Goal: Task Accomplishment & Management: Use online tool/utility

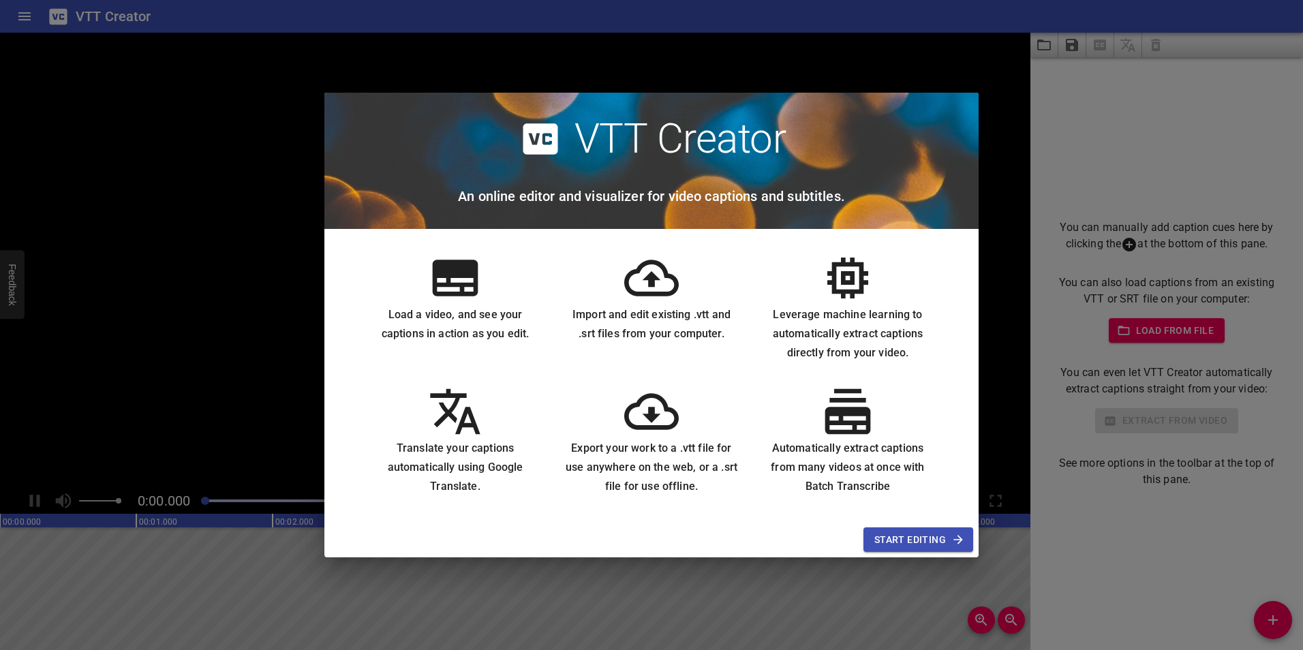
click at [1050, 153] on div "VTT Creator An online editor and visualizer for video captions and subtitles. L…" at bounding box center [651, 325] width 1303 height 650
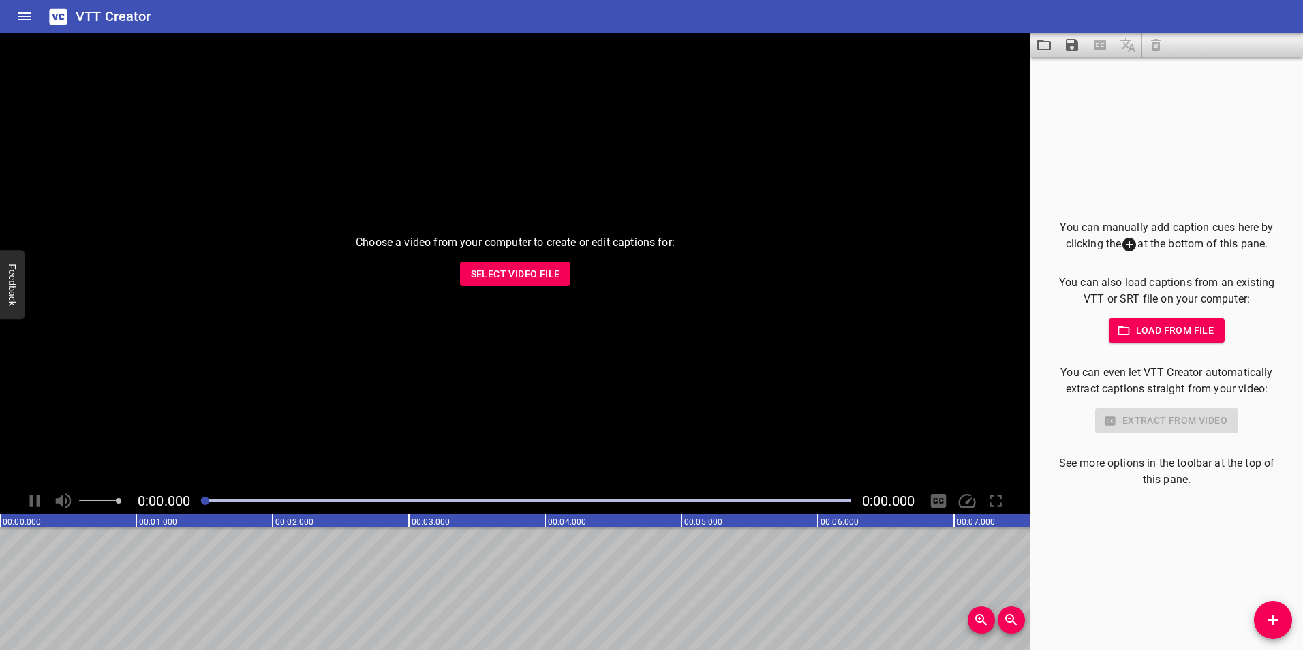
click at [1152, 337] on span "Load from file" at bounding box center [1166, 330] width 95 height 17
click at [533, 249] on p "Choose a video from your computer to create or edit captions for:" at bounding box center [515, 242] width 319 height 16
click at [535, 262] on button "Select Video File" at bounding box center [515, 274] width 111 height 25
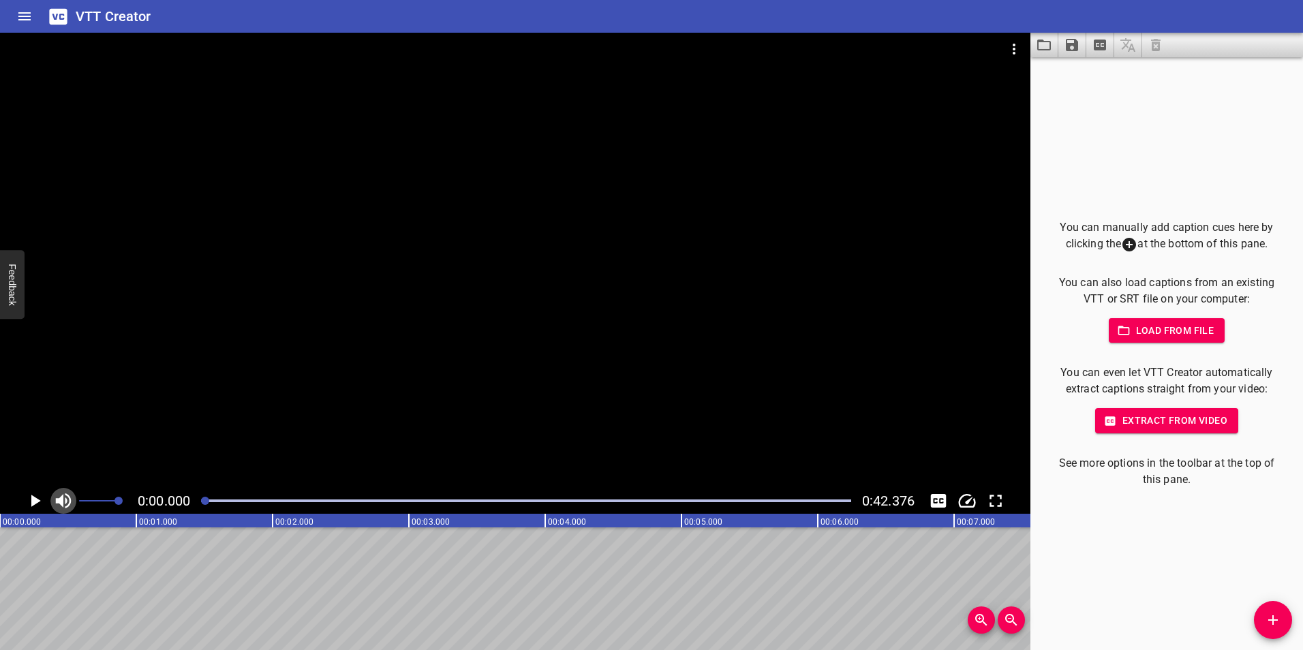
click at [65, 498] on icon "Toggle mute" at bounding box center [63, 501] width 20 height 20
click at [1146, 421] on span "Extract from video" at bounding box center [1166, 420] width 121 height 17
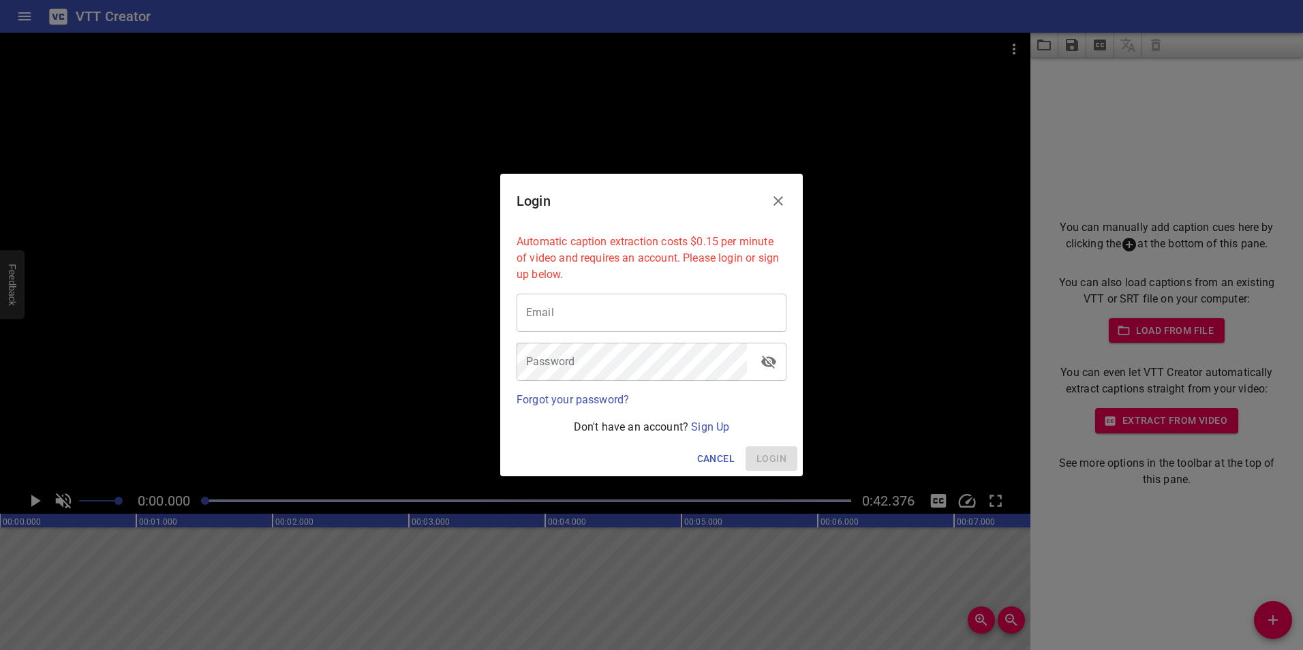
click at [781, 198] on icon "Close" at bounding box center [778, 201] width 10 height 10
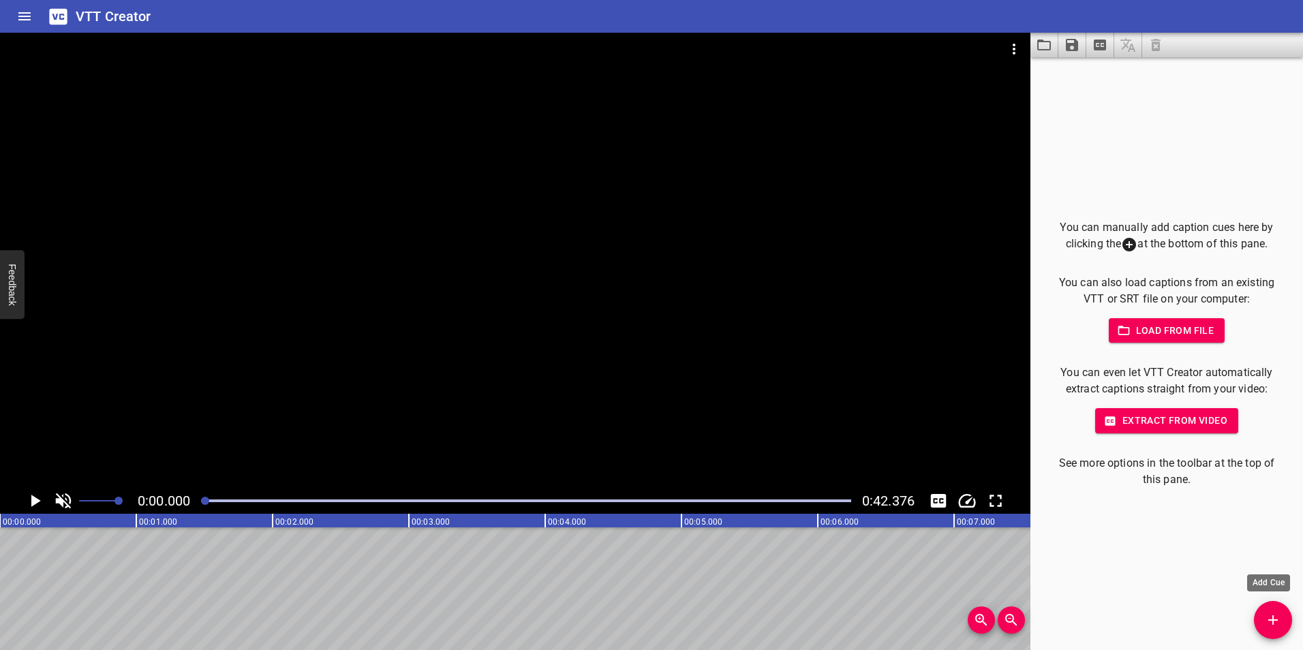
click at [1269, 621] on icon "Add Cue" at bounding box center [1272, 620] width 16 height 16
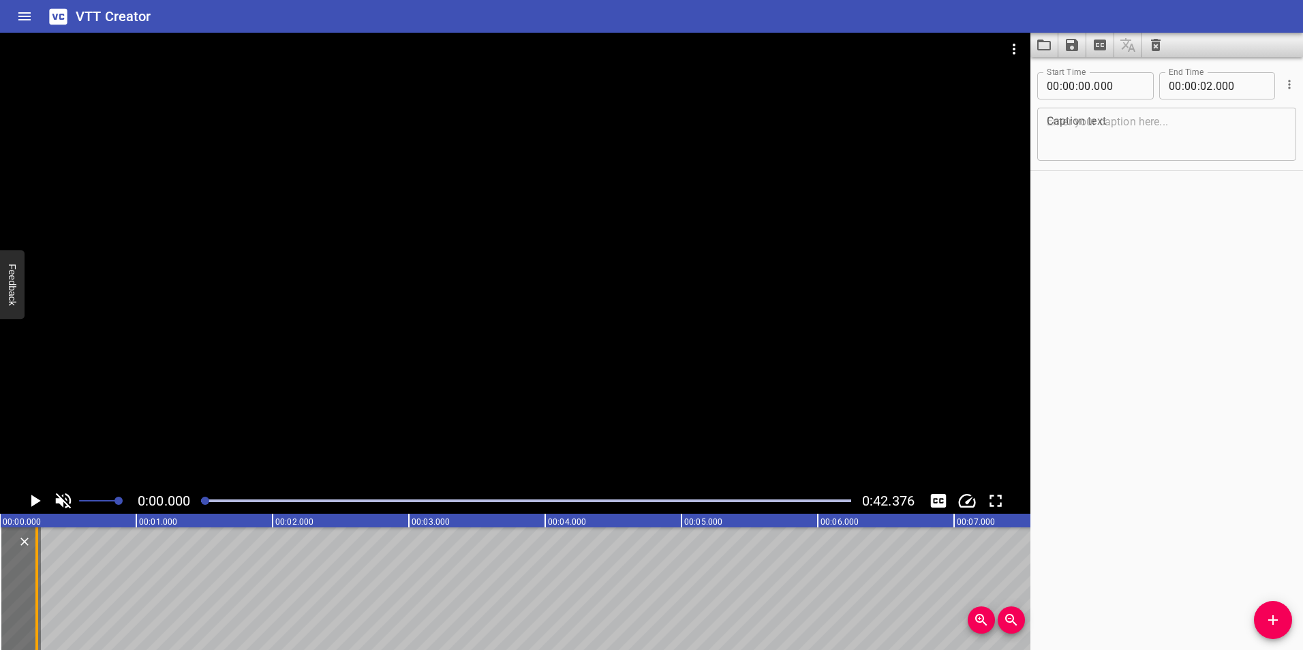
drag, startPoint x: 269, startPoint y: 575, endPoint x: 33, endPoint y: 571, distance: 236.4
click at [33, 571] on div at bounding box center [37, 588] width 14 height 123
type input "00"
drag, startPoint x: 31, startPoint y: 570, endPoint x: 6, endPoint y: 572, distance: 25.2
click at [6, 572] on div at bounding box center [9, 588] width 14 height 123
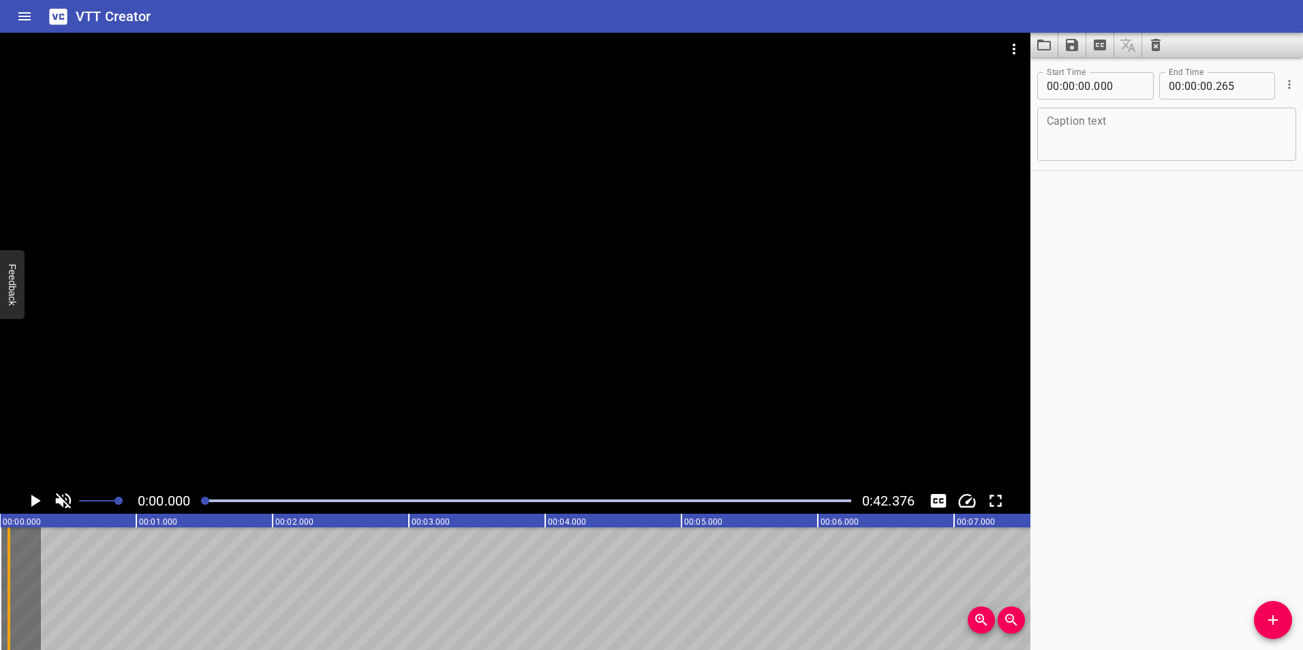
type input "065"
drag, startPoint x: 40, startPoint y: 555, endPoint x: 18, endPoint y: 552, distance: 22.0
click at [9, 557] on div at bounding box center [4, 588] width 9 height 123
drag, startPoint x: 98, startPoint y: 597, endPoint x: 246, endPoint y: 601, distance: 147.9
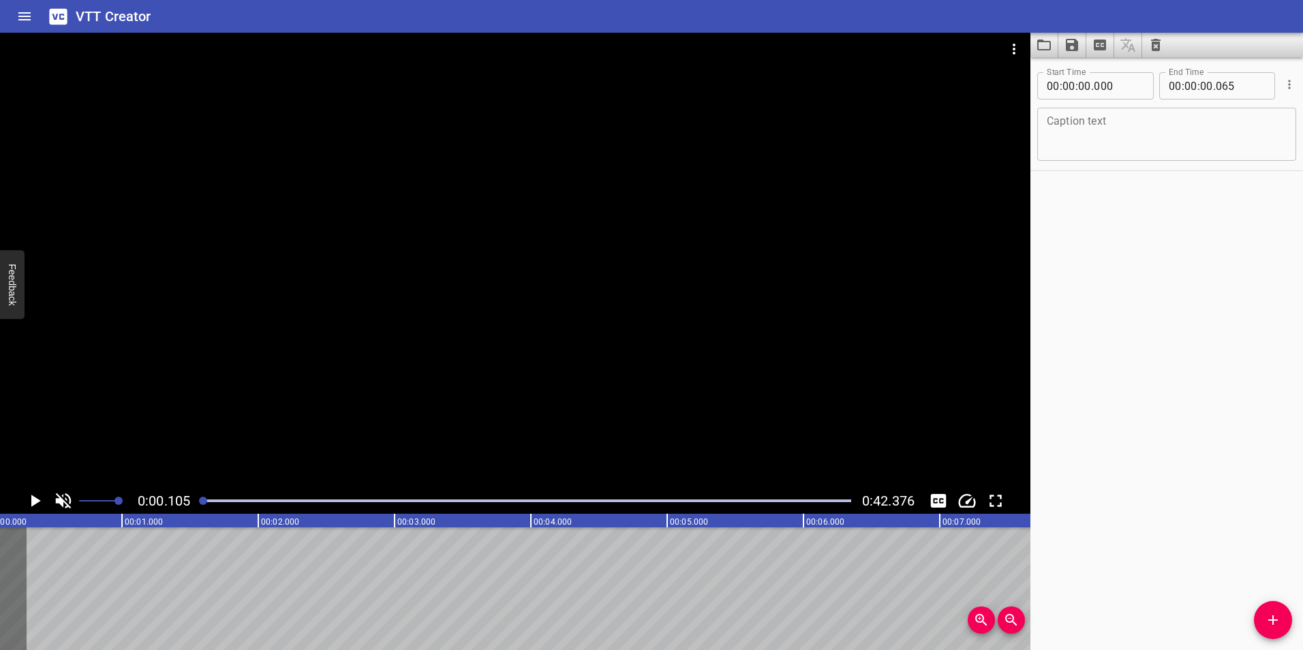
click at [11, 577] on div at bounding box center [9, 588] width 14 height 123
click at [1103, 46] on icon "Extract captions from video" at bounding box center [1099, 45] width 12 height 11
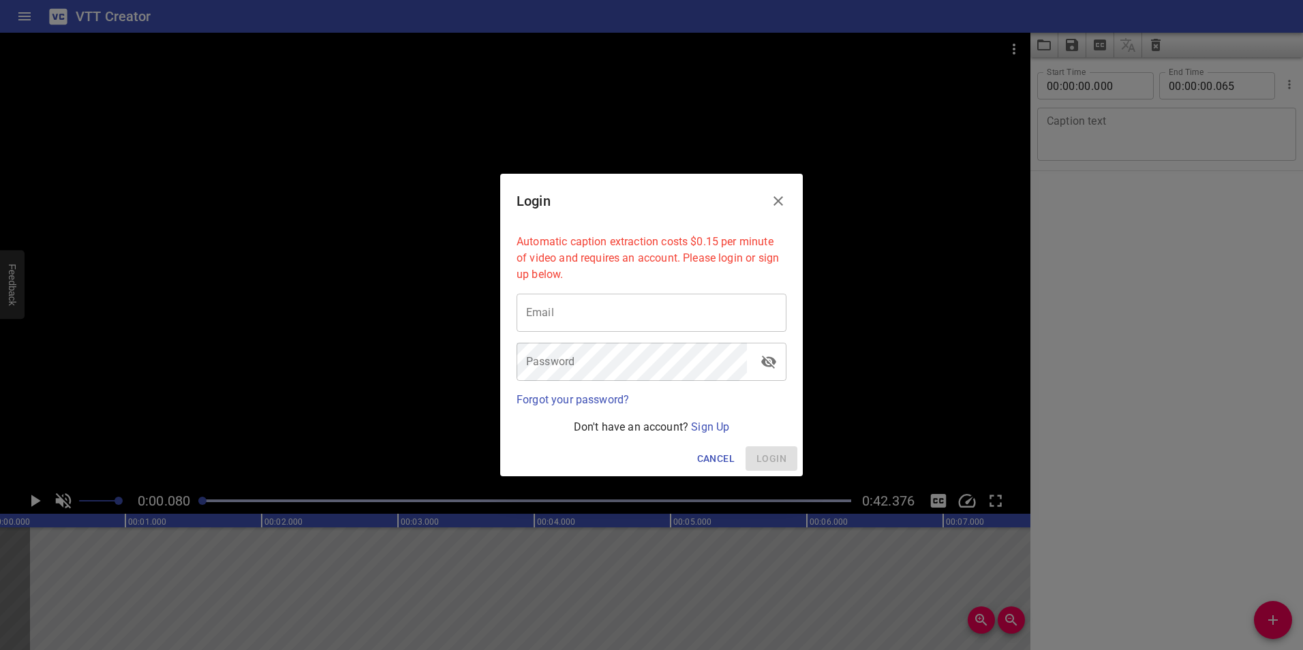
click at [781, 189] on button "Close" at bounding box center [778, 201] width 33 height 33
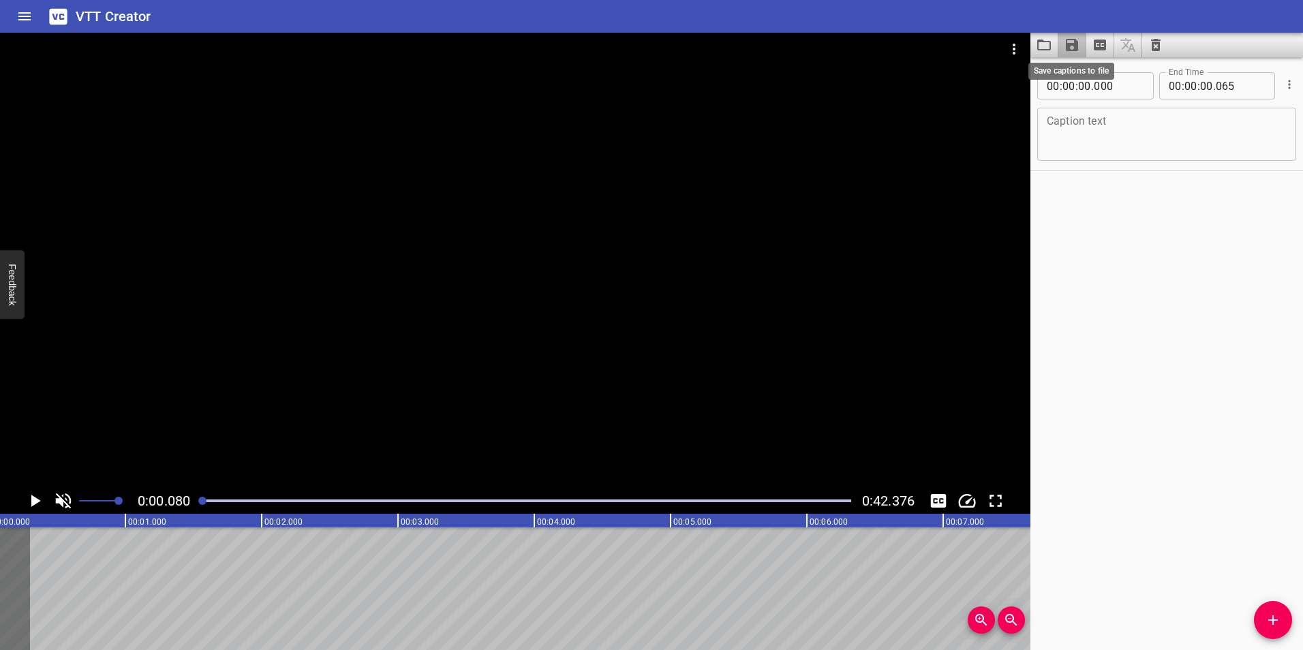
click at [1067, 44] on icon "Save captions to file" at bounding box center [1072, 45] width 12 height 12
click at [1095, 74] on li "Save to VTT file" at bounding box center [1108, 75] width 100 height 25
click at [1175, 245] on div "Start Time 00 : 00 : 00 . 000 Start Time End Time 00 : 00 : 00 . 065 End Time C…" at bounding box center [1166, 353] width 273 height 593
drag, startPoint x: 29, startPoint y: 562, endPoint x: 43, endPoint y: 562, distance: 14.3
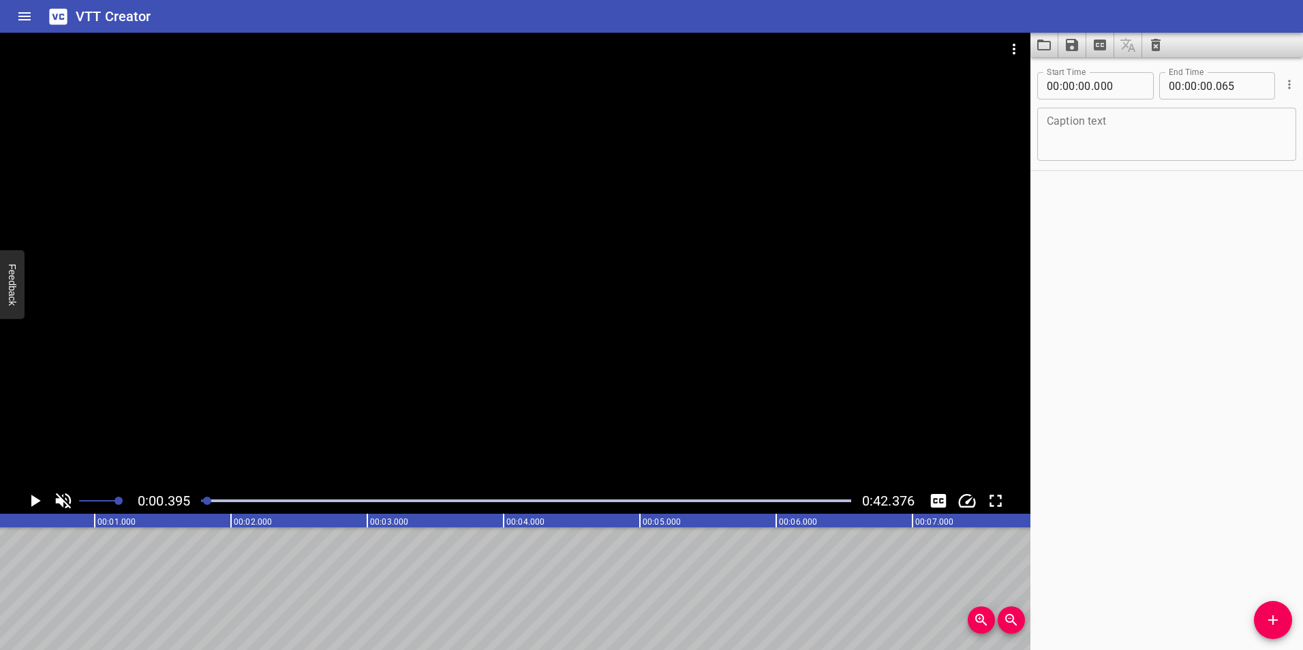
scroll to position [0, 54]
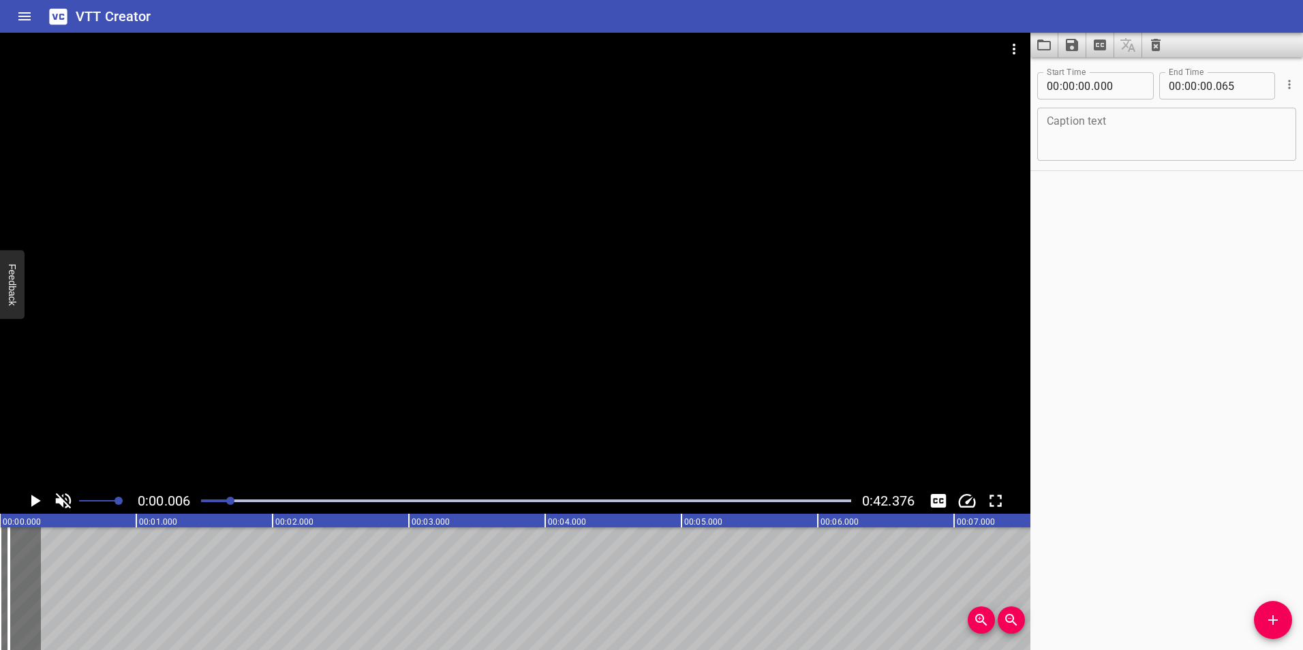
scroll to position [0, 1]
drag, startPoint x: 232, startPoint y: 498, endPoint x: 151, endPoint y: 502, distance: 80.5
click at [151, 502] on div "0:00.006 0:42.376" at bounding box center [515, 501] width 1030 height 26
click at [1217, 91] on input "number" at bounding box center [1240, 85] width 50 height 27
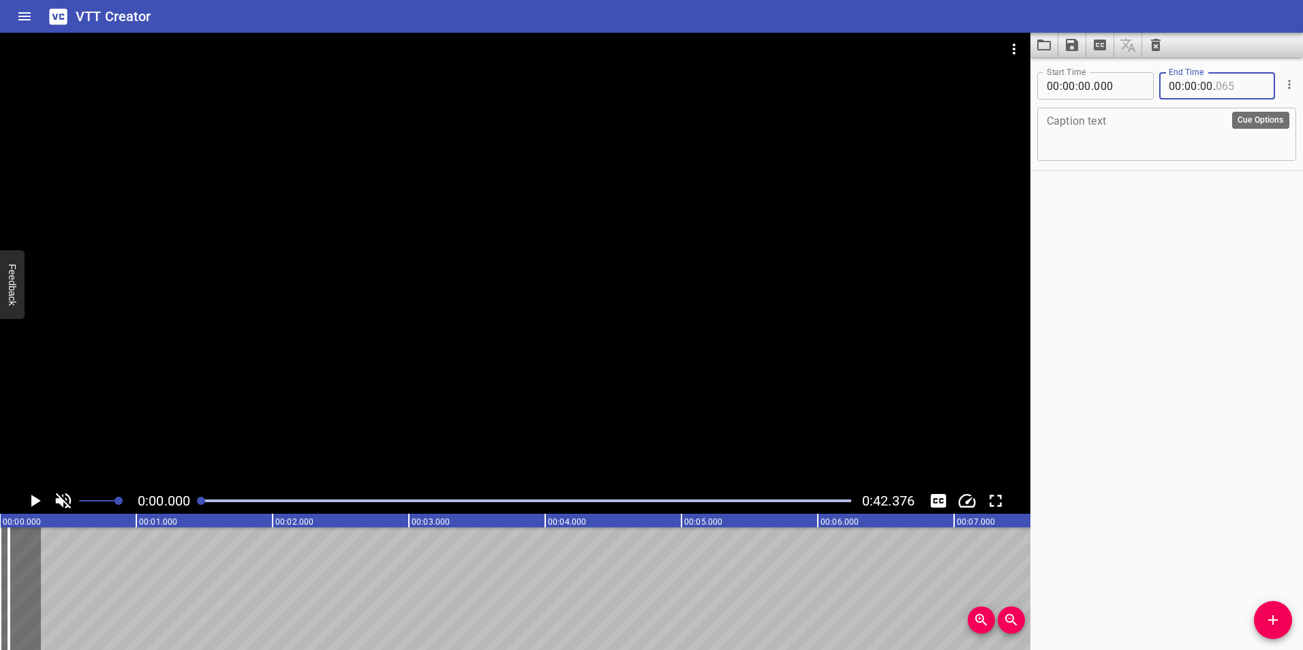
type input "065"
click at [1288, 85] on icon "Cue Options" at bounding box center [1289, 84] width 2 height 9
click at [1228, 217] on div at bounding box center [651, 325] width 1303 height 650
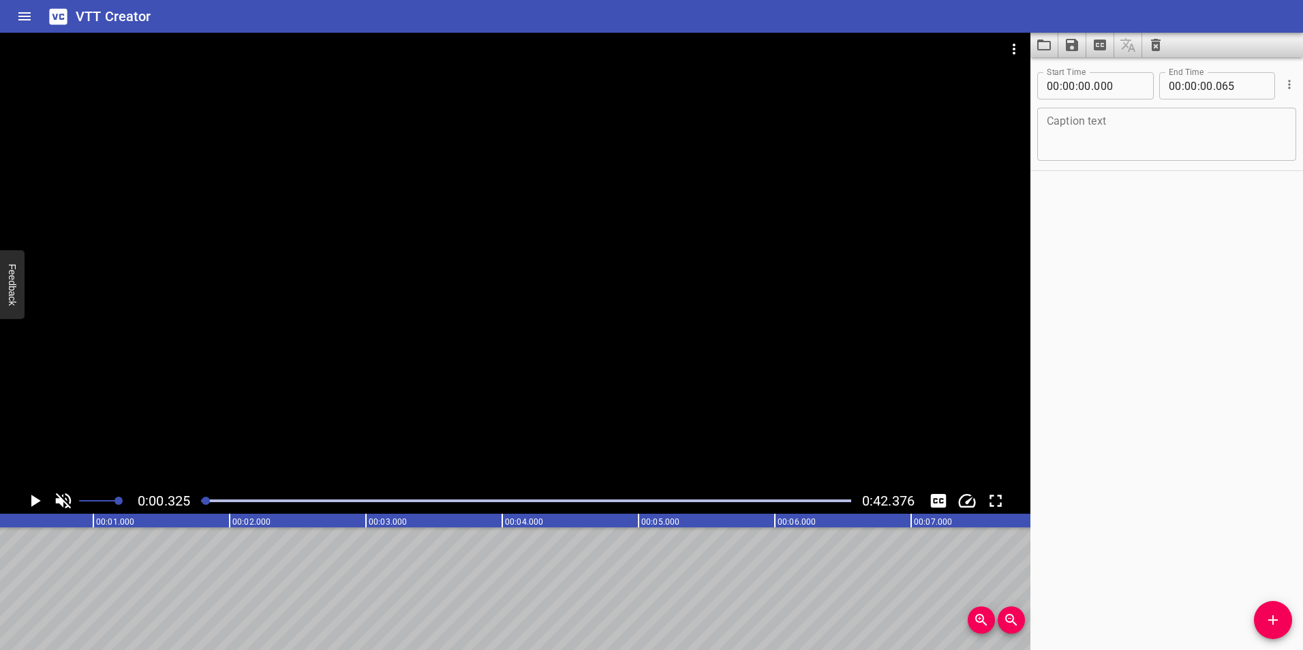
scroll to position [0, 44]
drag, startPoint x: 80, startPoint y: 553, endPoint x: 5, endPoint y: 555, distance: 75.6
drag, startPoint x: 198, startPoint y: 566, endPoint x: 397, endPoint y: 578, distance: 199.3
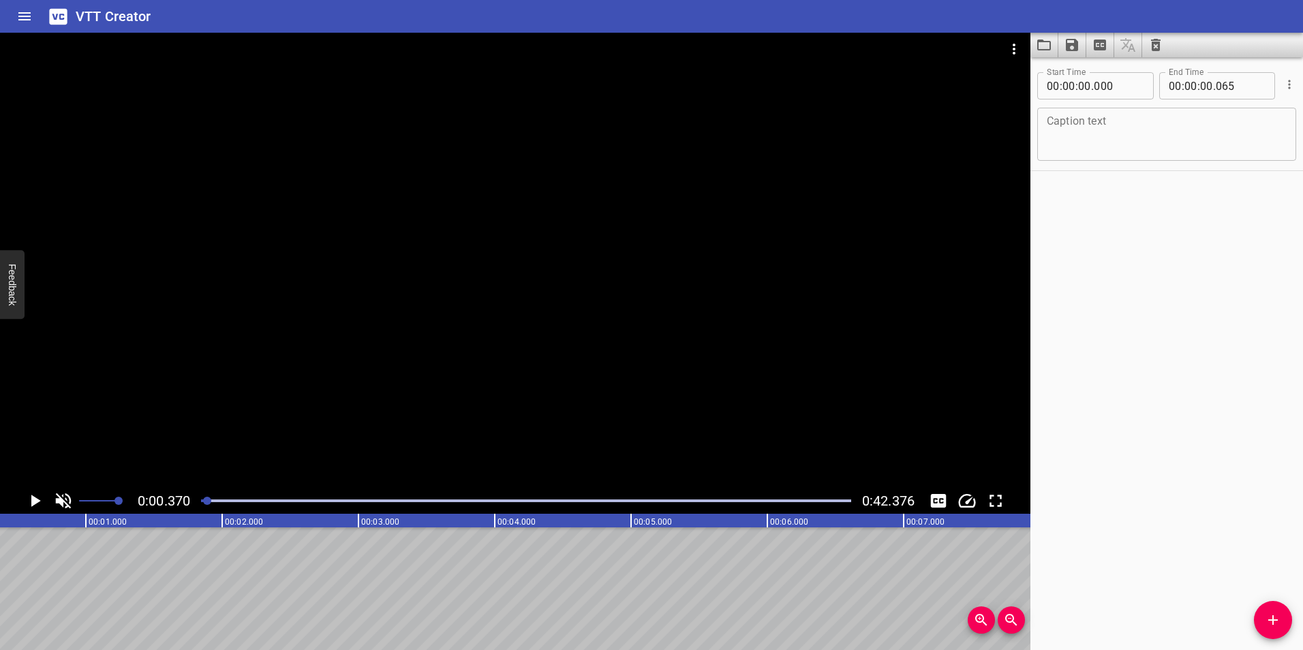
drag, startPoint x: 247, startPoint y: 503, endPoint x: 178, endPoint y: 503, distance: 68.8
click at [178, 503] on div "0:03.435 0:42.376" at bounding box center [515, 501] width 1030 height 26
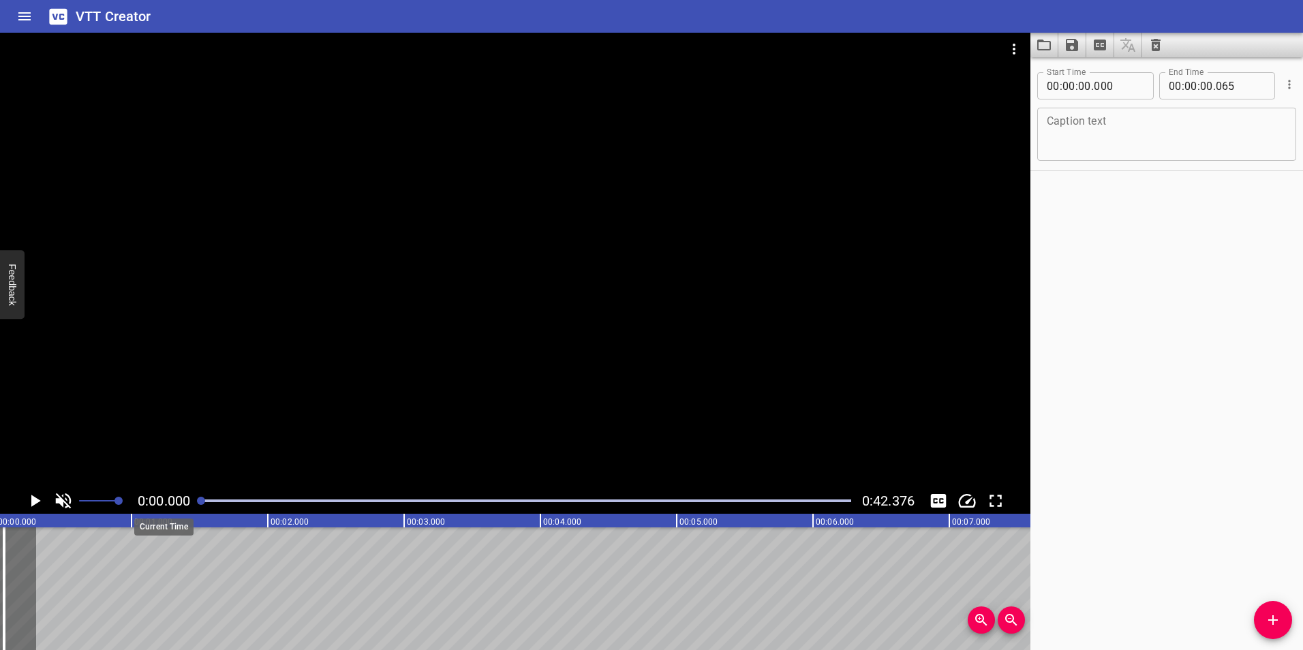
drag, startPoint x: 254, startPoint y: 501, endPoint x: 189, endPoint y: 506, distance: 64.9
click at [189, 506] on div "0:00.000 0:42.376" at bounding box center [515, 501] width 1030 height 26
click at [177, 505] on span "0:00.000" at bounding box center [164, 501] width 52 height 16
click at [1091, 213] on div "Start Time 00 : 00 : 00 . 000 Start Time End Time 00 : 00 : 00 . 065 End Time C…" at bounding box center [1166, 353] width 273 height 593
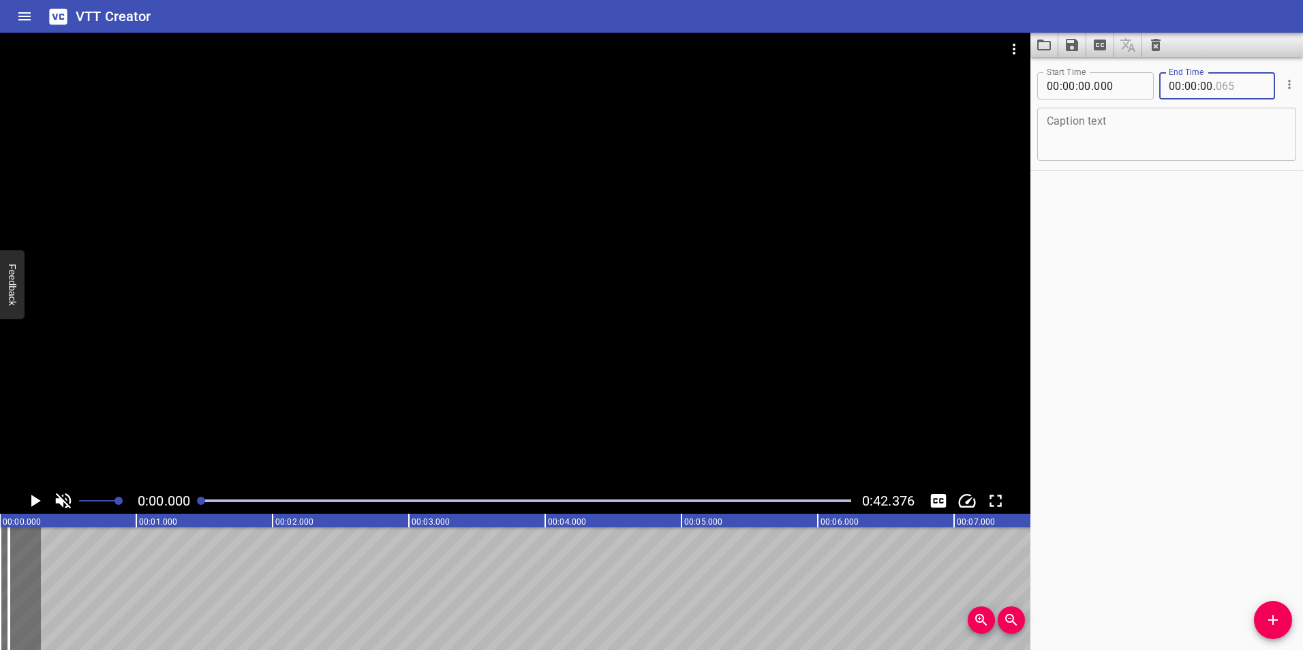
drag, startPoint x: 1240, startPoint y: 86, endPoint x: 1213, endPoint y: 87, distance: 27.3
click at [1215, 87] on input "number" at bounding box center [1240, 85] width 50 height 27
type input "065"
drag, startPoint x: 47, startPoint y: 546, endPoint x: 57, endPoint y: 550, distance: 10.1
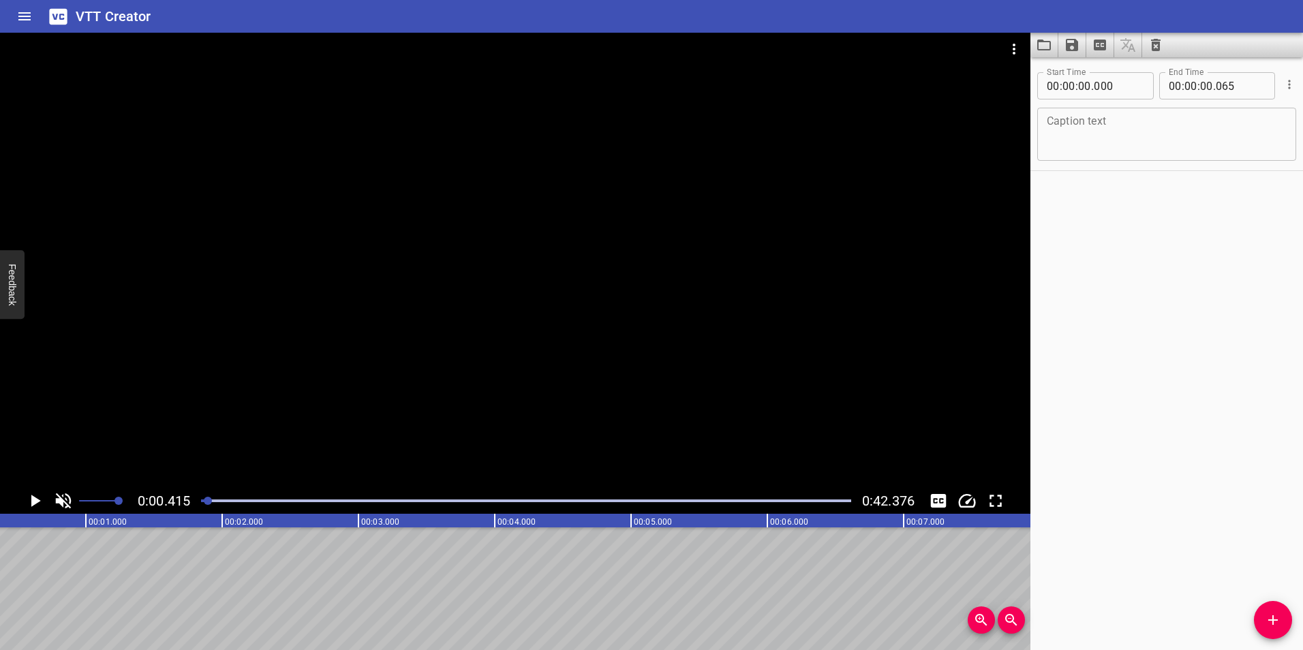
scroll to position [0, 57]
click at [1100, 150] on textarea at bounding box center [1166, 134] width 240 height 39
type textarea "hello"
drag, startPoint x: 1224, startPoint y: 322, endPoint x: 965, endPoint y: 515, distance: 322.8
click at [1224, 323] on div "Start Time 00 : 00 : 00 . 000 Start Time End Time 00 : 00 : 00 . 065 End Time C…" at bounding box center [1166, 353] width 273 height 593
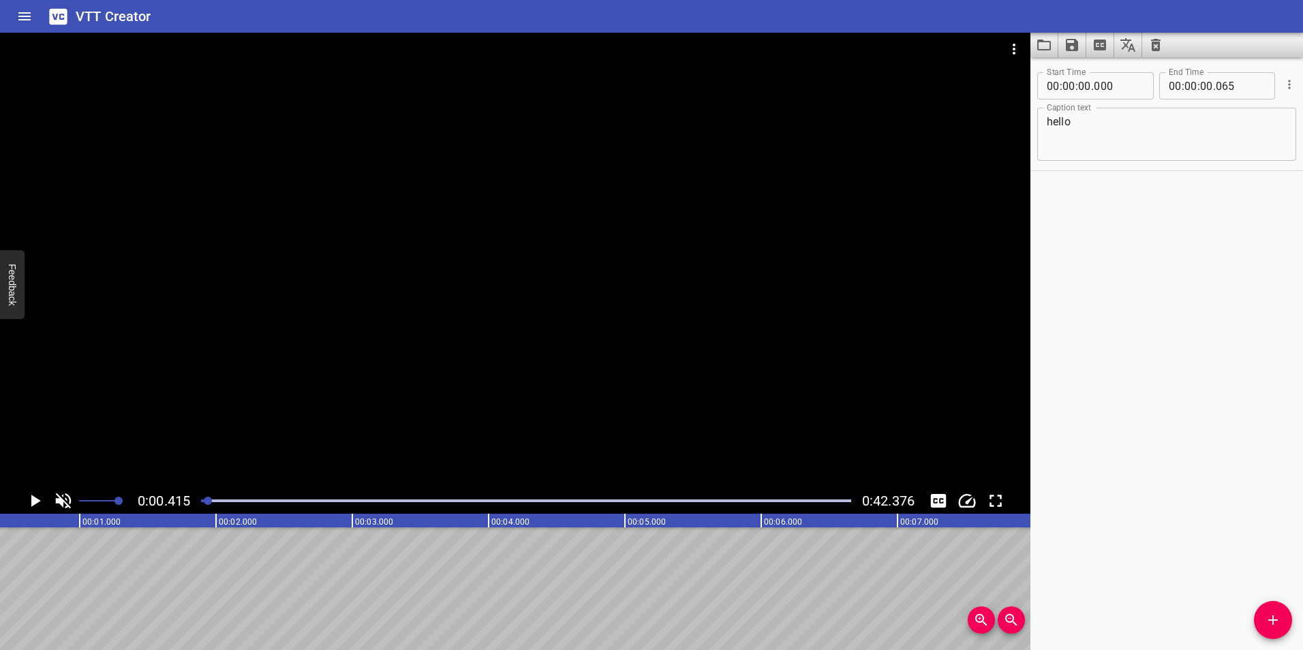
scroll to position [0, 0]
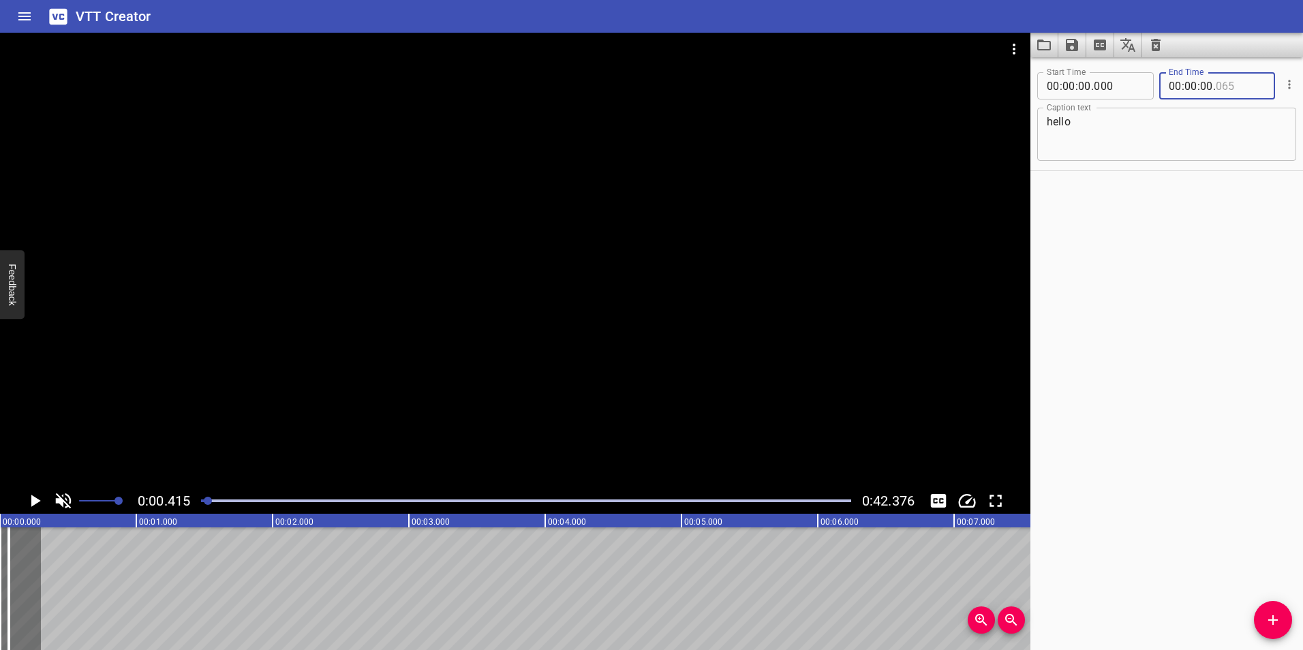
drag, startPoint x: 1249, startPoint y: 84, endPoint x: 1221, endPoint y: 86, distance: 28.0
click at [1221, 86] on input "number" at bounding box center [1240, 85] width 50 height 27
type input "065"
click at [1213, 87] on span "." at bounding box center [1214, 85] width 3 height 27
drag, startPoint x: 1204, startPoint y: 87, endPoint x: 1264, endPoint y: 89, distance: 60.0
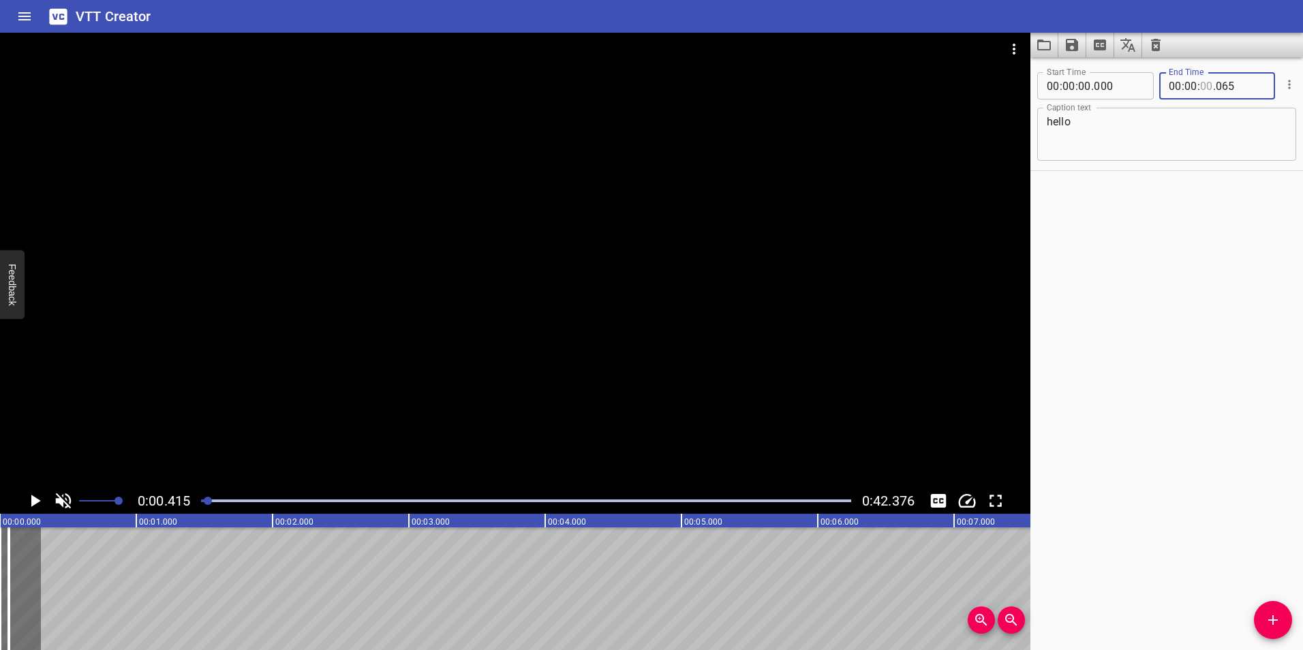
click at [1207, 87] on input "number" at bounding box center [1206, 85] width 13 height 27
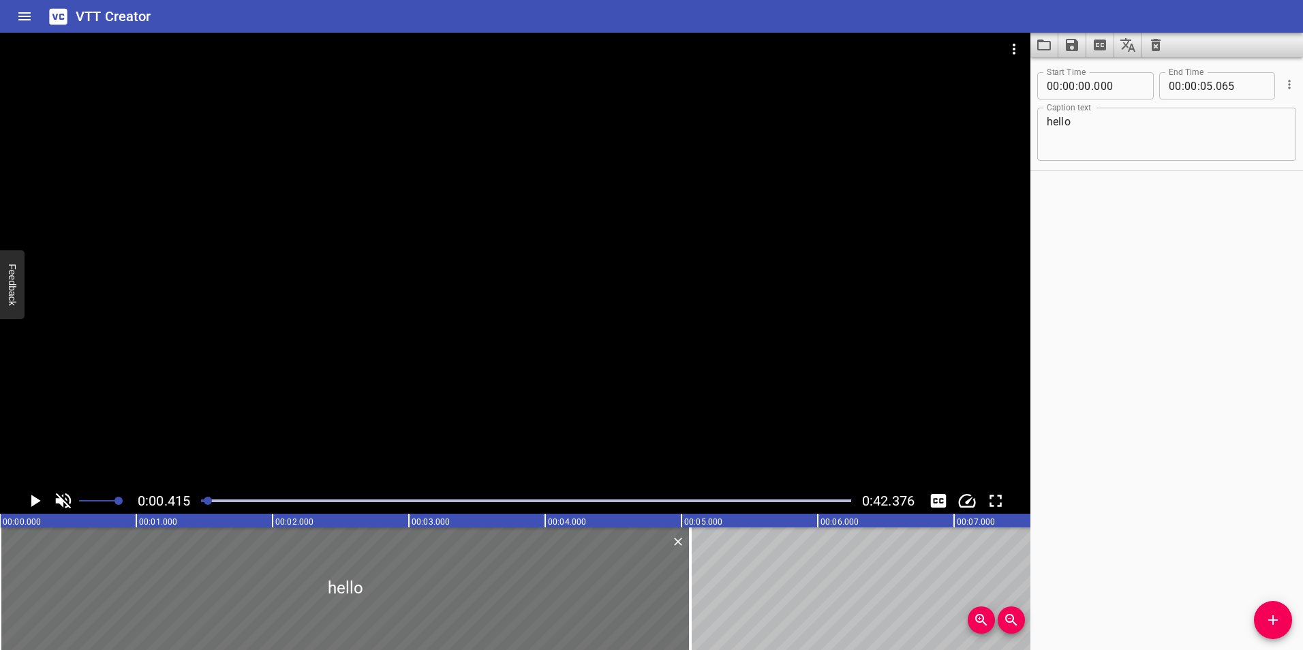
click at [1128, 395] on div "Start Time 00 : 00 : 00 . 000 Start Time End Time 00 : 00 : 05 . 065 End Time C…" at bounding box center [1166, 353] width 273 height 593
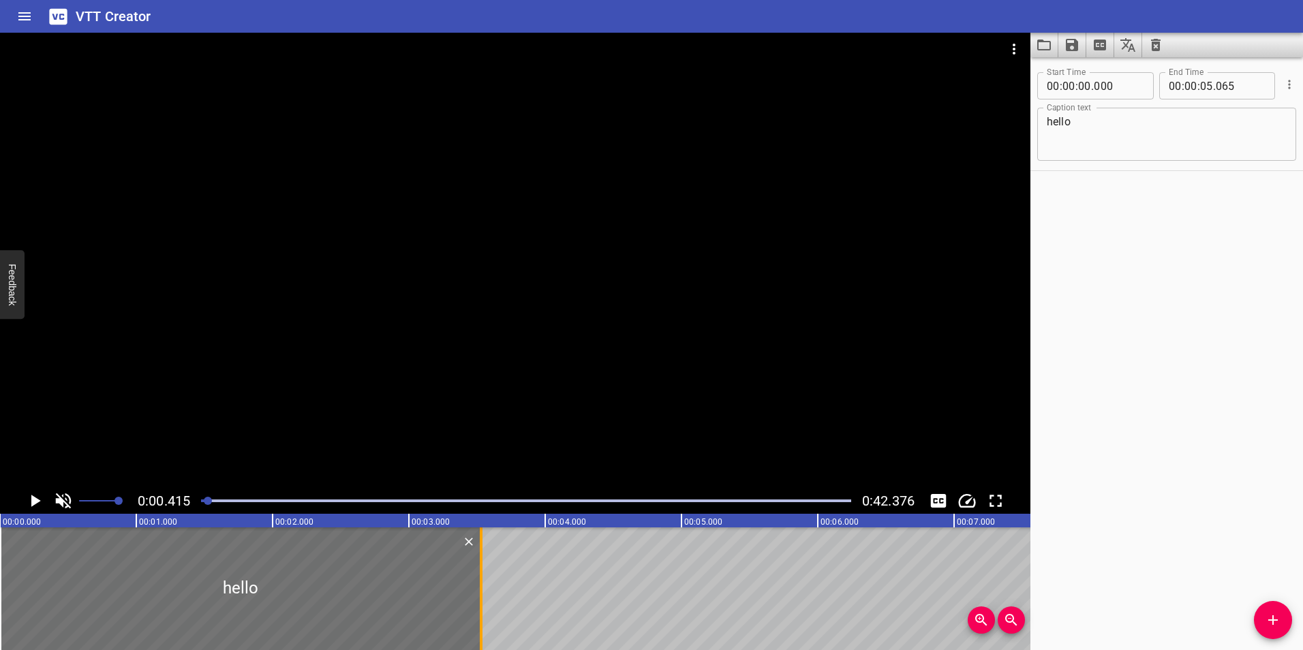
drag, startPoint x: 685, startPoint y: 578, endPoint x: 476, endPoint y: 568, distance: 209.4
click at [476, 568] on div at bounding box center [481, 588] width 14 height 123
type input "03"
type input "530"
click at [281, 582] on div at bounding box center [240, 588] width 481 height 123
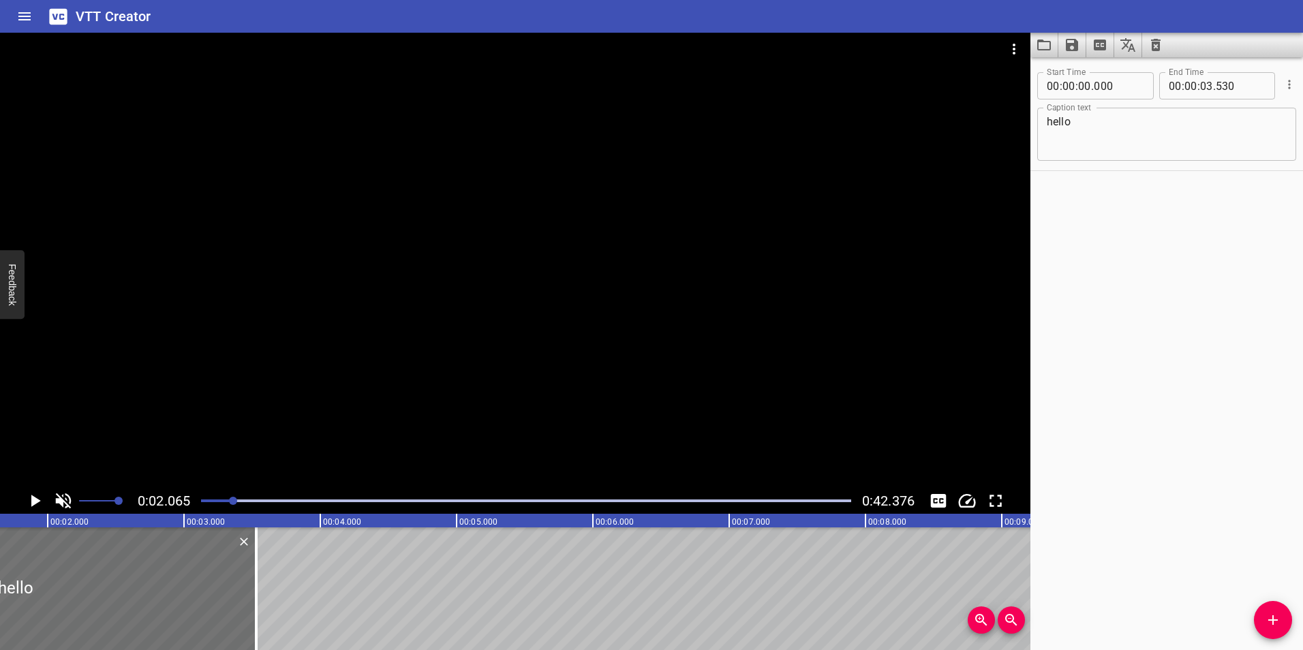
scroll to position [0, 281]
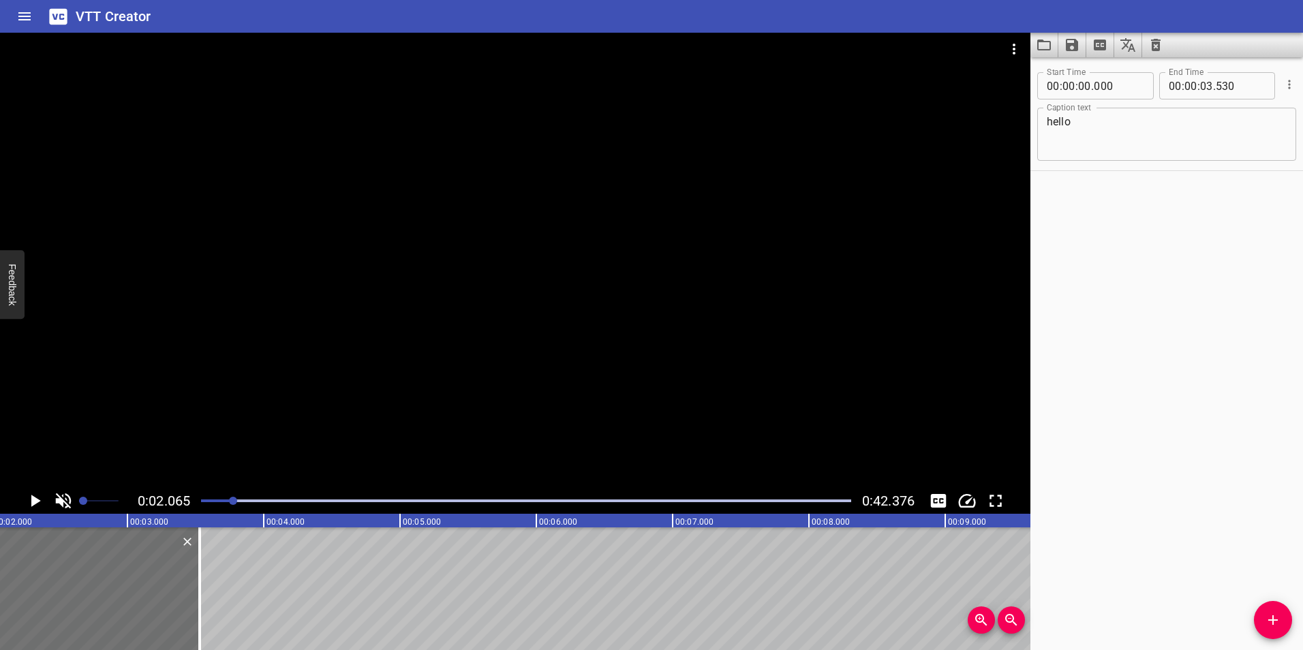
drag, startPoint x: 109, startPoint y: 495, endPoint x: 84, endPoint y: 503, distance: 26.7
click at [84, 503] on span "Set video volume" at bounding box center [83, 501] width 8 height 8
click at [33, 499] on icon "Play/Pause" at bounding box center [36, 501] width 10 height 12
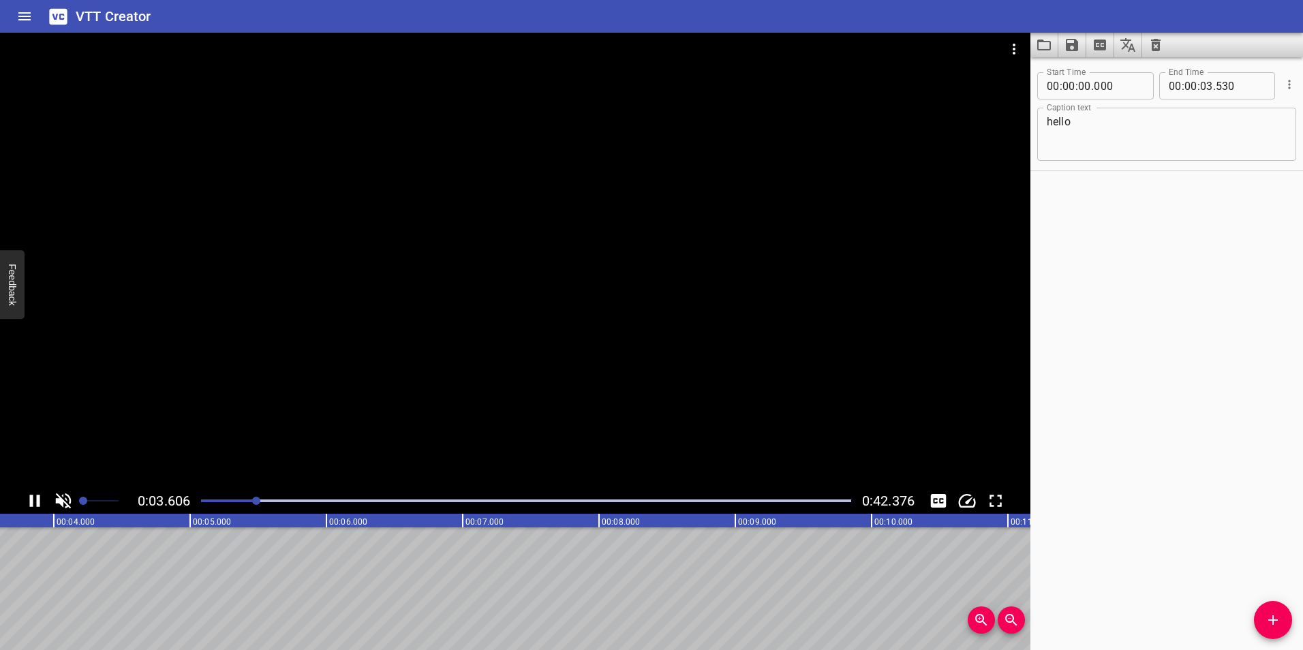
drag, startPoint x: 39, startPoint y: 497, endPoint x: 55, endPoint y: 499, distance: 16.5
click at [40, 497] on icon "Play/Pause" at bounding box center [35, 501] width 10 height 12
drag, startPoint x: 80, startPoint y: 498, endPoint x: 92, endPoint y: 500, distance: 11.8
click at [92, 500] on span "Set video volume" at bounding box center [89, 501] width 8 height 8
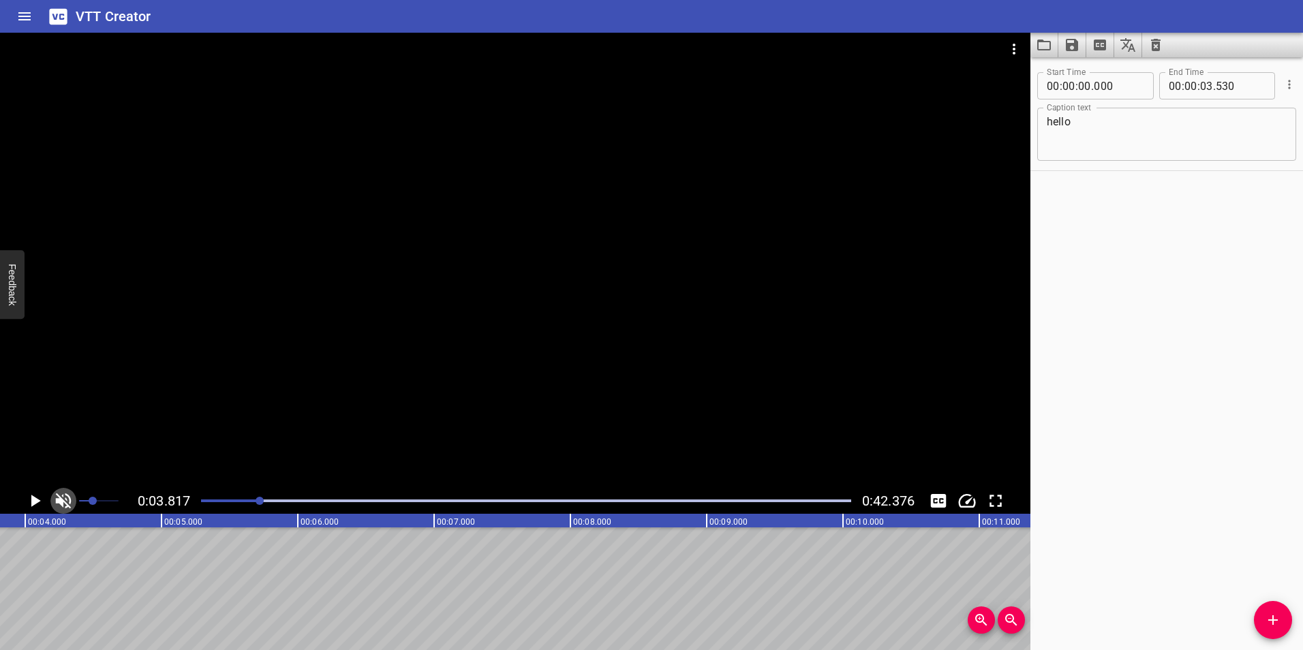
click at [63, 501] on icon "Toggle mute" at bounding box center [64, 501] width 16 height 16
click at [34, 501] on icon "Play/Pause" at bounding box center [36, 501] width 10 height 12
click at [36, 501] on icon "Play/Pause" at bounding box center [35, 501] width 20 height 20
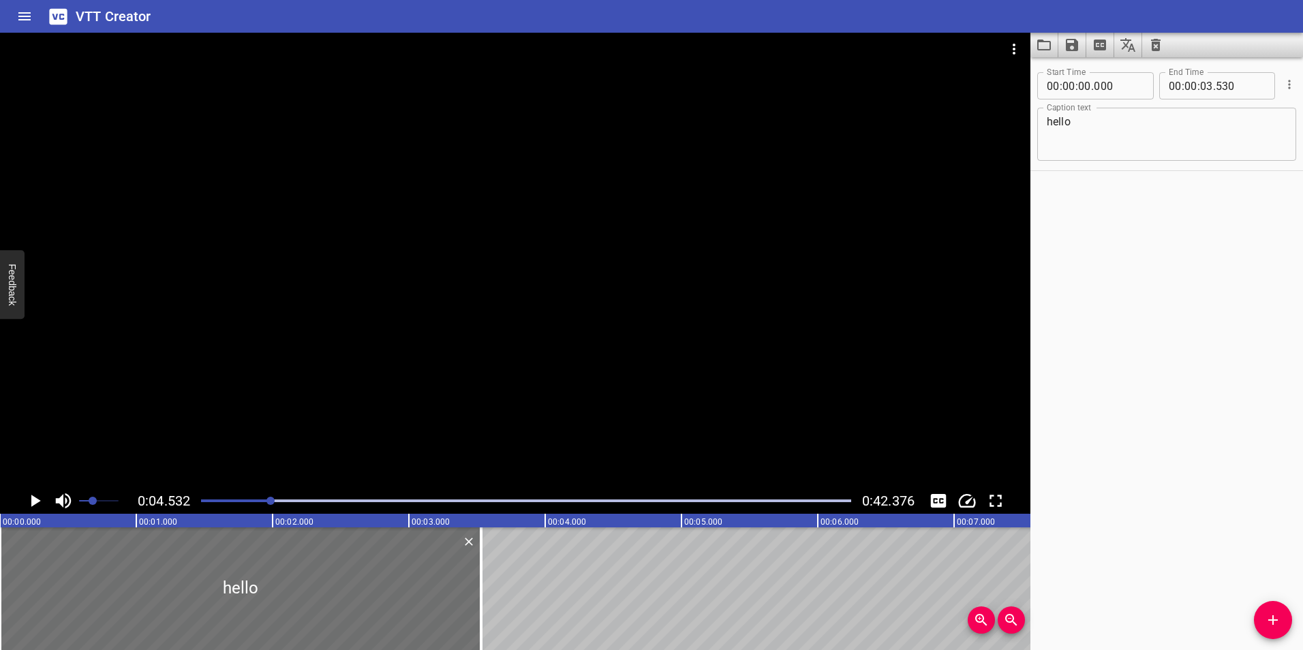
click at [471, 548] on button "Delete" at bounding box center [469, 542] width 18 height 18
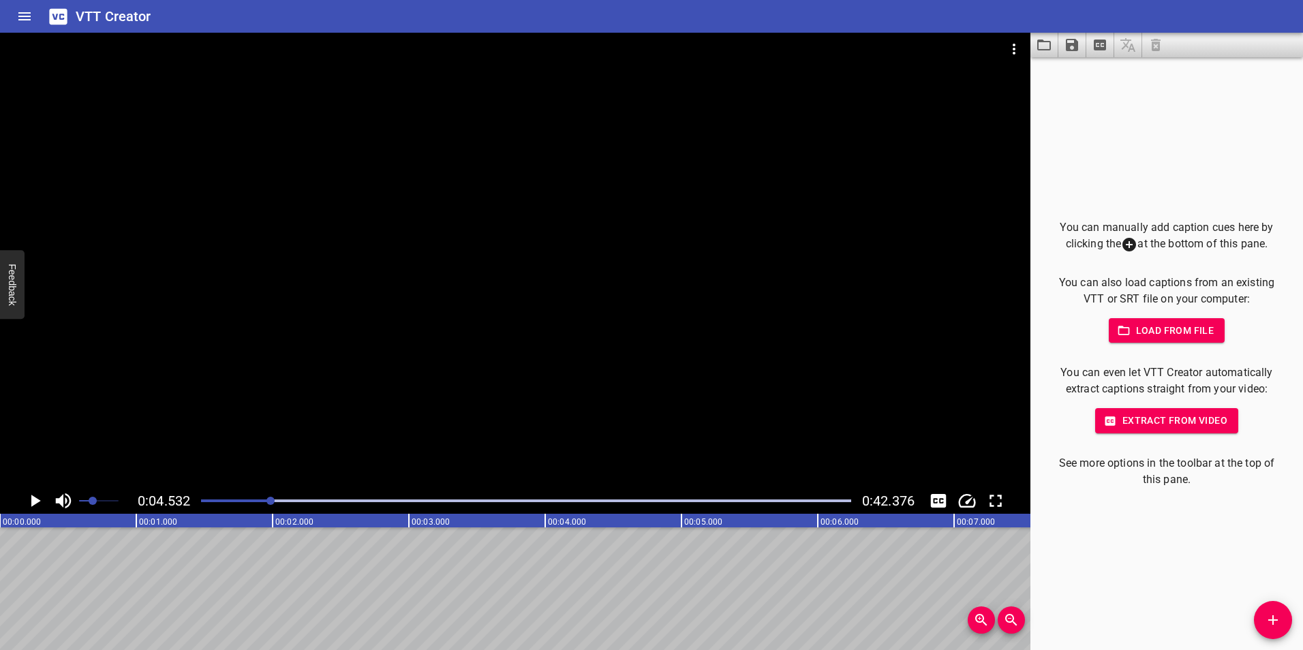
click at [1257, 610] on button "Add Cue" at bounding box center [1273, 620] width 38 height 38
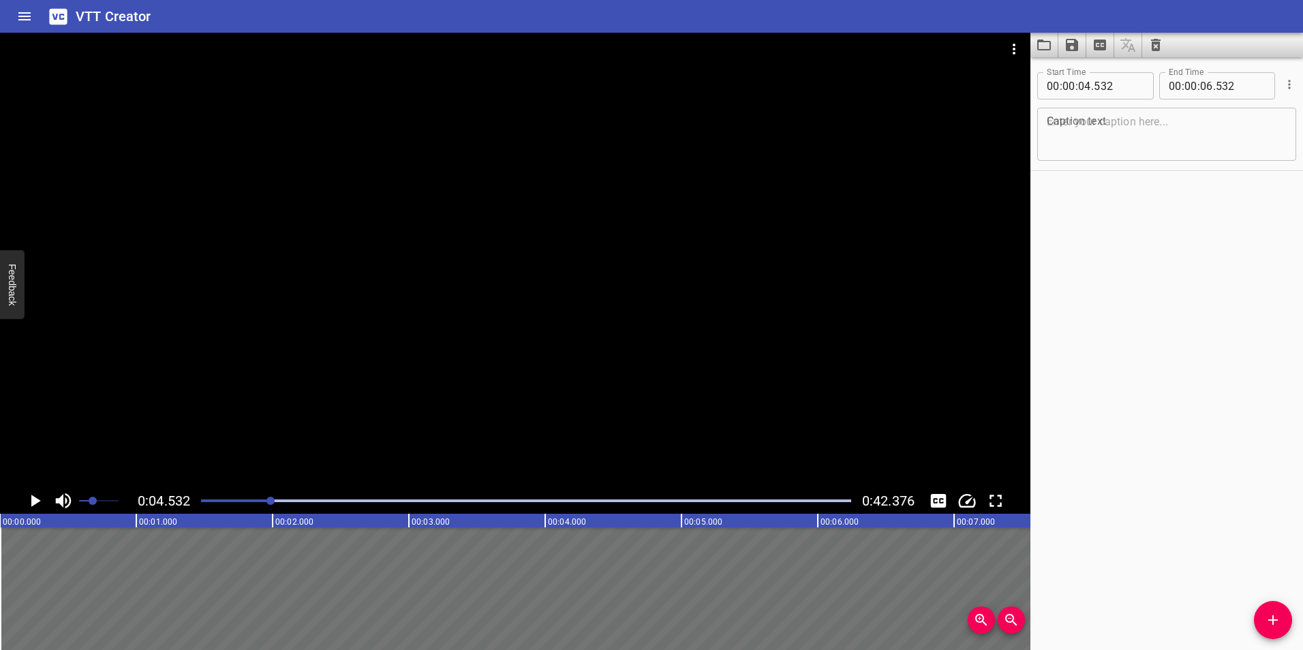
drag, startPoint x: 617, startPoint y: 549, endPoint x: -183, endPoint y: 531, distance: 800.0
click at [0, 531] on html "VTT Creator Caption Editor Batch Transcribe Login Sign Up Privacy Contact 0:04.…" at bounding box center [651, 325] width 1303 height 650
type input "00"
type input "000"
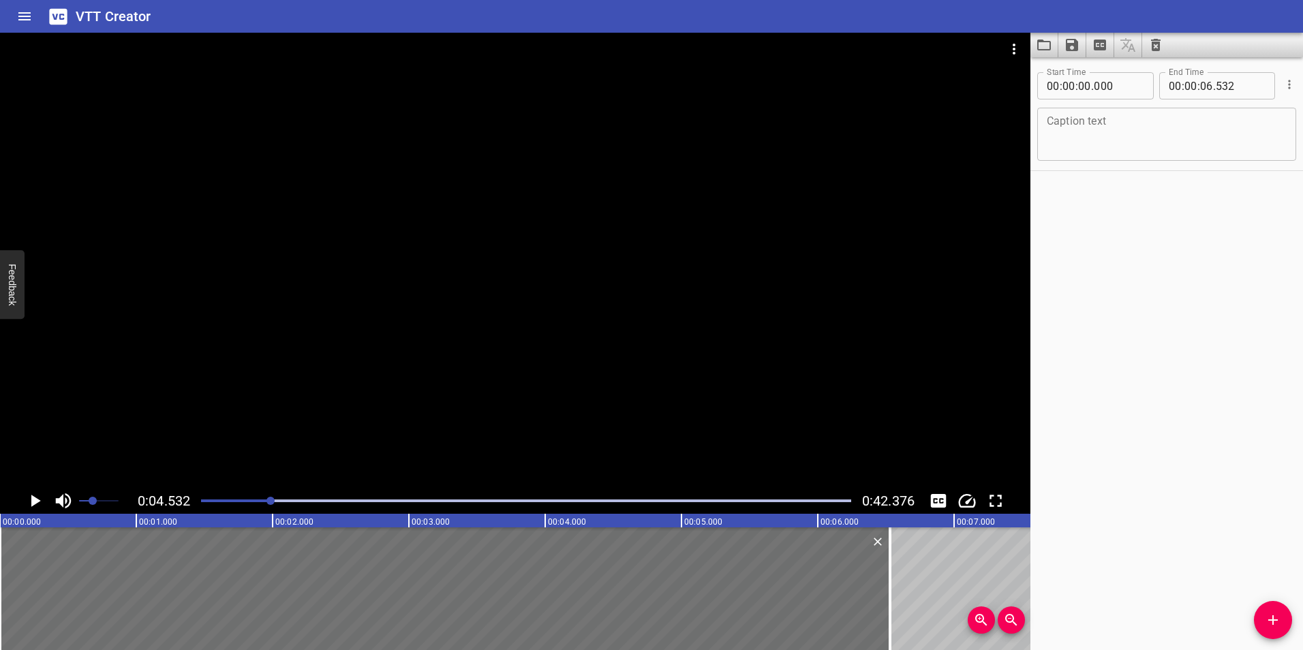
click at [34, 501] on icon "Play/Pause" at bounding box center [36, 501] width 10 height 12
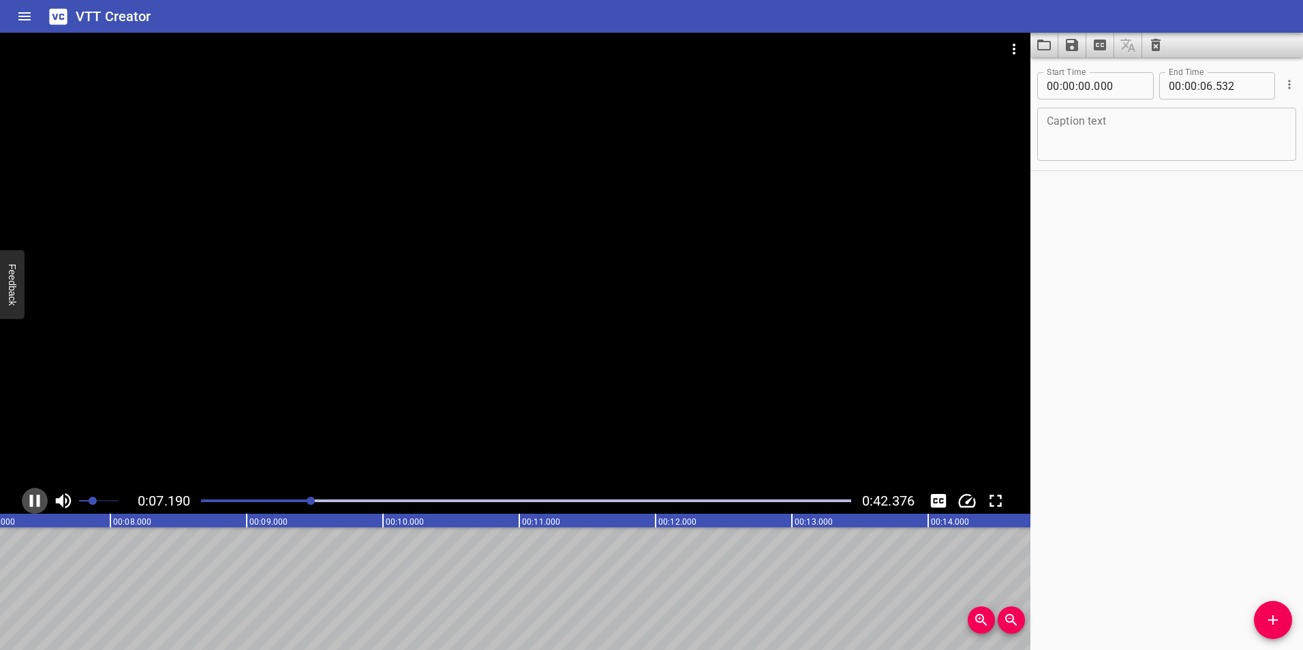
click at [34, 500] on icon "Play/Pause" at bounding box center [35, 501] width 20 height 20
click at [1196, 142] on textarea at bounding box center [1166, 134] width 240 height 39
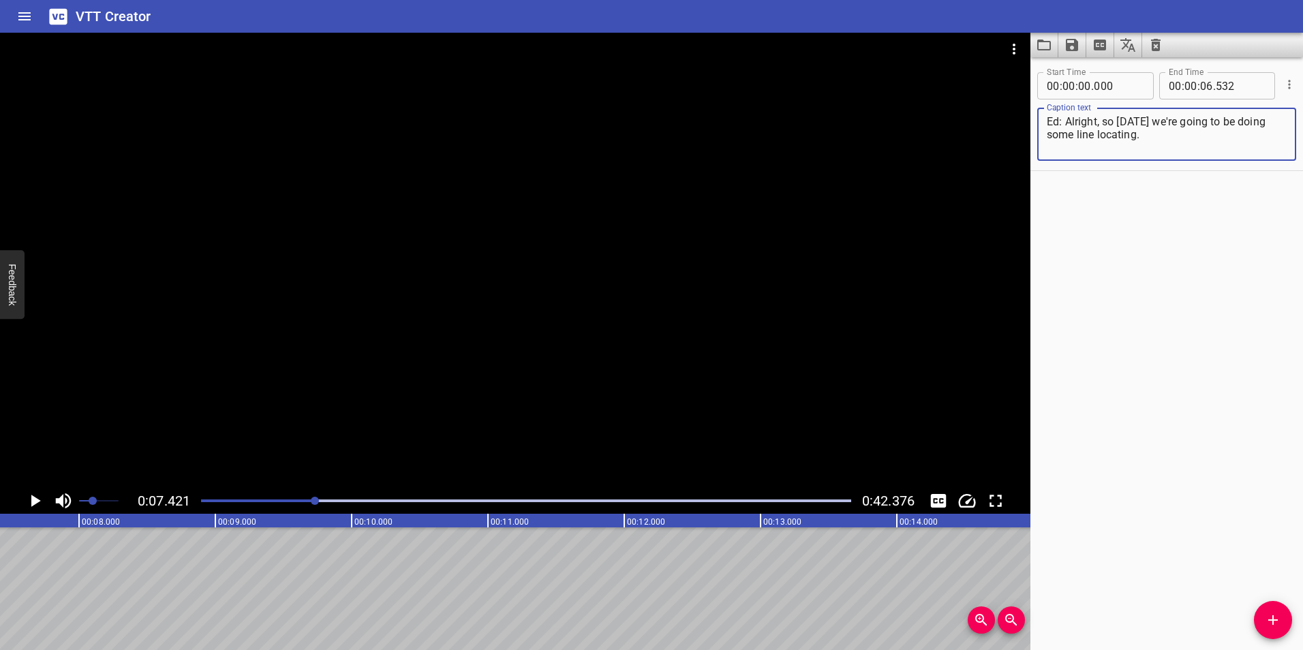
scroll to position [0, 0]
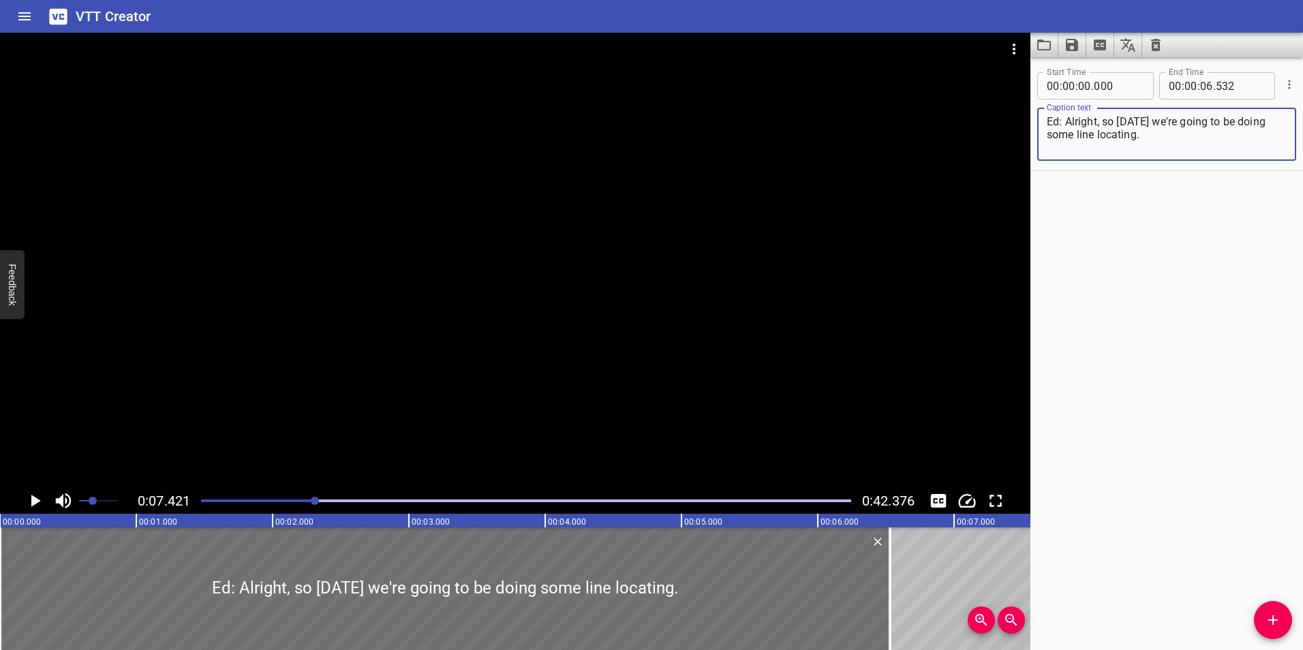
type textarea "Ed: Alright, so [DATE] we're going to be doing some line locating."
click at [40, 499] on icon "Play/Pause" at bounding box center [35, 501] width 20 height 20
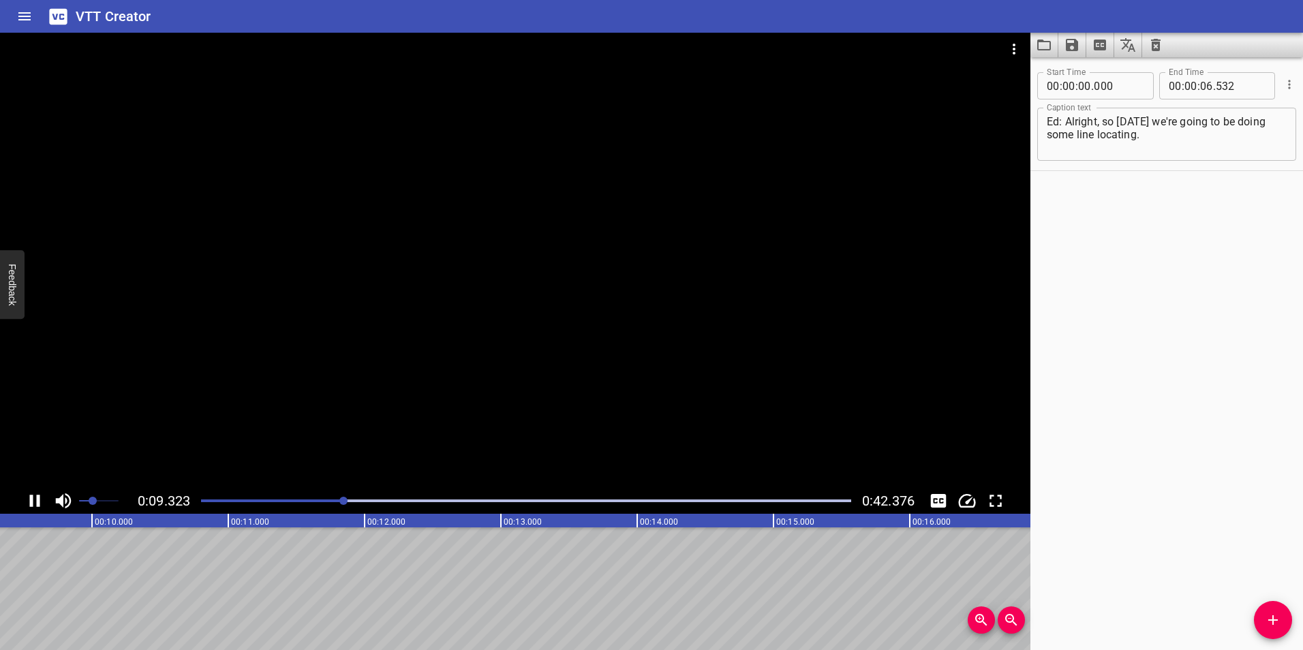
click at [42, 496] on icon "Play/Pause" at bounding box center [35, 501] width 20 height 20
click at [995, 617] on div at bounding box center [995, 619] width 57 height 27
click at [1001, 619] on span "Zoom Out" at bounding box center [1010, 620] width 27 height 16
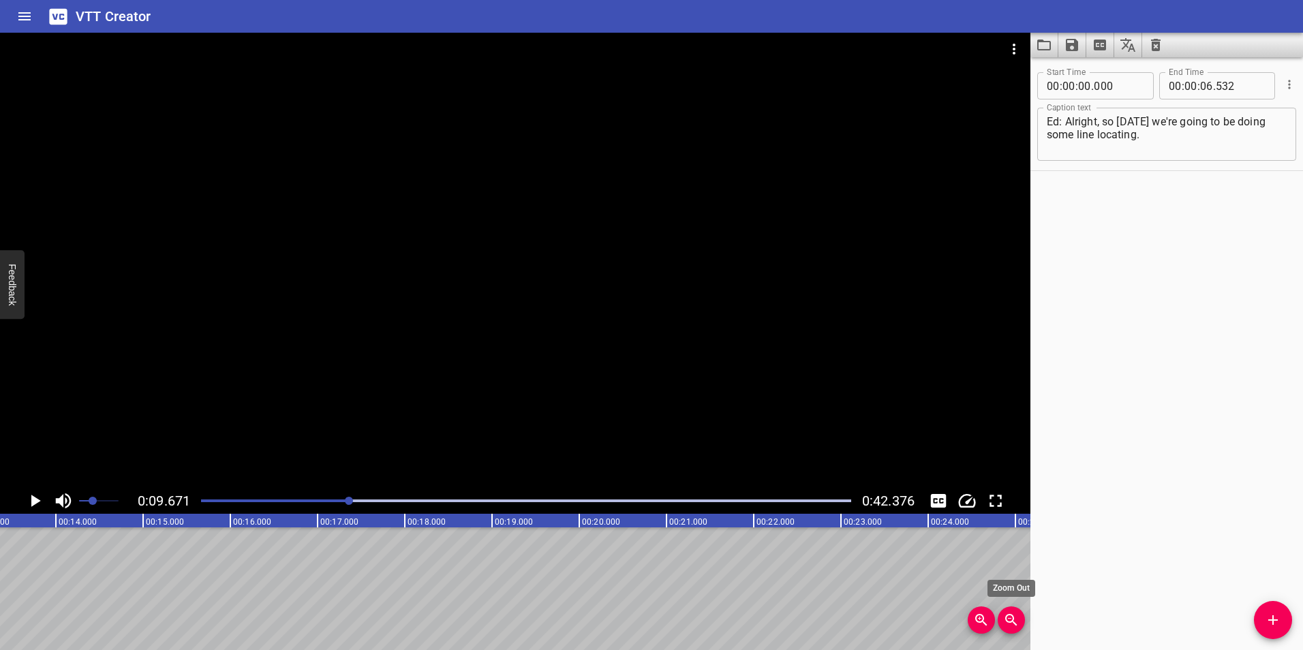
click at [1001, 619] on span "Zoom Out" at bounding box center [1010, 620] width 27 height 16
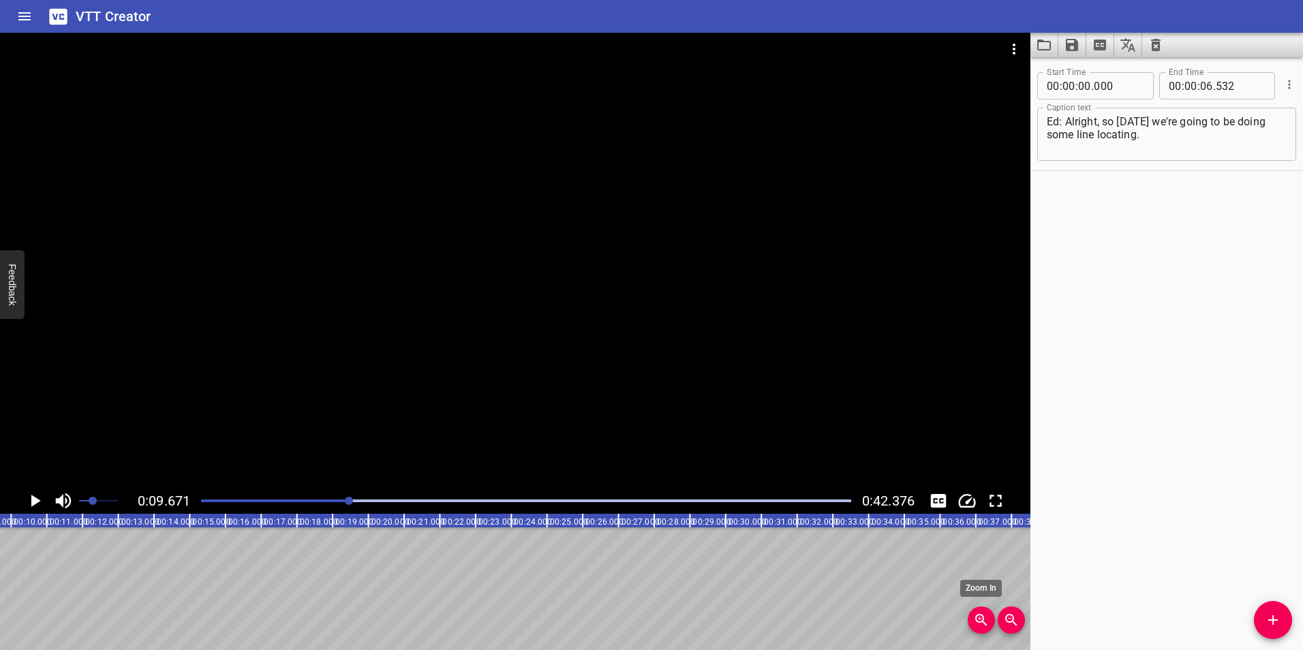
scroll to position [0, 345]
drag, startPoint x: 450, startPoint y: 638, endPoint x: 249, endPoint y: 632, distance: 201.8
click at [245, 632] on div "Ed: Alright, so [DATE] we're going to be doing some line locating." at bounding box center [726, 588] width 2143 height 123
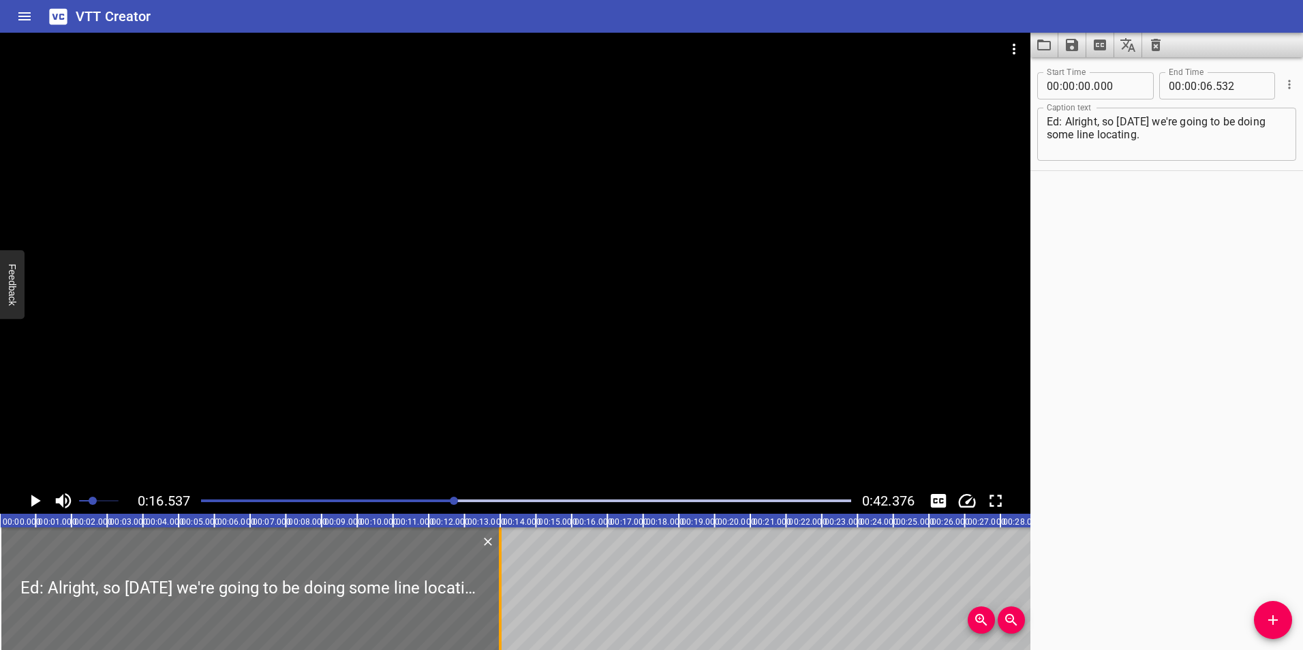
drag, startPoint x: 235, startPoint y: 576, endPoint x: 508, endPoint y: 576, distance: 272.5
click at [507, 576] on div at bounding box center [500, 588] width 14 height 123
type input "14"
type input "162"
click at [30, 501] on icon "Play/Pause" at bounding box center [35, 501] width 20 height 20
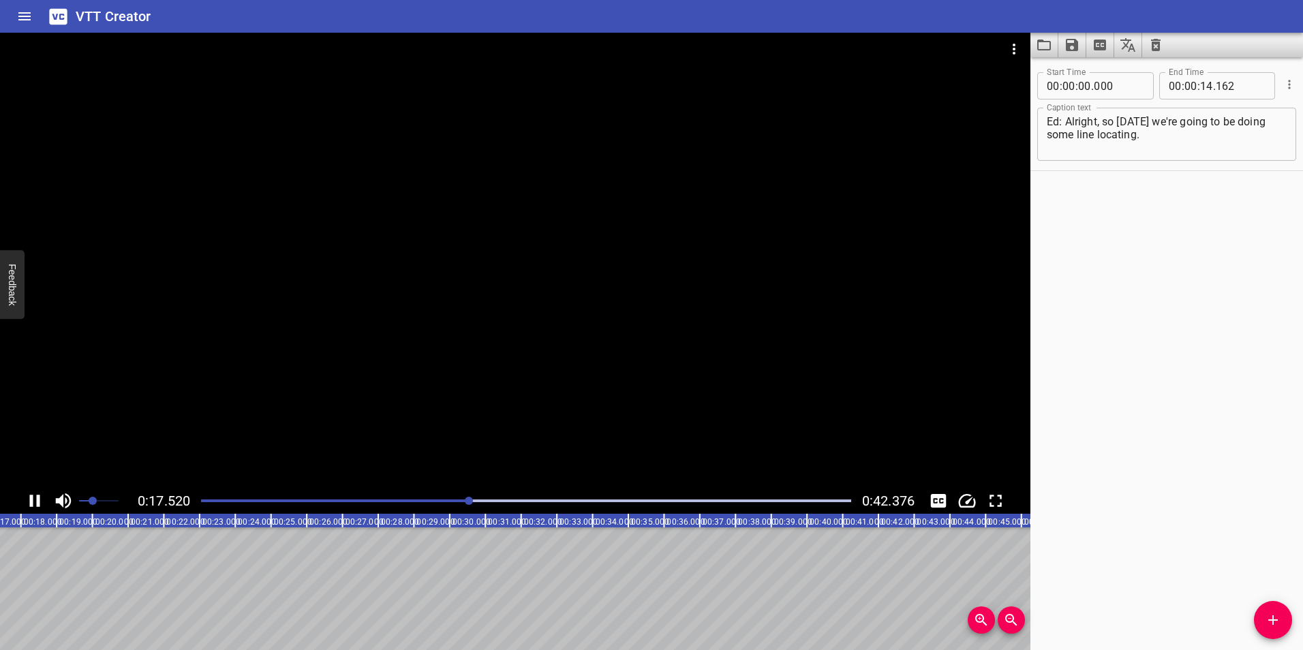
click at [35, 502] on icon "Play/Pause" at bounding box center [35, 501] width 20 height 20
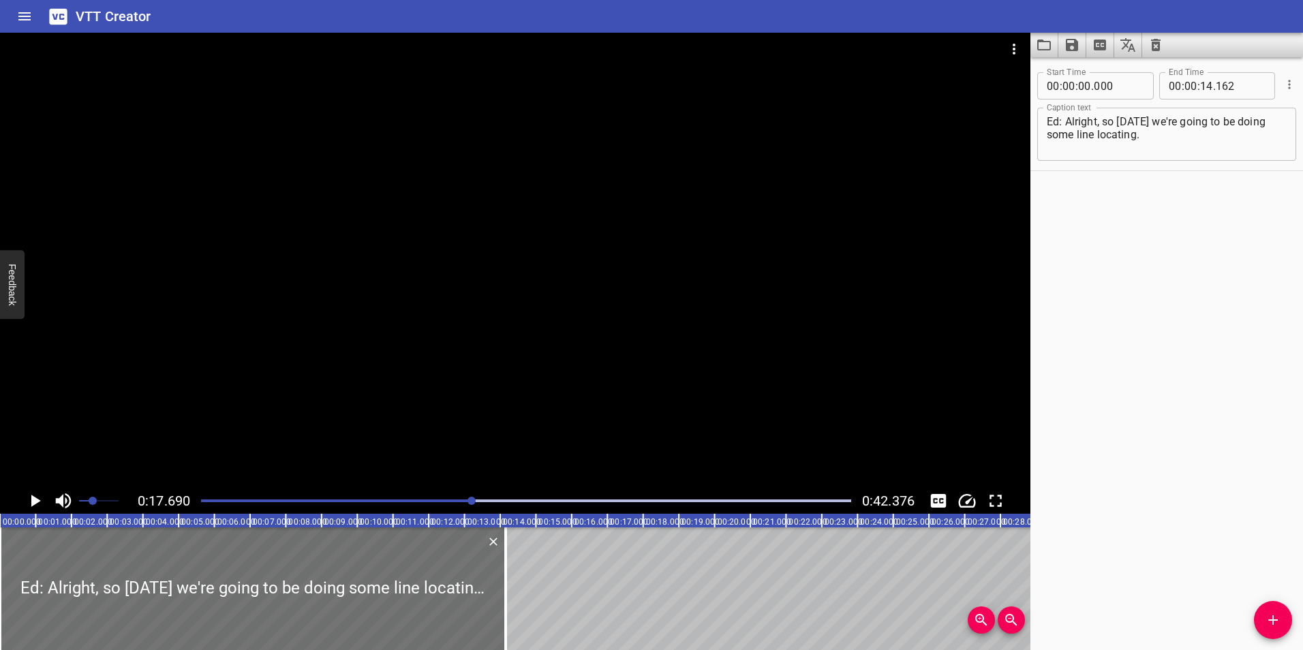
click at [14, 518] on text "00:00.000" at bounding box center [22, 522] width 38 height 10
drag, startPoint x: 6, startPoint y: 519, endPoint x: 4, endPoint y: 536, distance: 17.2
click at [5, 520] on text "00:00.000" at bounding box center [22, 522] width 38 height 10
click at [3, 546] on div at bounding box center [0, 588] width 14 height 123
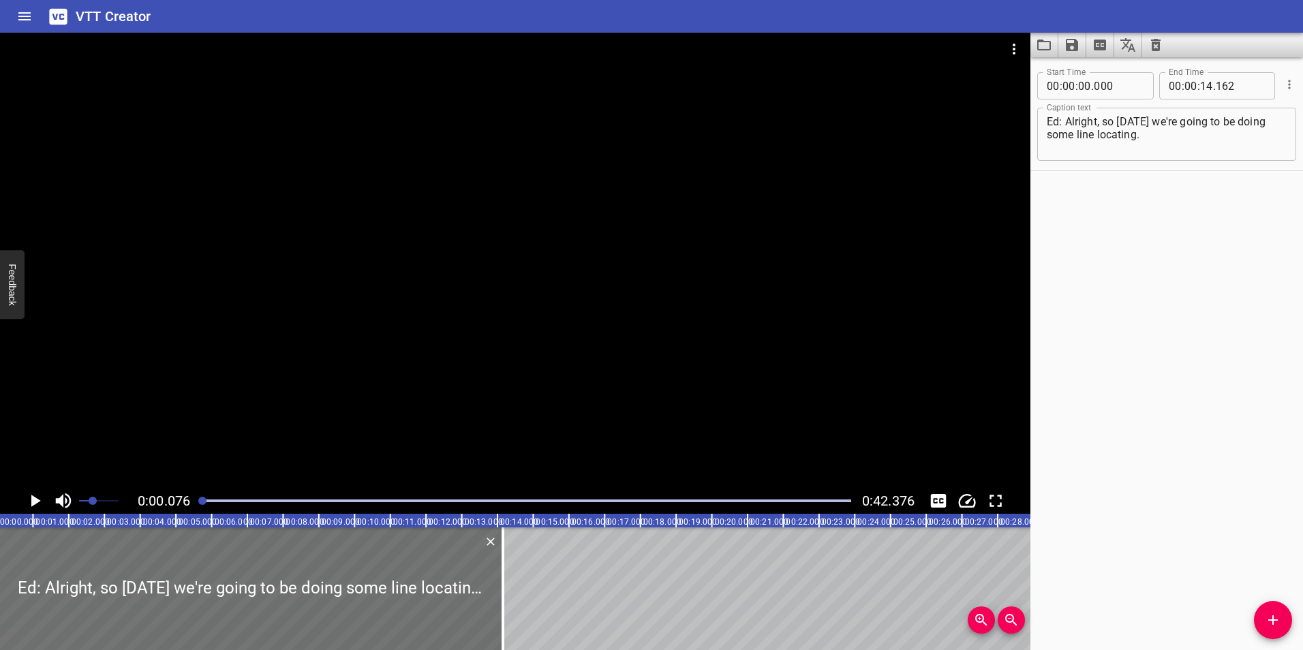
click at [35, 504] on icon "Play/Pause" at bounding box center [35, 501] width 20 height 20
click at [36, 503] on icon "Play/Pause" at bounding box center [35, 501] width 20 height 20
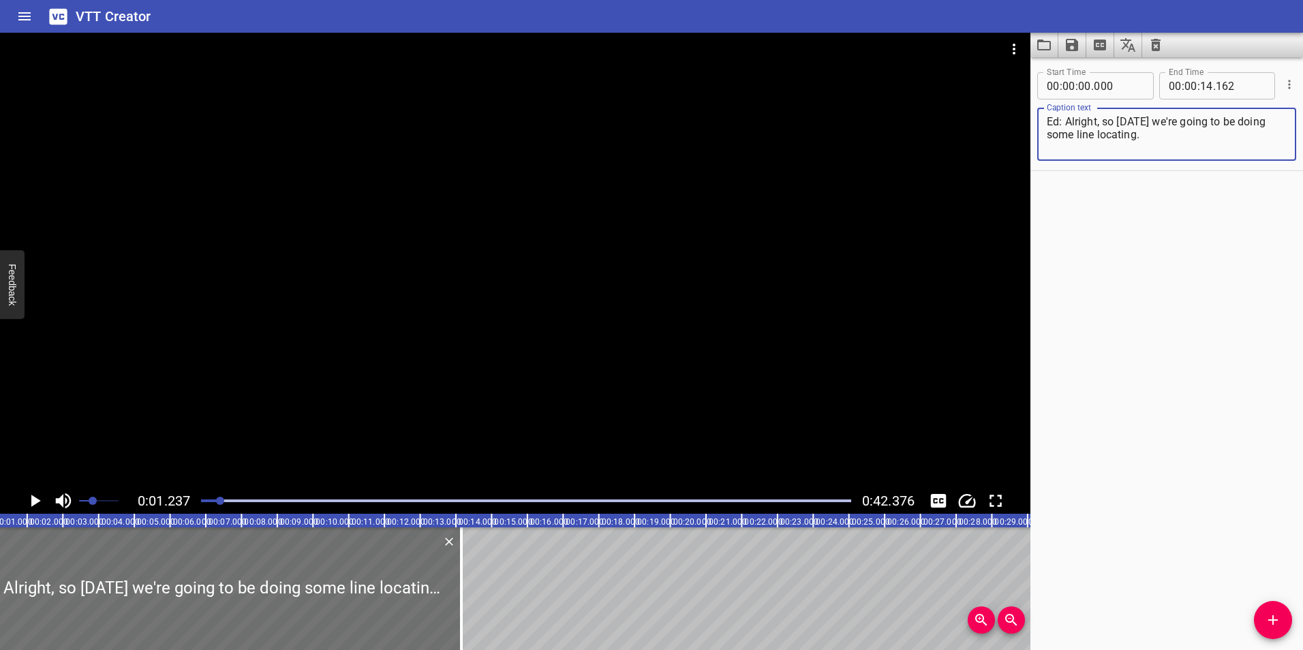
click at [1095, 122] on textarea "Ed: Alright, so [DATE] we're going to be doing some line locating." at bounding box center [1166, 134] width 240 height 39
click at [44, 499] on icon "Play/Pause" at bounding box center [35, 501] width 20 height 20
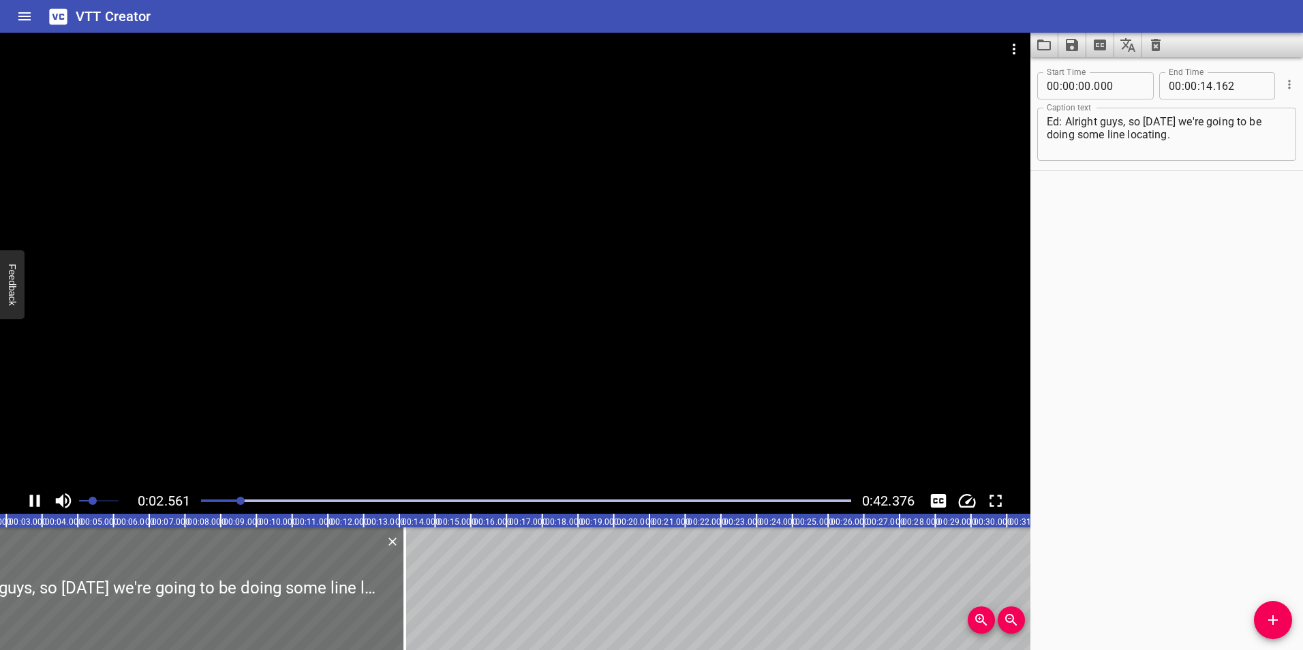
click at [34, 497] on icon "Play/Pause" at bounding box center [35, 501] width 20 height 20
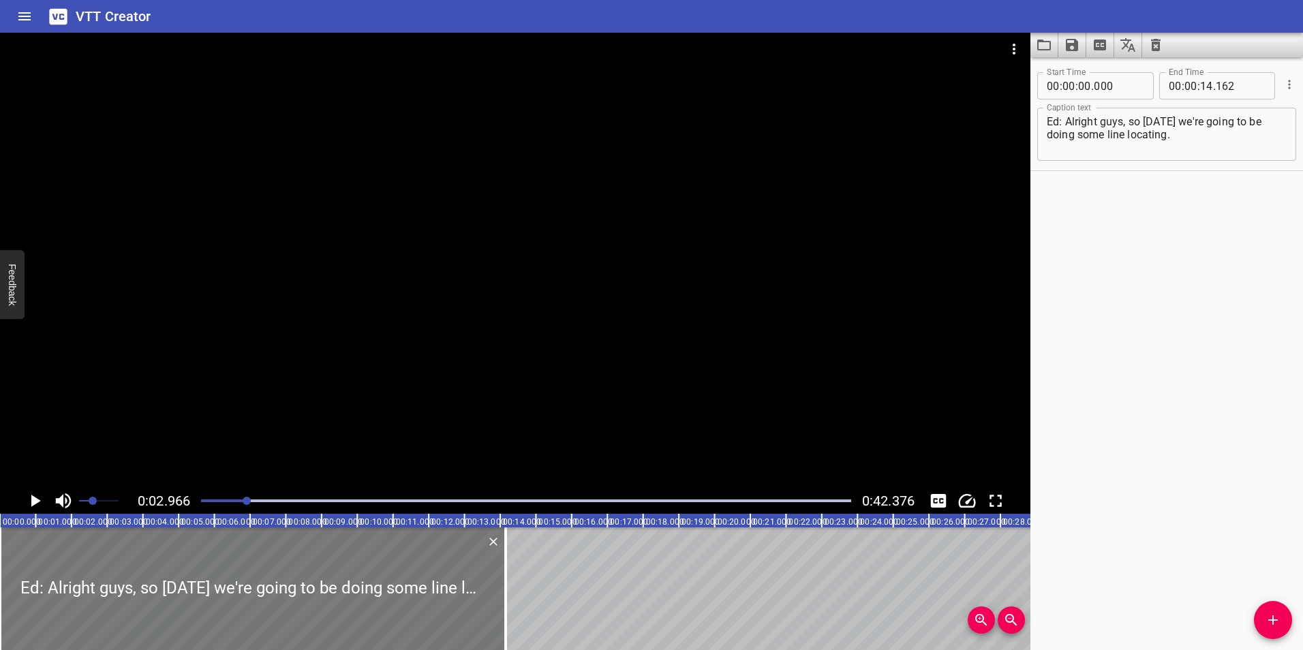
click at [15, 567] on div at bounding box center [253, 588] width 506 height 123
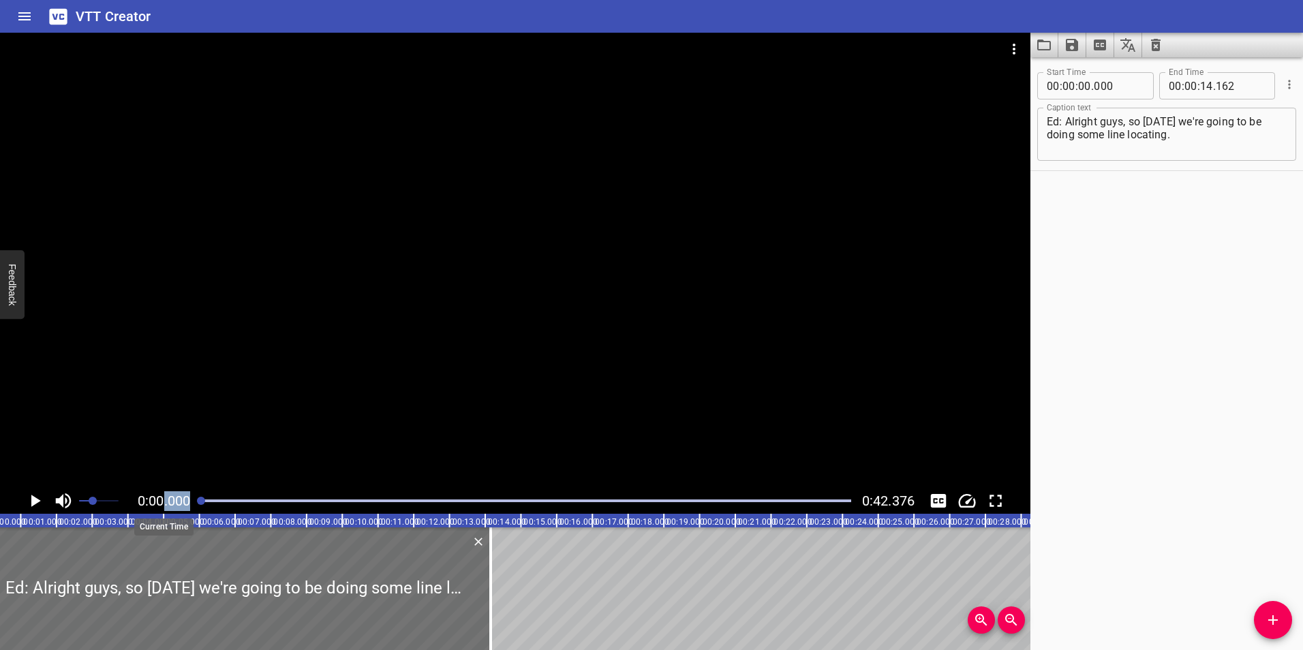
drag, startPoint x: 206, startPoint y: 504, endPoint x: 153, endPoint y: 501, distance: 53.2
click at [153, 501] on div "0:00.000 0:42.376" at bounding box center [515, 501] width 1030 height 26
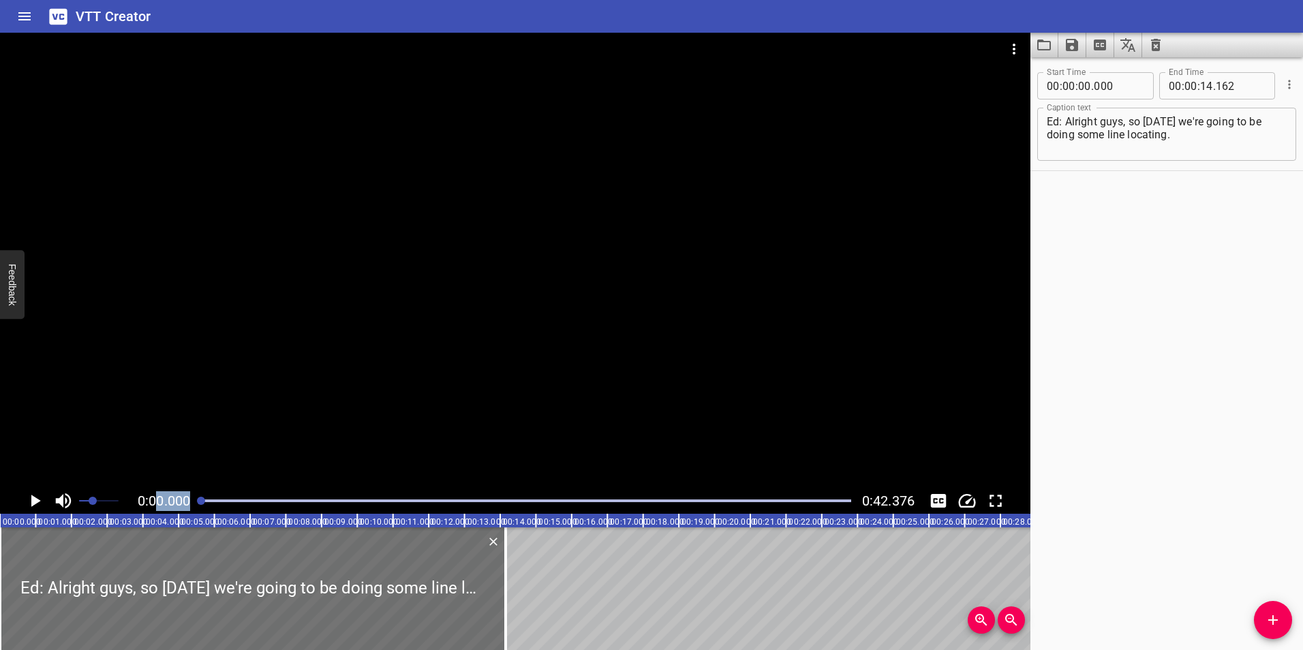
drag, startPoint x: 153, startPoint y: 501, endPoint x: 41, endPoint y: 500, distance: 111.7
click at [41, 500] on icon "Play/Pause" at bounding box center [35, 501] width 20 height 20
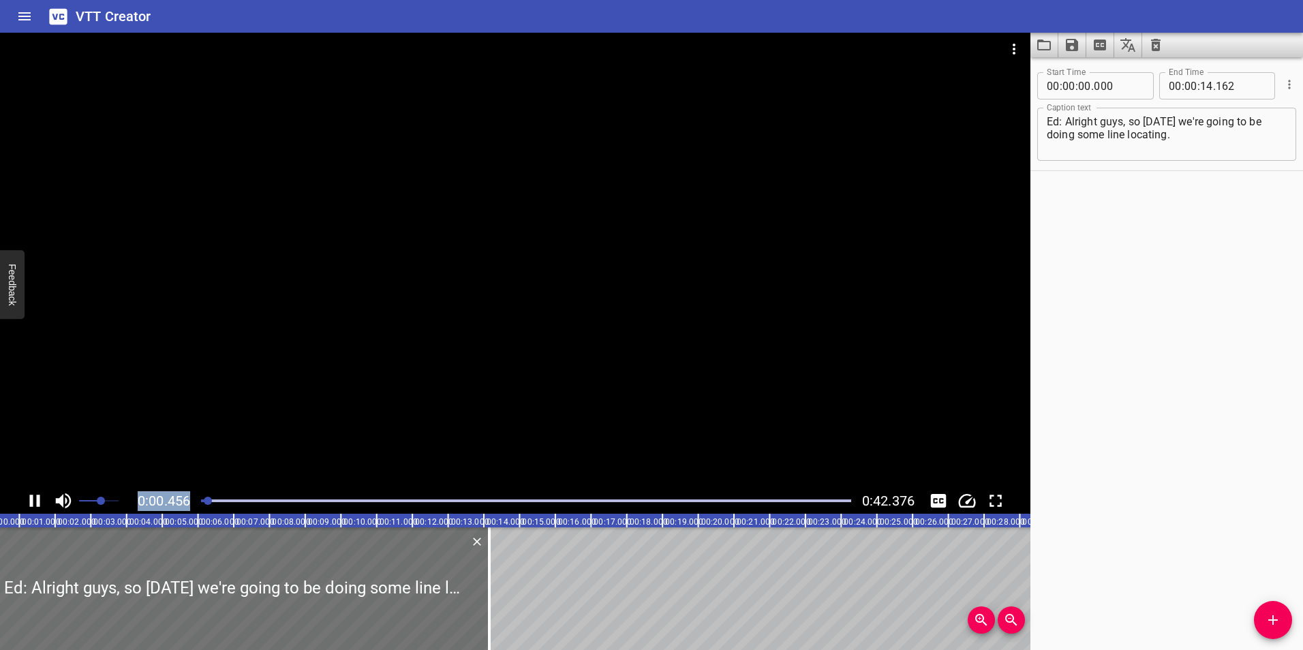
drag, startPoint x: 95, startPoint y: 504, endPoint x: 103, endPoint y: 504, distance: 7.5
click at [103, 504] on span "Set video volume" at bounding box center [101, 501] width 8 height 8
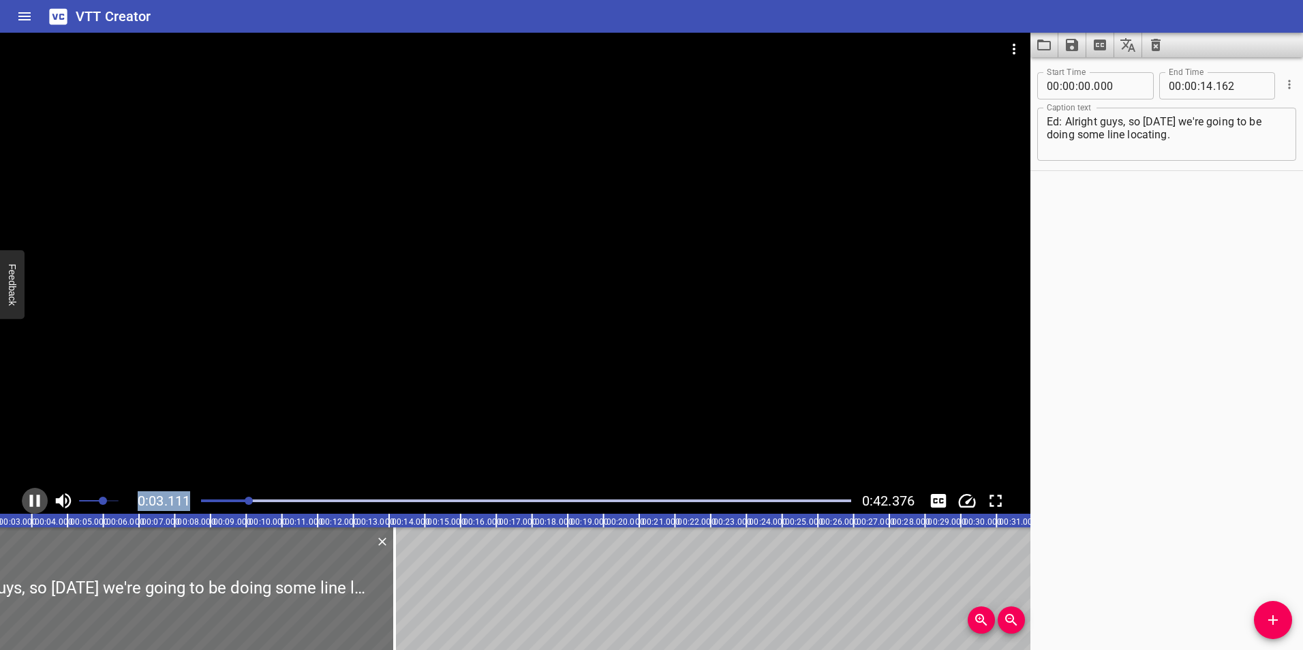
click at [30, 499] on icon "Play/Pause" at bounding box center [35, 501] width 10 height 12
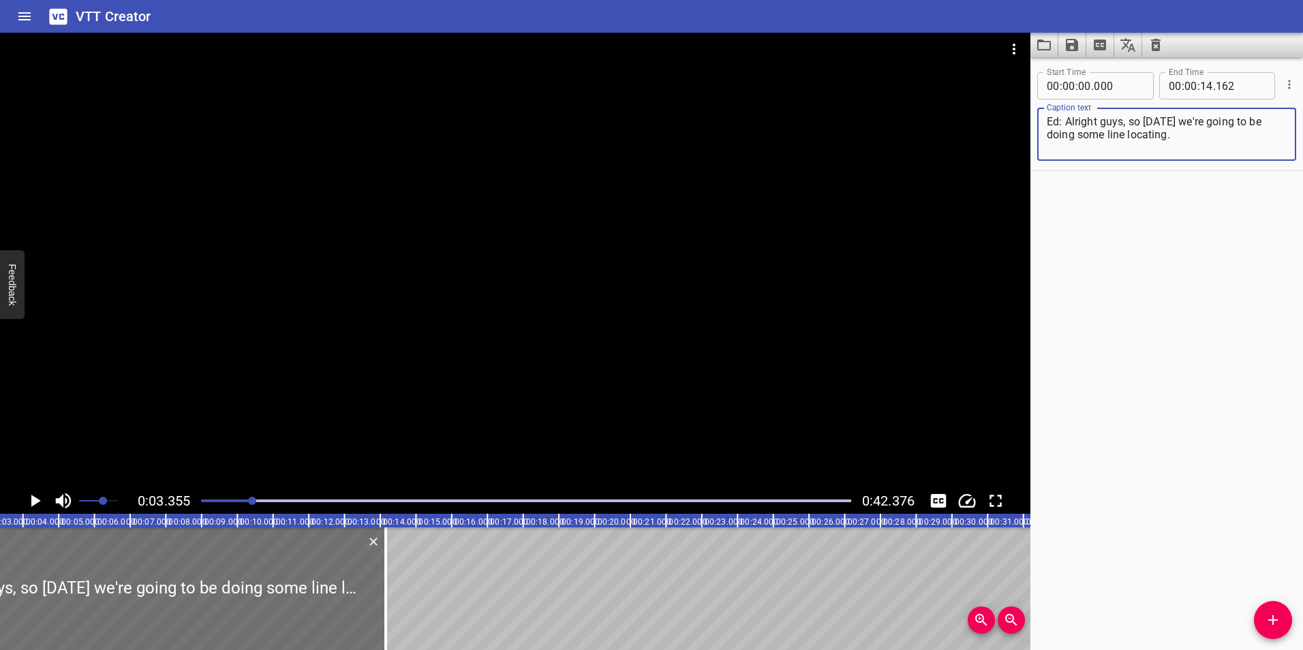
drag, startPoint x: 1133, startPoint y: 123, endPoint x: 1177, endPoint y: 136, distance: 45.7
click at [1177, 136] on textarea "Ed: Alright guys, so [DATE] we're going to be doing some line locating." at bounding box center [1166, 134] width 240 height 39
type textarea "Ed: Alright guys, we all signed a job brief. Correct?"
drag, startPoint x: 218, startPoint y: 501, endPoint x: 134, endPoint y: 503, distance: 84.5
click at [134, 503] on div "0:03.355 0:42.376" at bounding box center [515, 501] width 1030 height 26
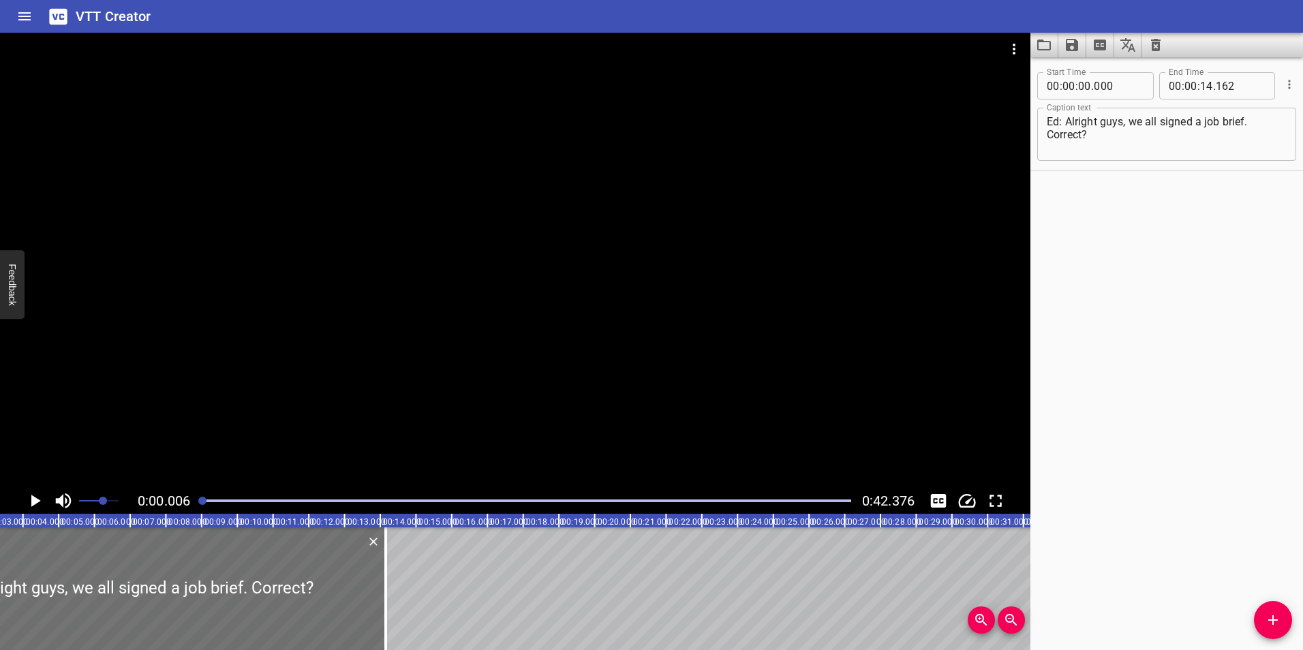
scroll to position [0, 25]
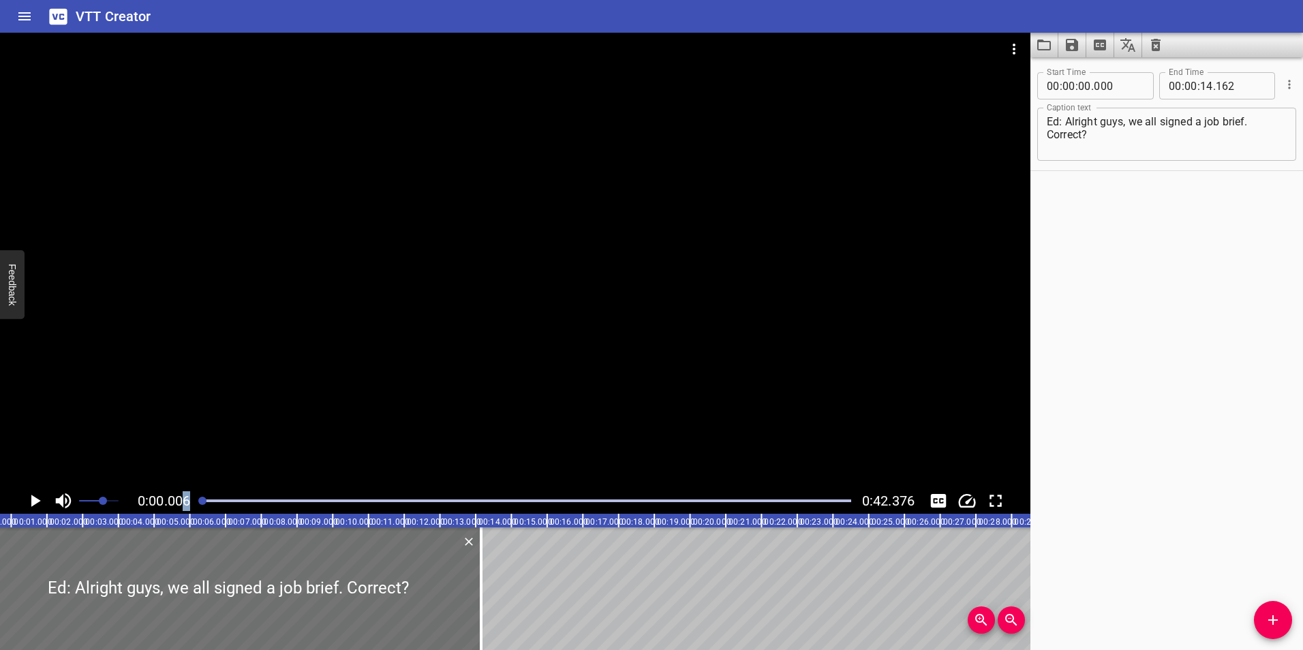
drag, startPoint x: 252, startPoint y: 501, endPoint x: 183, endPoint y: 503, distance: 69.5
click at [183, 503] on div "0:00.006 0:42.376" at bounding box center [515, 501] width 1030 height 26
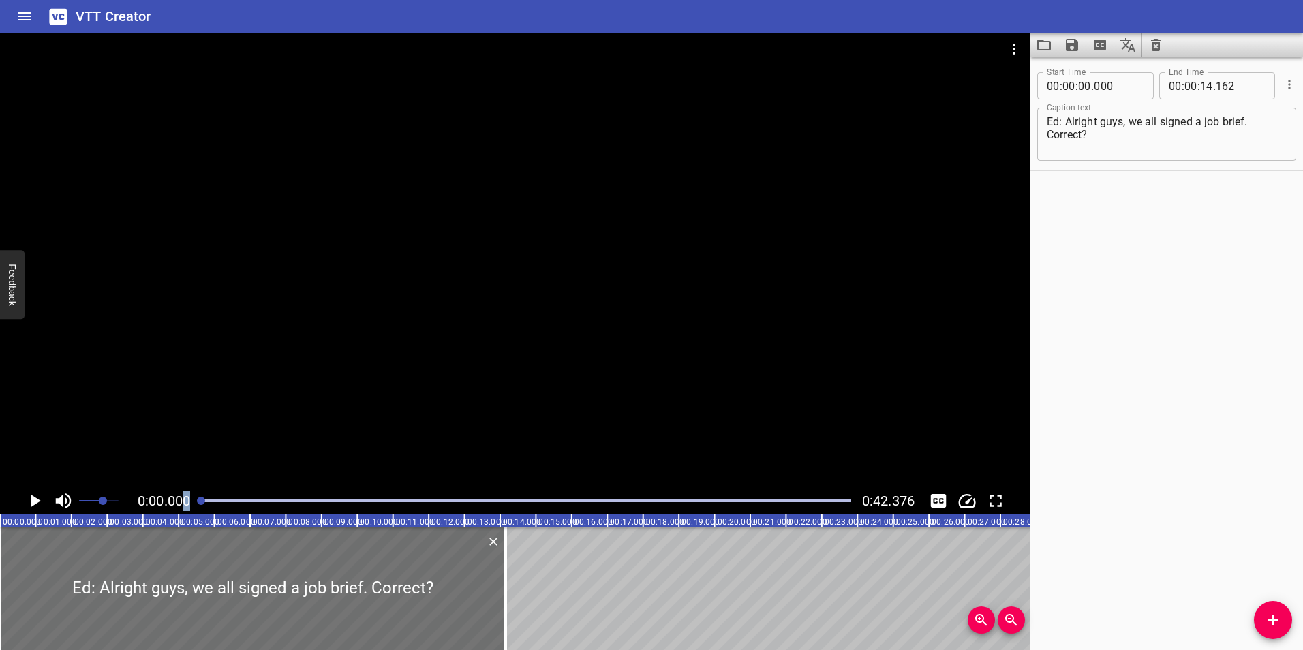
click at [36, 495] on icon "Play/Pause" at bounding box center [35, 501] width 20 height 20
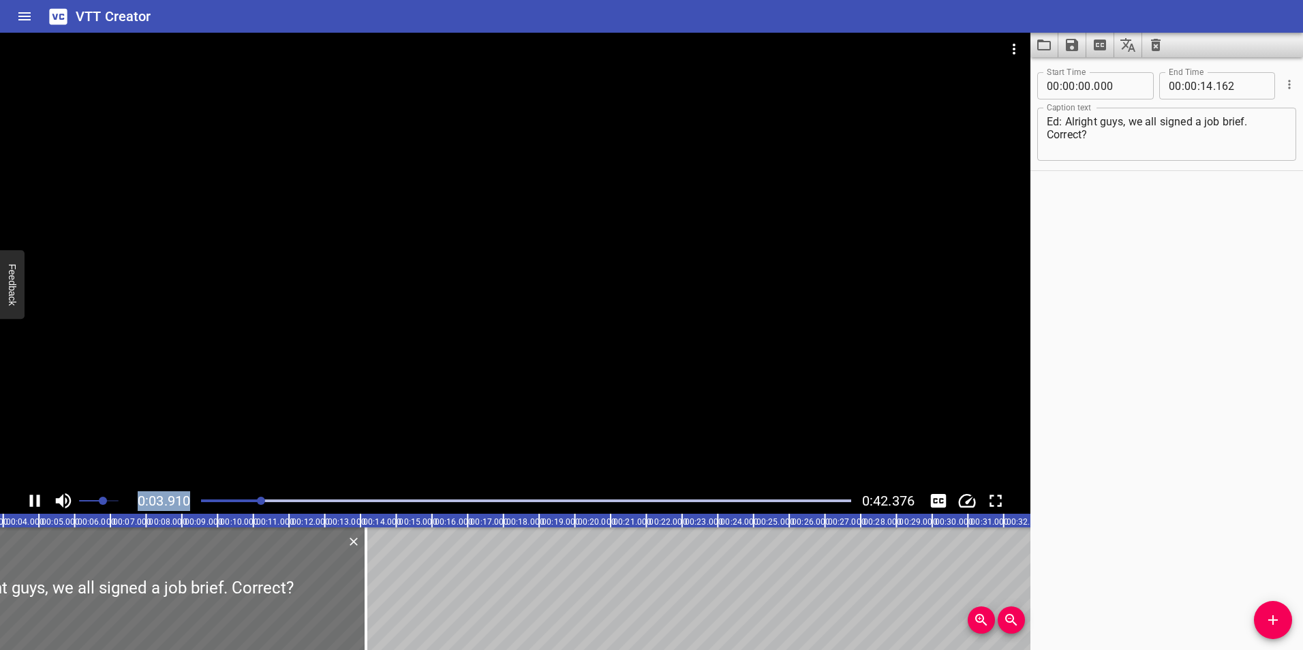
click at [34, 499] on icon "Play/Pause" at bounding box center [35, 501] width 20 height 20
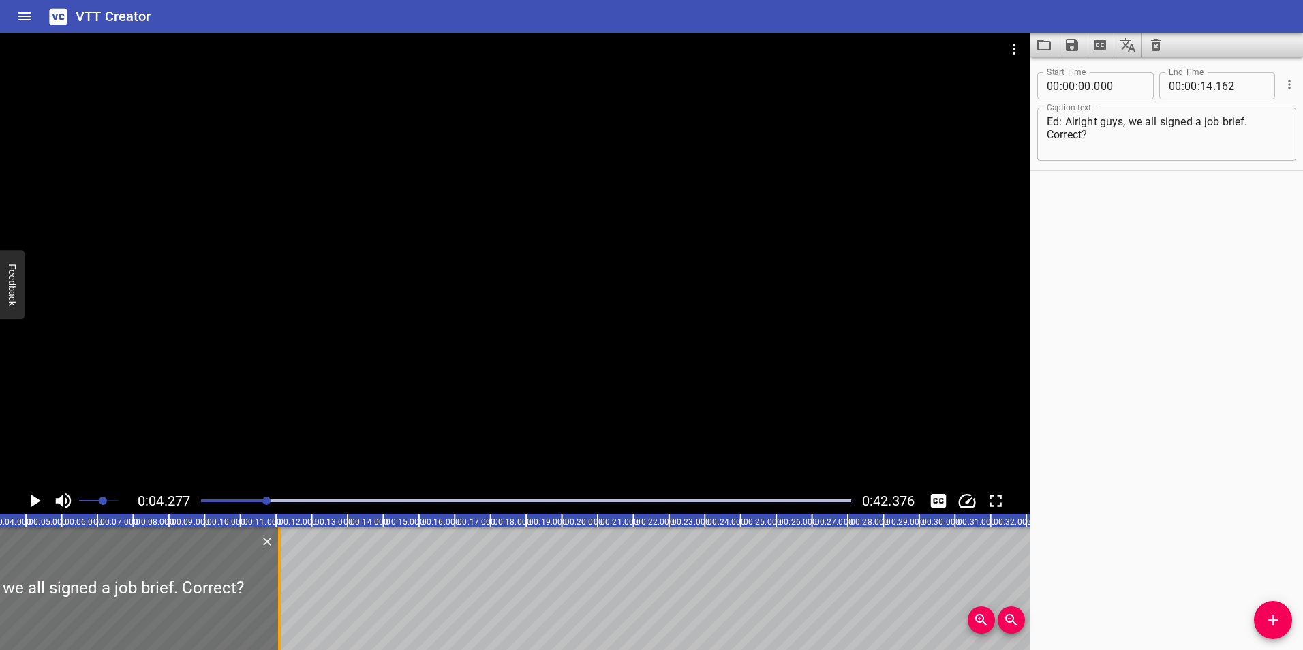
drag, startPoint x: 352, startPoint y: 584, endPoint x: 278, endPoint y: 581, distance: 73.6
click at [278, 581] on div at bounding box center [279, 588] width 3 height 123
type input "12"
type input "102"
click at [39, 499] on icon "Play/Pause" at bounding box center [35, 501] width 20 height 20
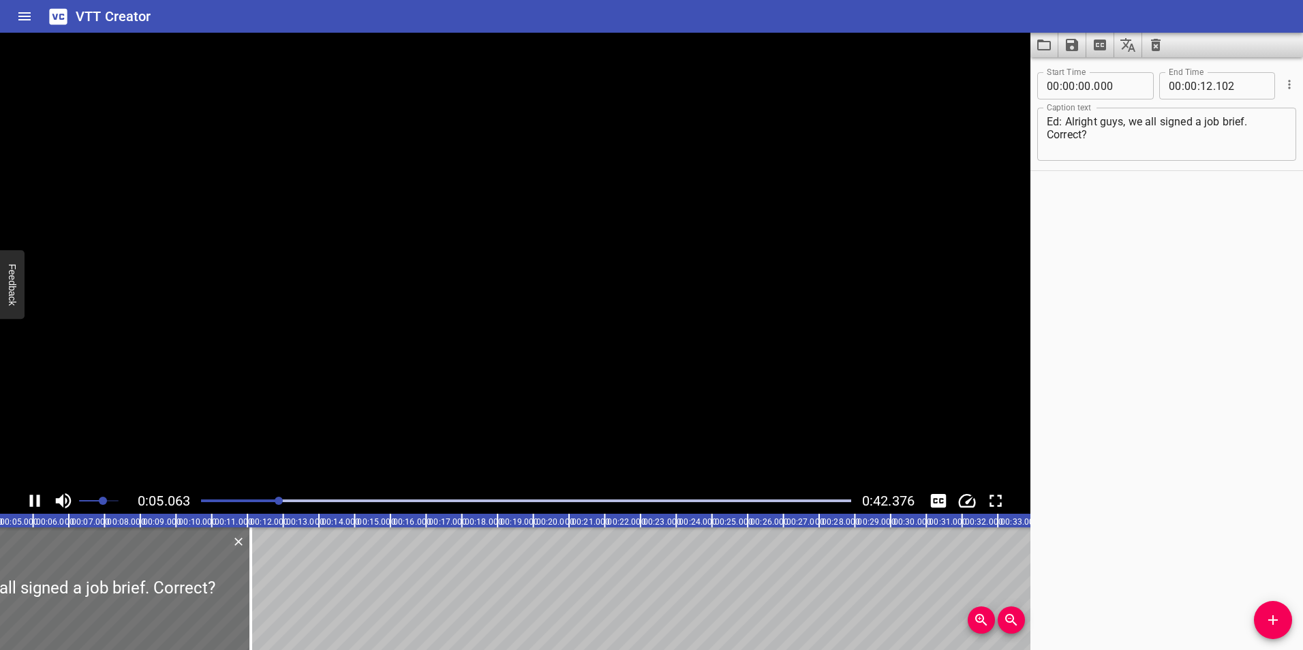
click at [39, 499] on icon "Play/Pause" at bounding box center [35, 501] width 10 height 12
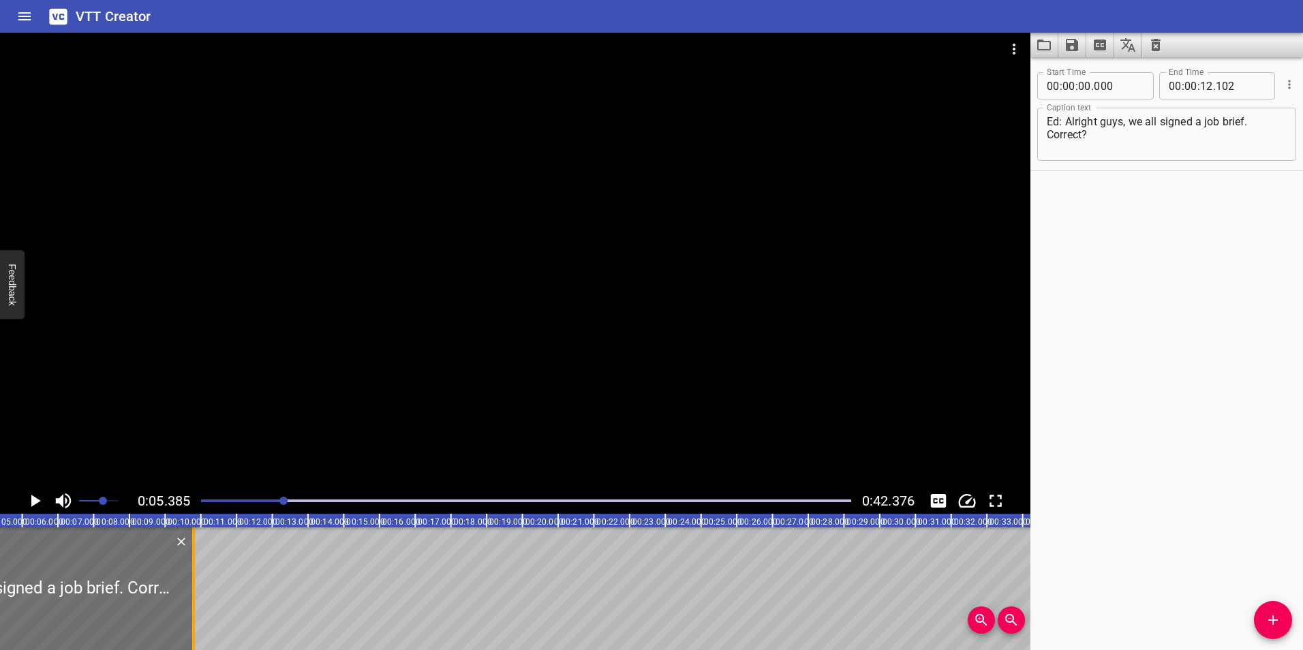
drag, startPoint x: 230, startPoint y: 556, endPoint x: 189, endPoint y: 556, distance: 40.9
click at [189, 556] on div at bounding box center [194, 588] width 14 height 123
type input "10"
type input "805"
click at [37, 497] on icon "Play/Pause" at bounding box center [35, 501] width 20 height 20
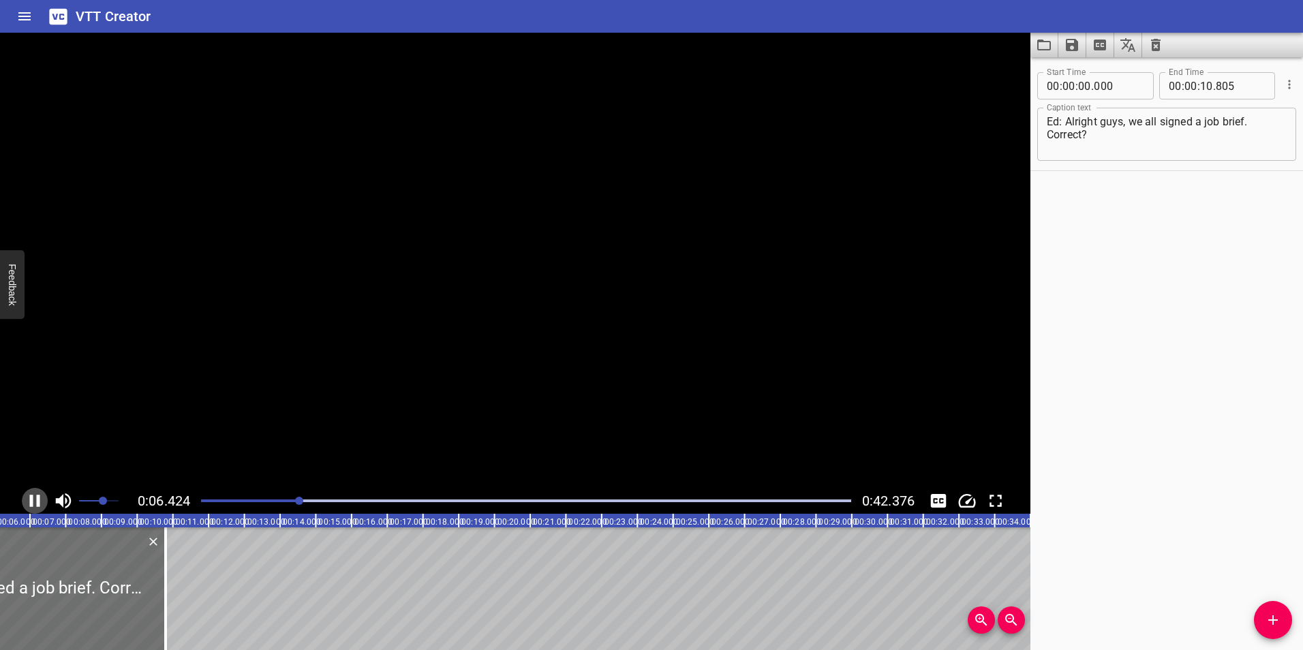
click at [40, 497] on icon "Play/Pause" at bounding box center [35, 501] width 20 height 20
drag, startPoint x: 304, startPoint y: 501, endPoint x: 215, endPoint y: 503, distance: 88.6
click at [215, 503] on div at bounding box center [526, 500] width 666 height 19
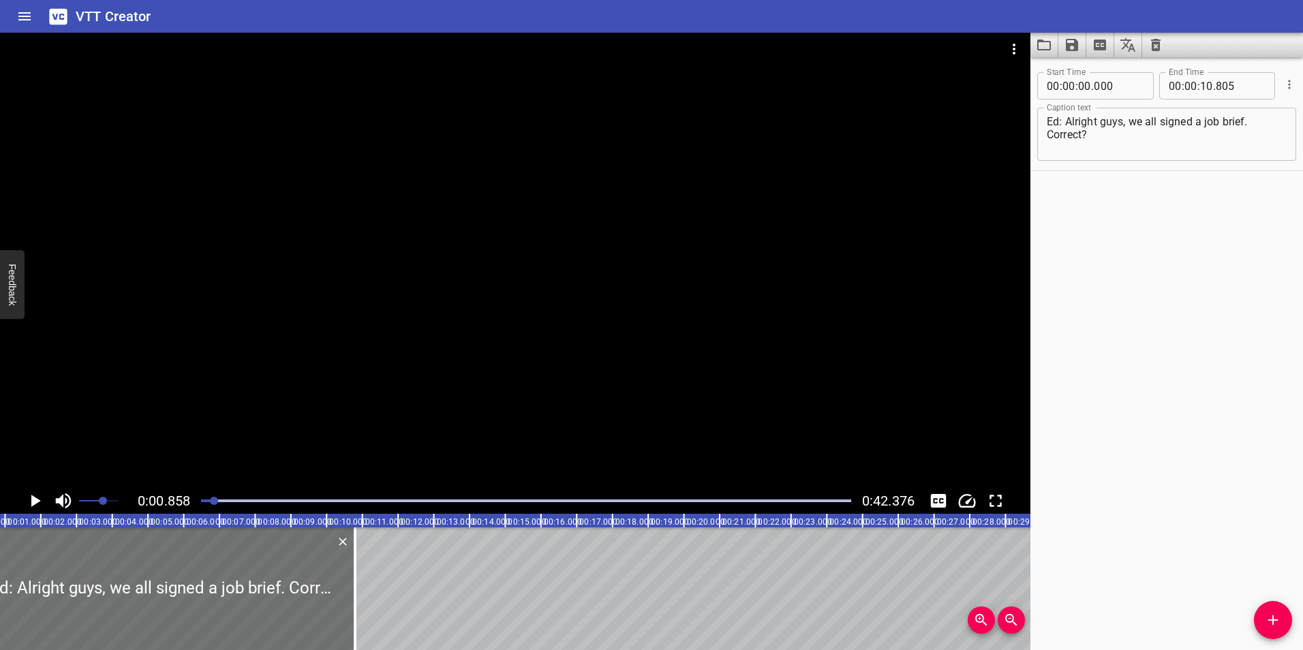
drag, startPoint x: 245, startPoint y: 504, endPoint x: 209, endPoint y: 500, distance: 35.7
click at [193, 500] on div "0:00.858 0:42.376" at bounding box center [515, 501] width 1030 height 26
drag, startPoint x: 211, startPoint y: 500, endPoint x: 149, endPoint y: 496, distance: 61.5
click at [149, 496] on div "0:00.000 0:42.376" at bounding box center [515, 501] width 1030 height 26
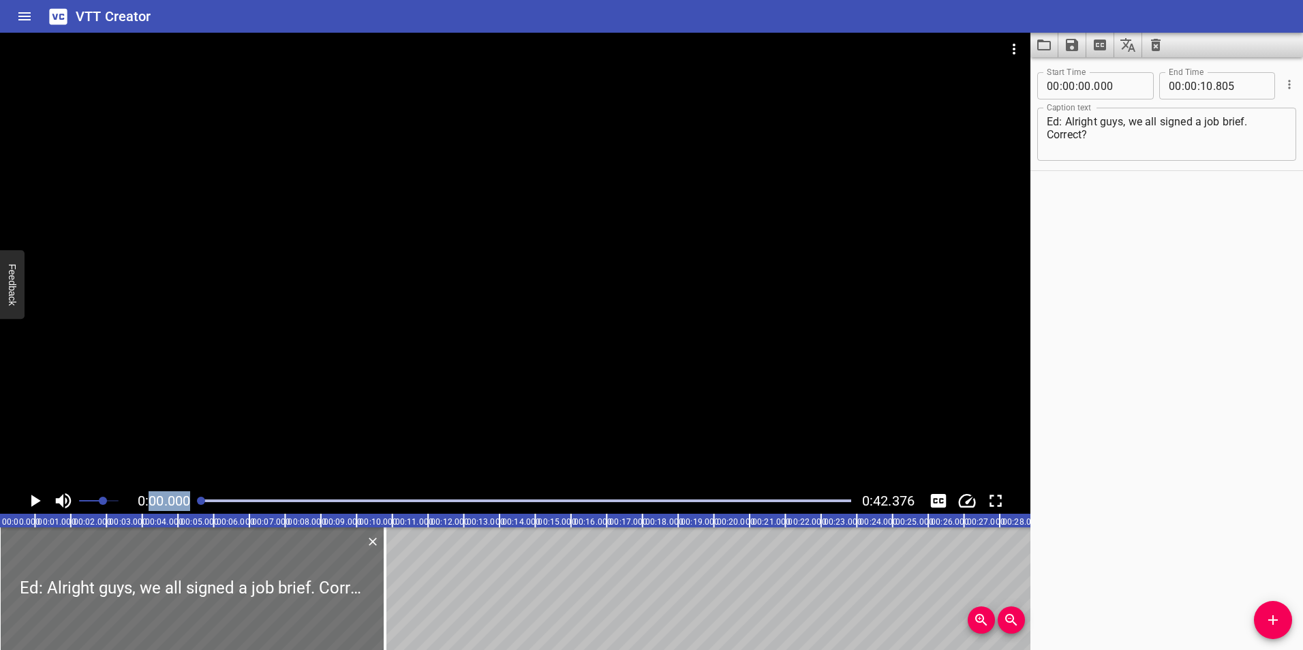
scroll to position [0, 0]
drag, startPoint x: 149, startPoint y: 496, endPoint x: 36, endPoint y: 494, distance: 113.1
click at [36, 494] on icon "Play/Pause" at bounding box center [35, 501] width 20 height 20
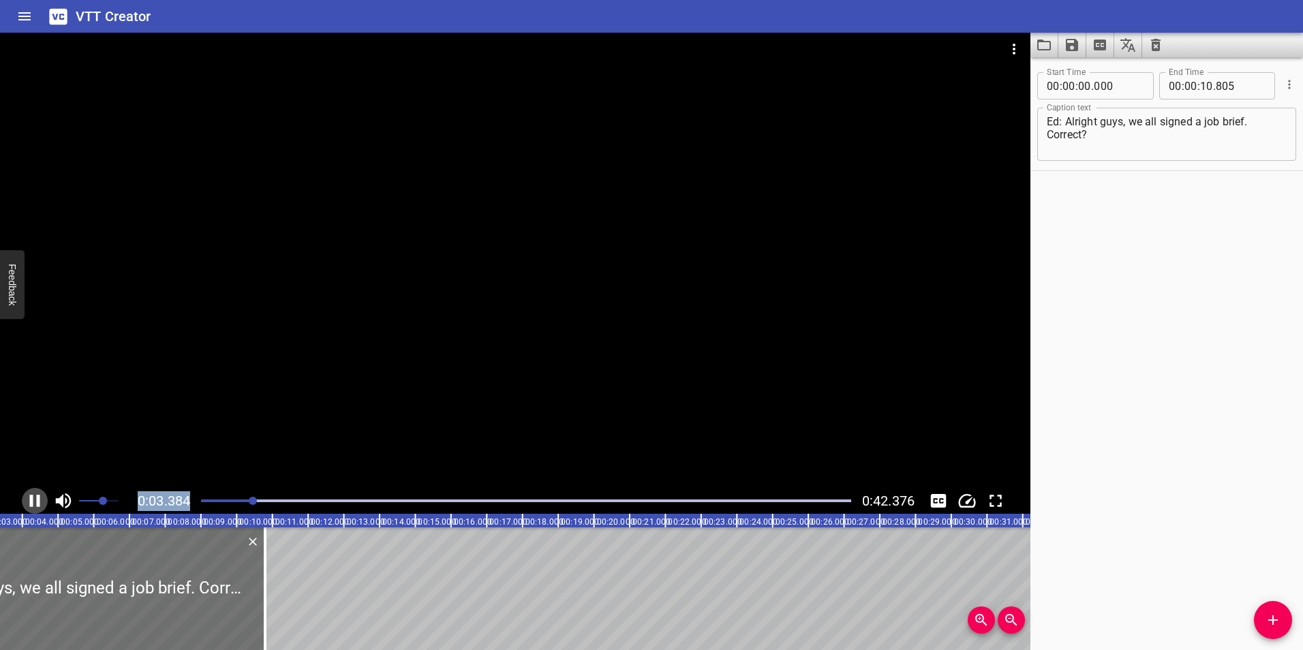
click at [42, 497] on icon "Play/Pause" at bounding box center [35, 501] width 20 height 20
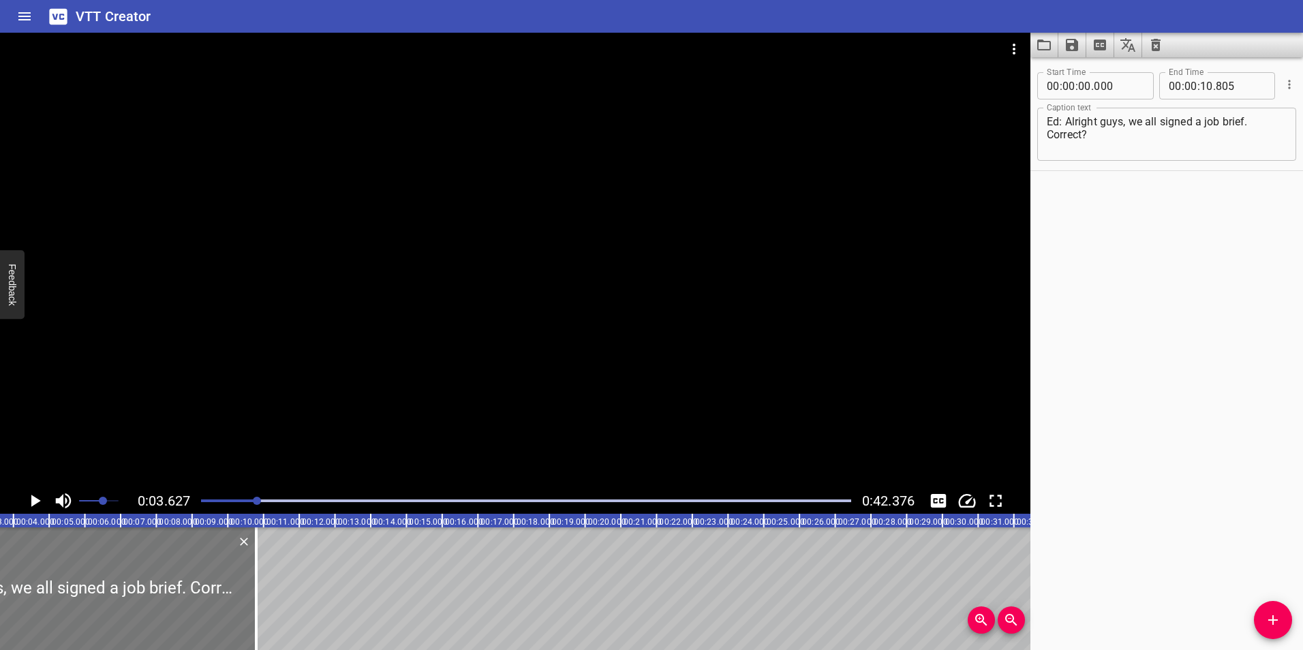
drag, startPoint x: 249, startPoint y: 569, endPoint x: 196, endPoint y: 565, distance: 52.6
click at [192, 566] on div at bounding box center [64, 588] width 386 height 123
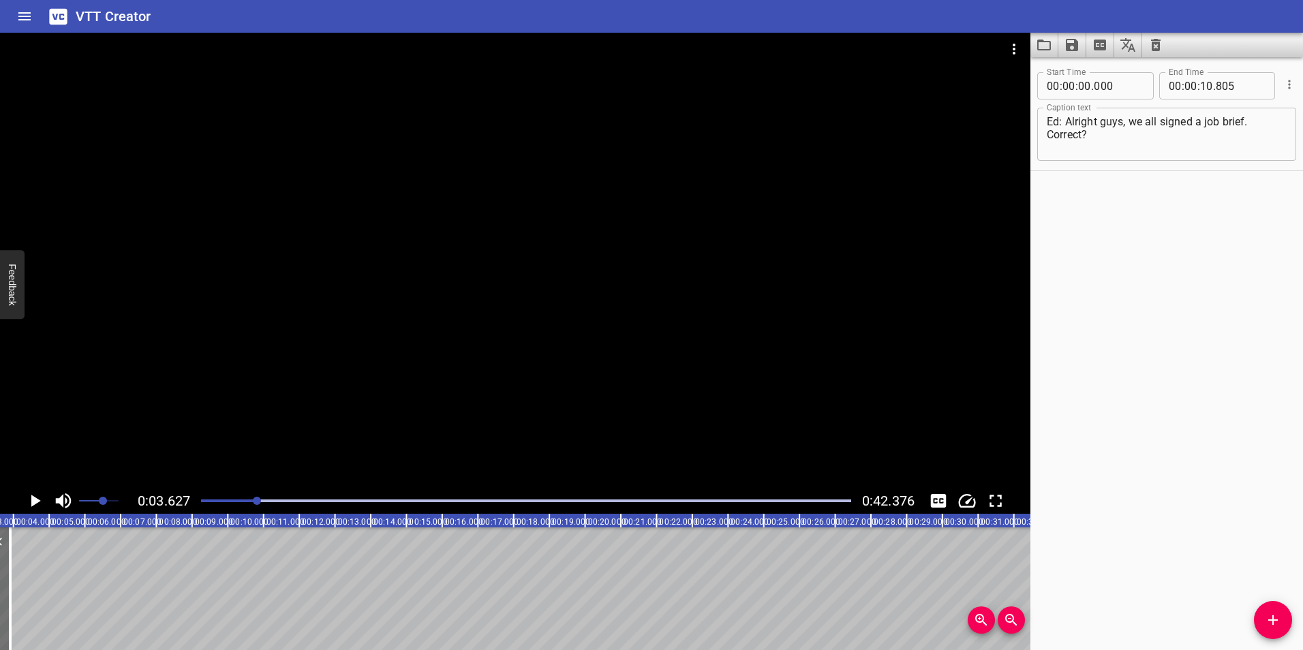
drag, startPoint x: 262, startPoint y: 563, endPoint x: 33, endPoint y: 561, distance: 228.9
click at [16, 559] on div at bounding box center [10, 588] width 14 height 123
type input "03"
click at [989, 623] on icon "Zoom In" at bounding box center [981, 620] width 16 height 16
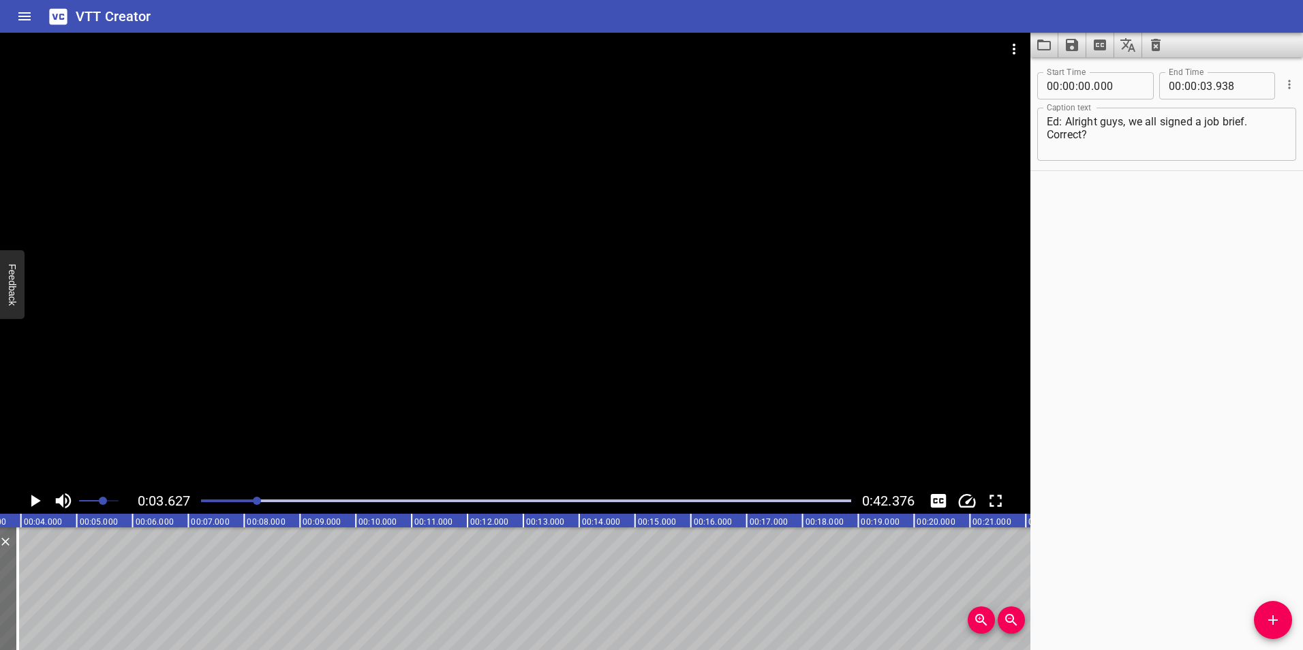
scroll to position [0, 0]
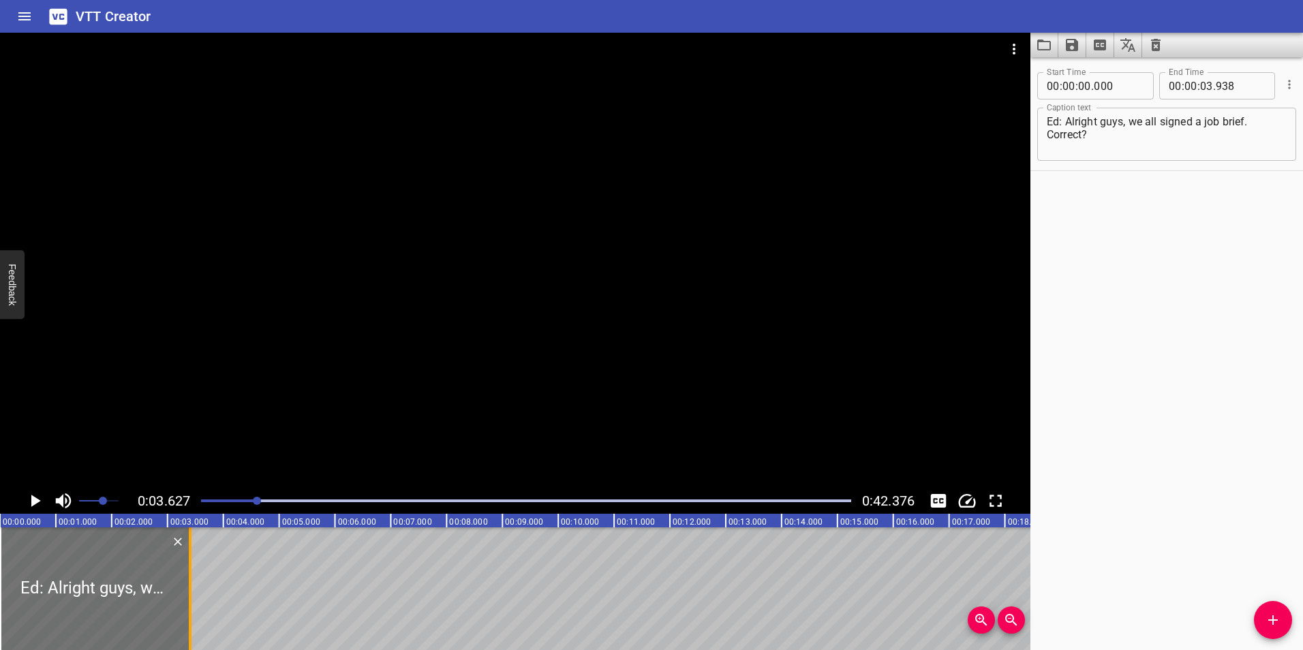
drag, startPoint x: 216, startPoint y: 570, endPoint x: 187, endPoint y: 568, distance: 28.6
click at [187, 569] on div at bounding box center [190, 588] width 14 height 123
type input "426"
click at [48, 499] on div "0:03.627 0:42.376" at bounding box center [515, 501] width 1030 height 26
click at [35, 499] on icon "Play/Pause" at bounding box center [36, 501] width 10 height 12
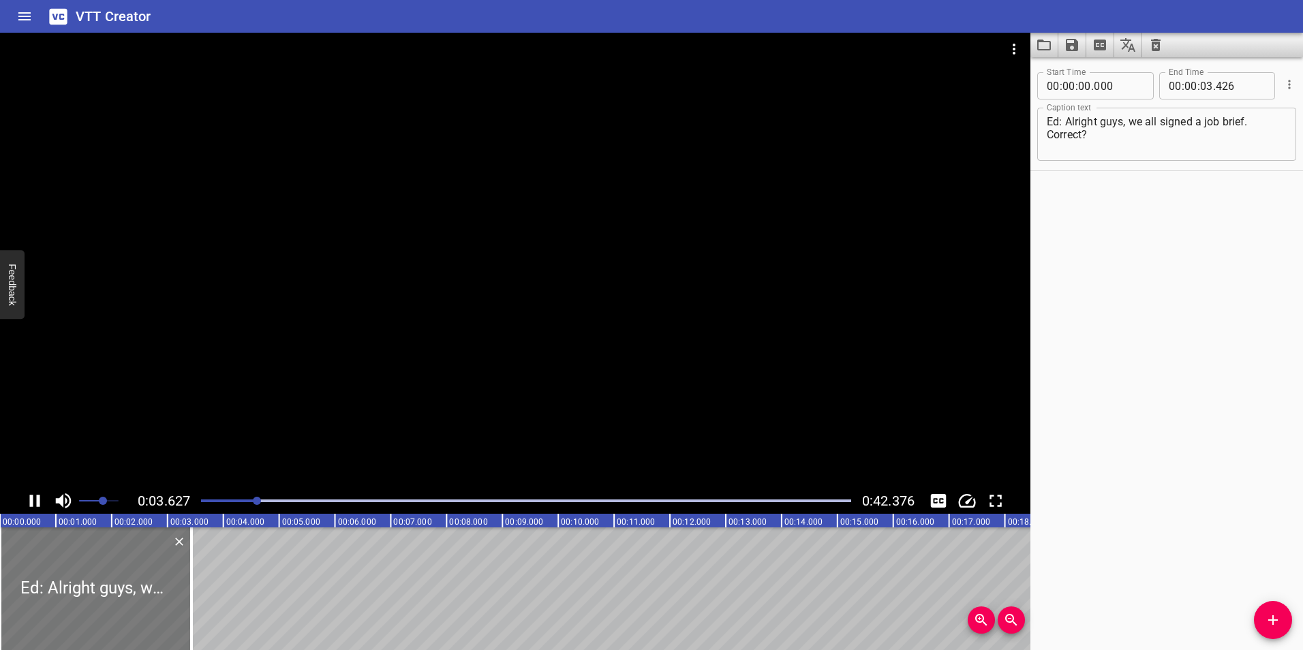
click at [54, 555] on div at bounding box center [95, 588] width 191 height 123
type input "403"
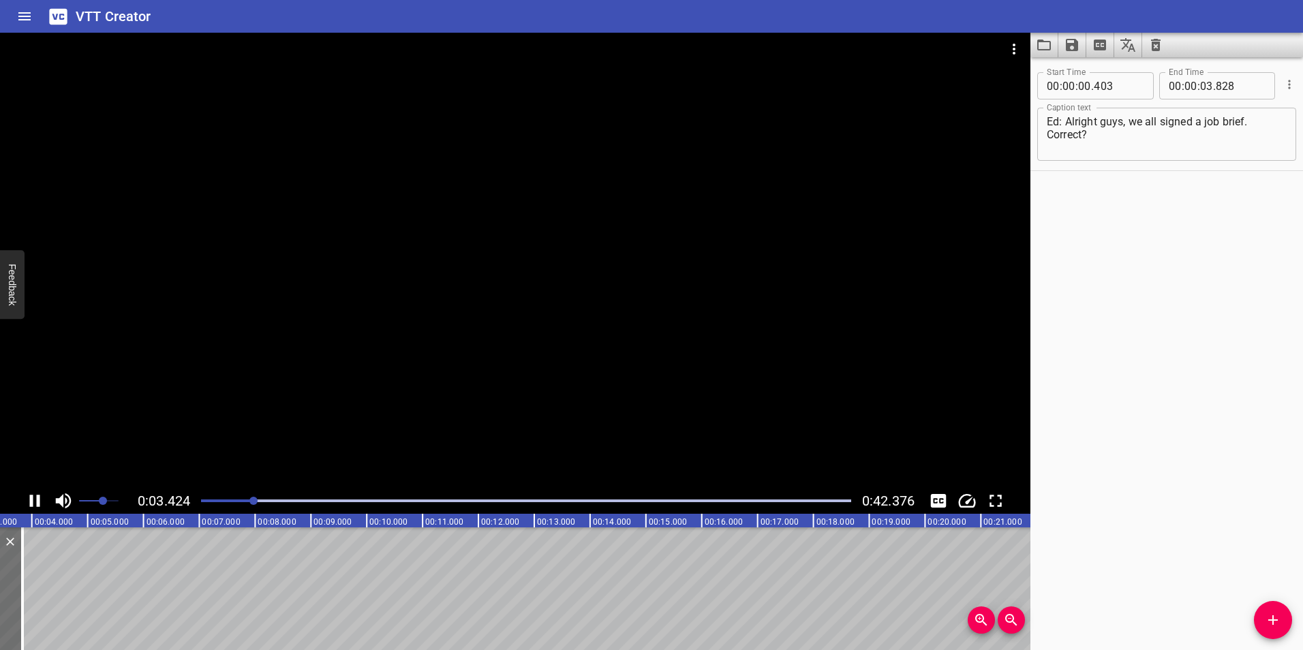
click at [34, 499] on icon "Play/Pause" at bounding box center [35, 501] width 20 height 20
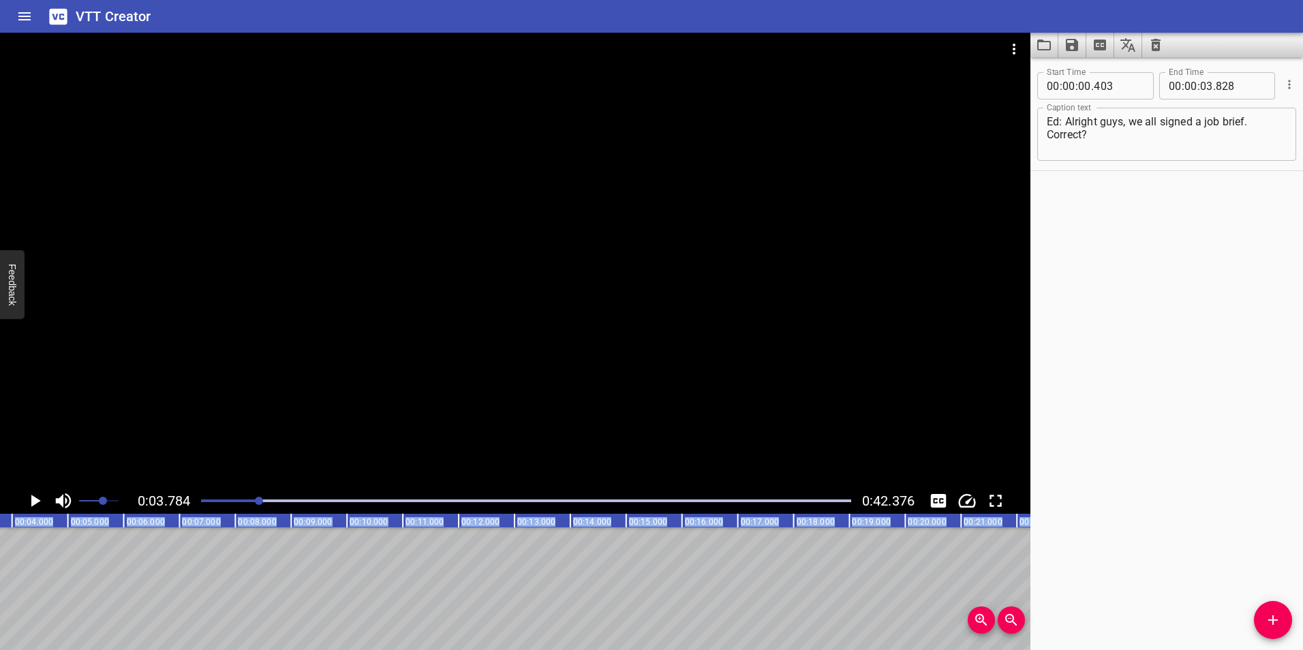
drag, startPoint x: 5, startPoint y: 573, endPoint x: -27, endPoint y: 573, distance: 31.3
click at [0, 573] on html "VTT Creator Caption Editor Batch Transcribe Login Sign Up Privacy Contact 0:03.…" at bounding box center [651, 325] width 1303 height 650
type input "267"
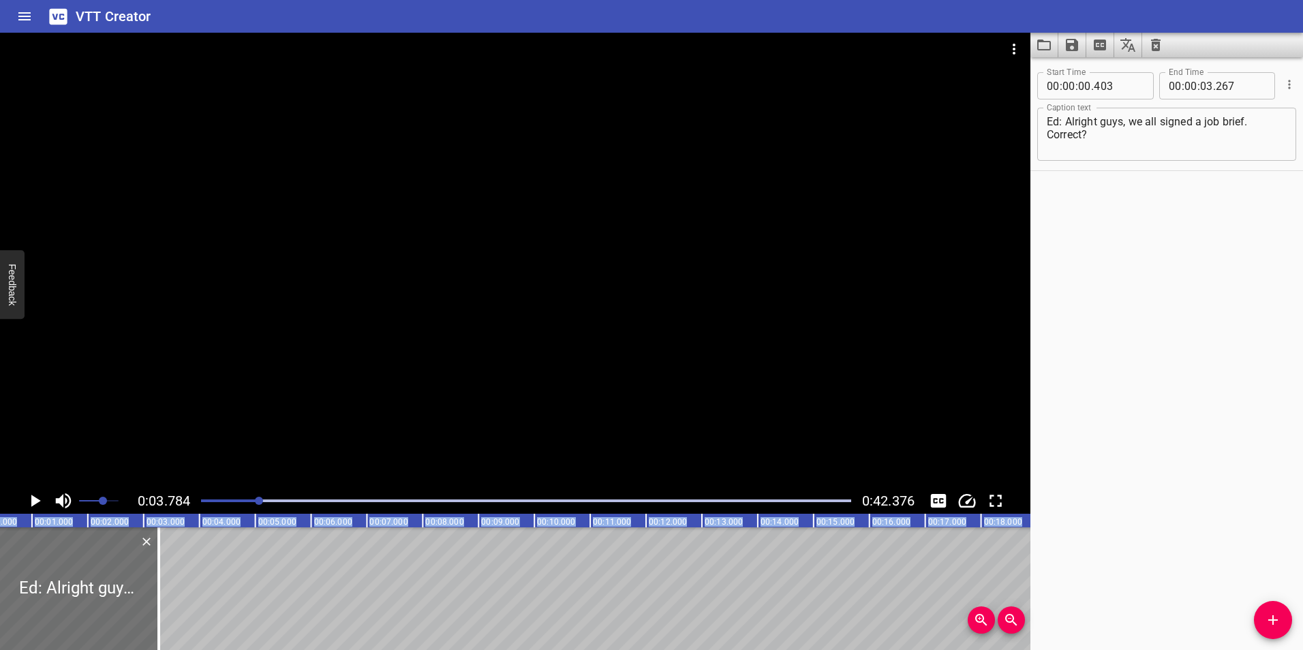
scroll to position [0, 0]
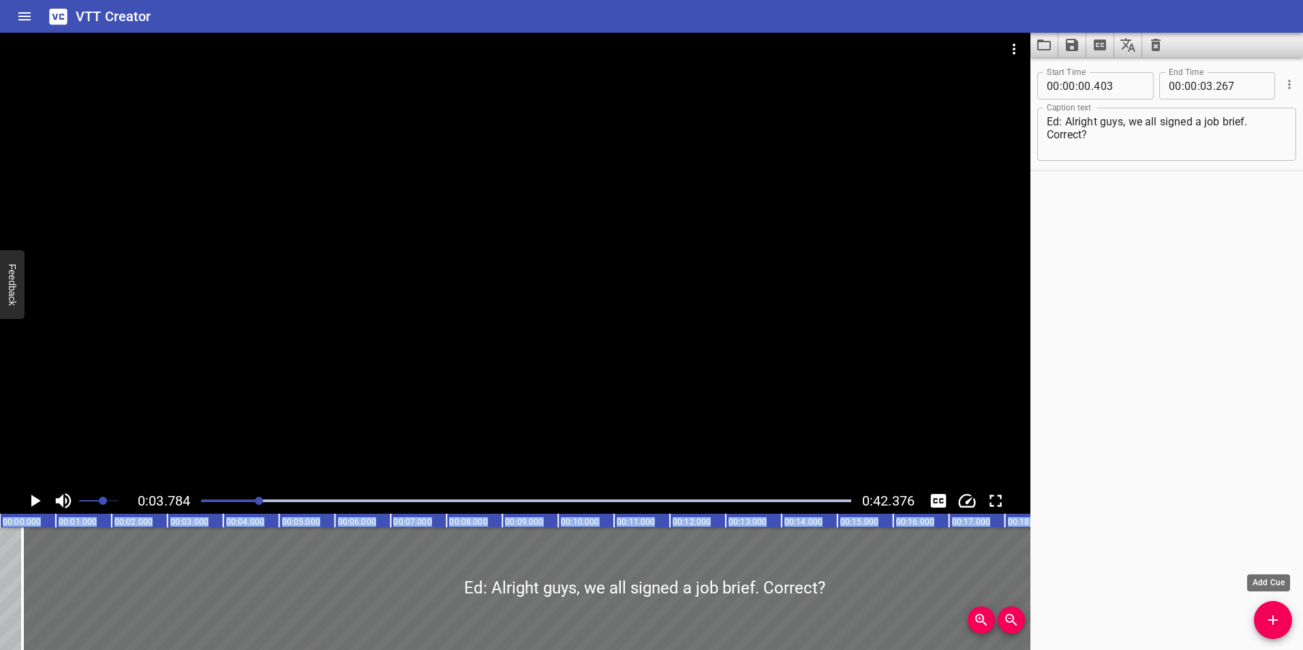
click at [1267, 620] on icon "Add Cue" at bounding box center [1272, 620] width 16 height 16
type input "22"
type input "664"
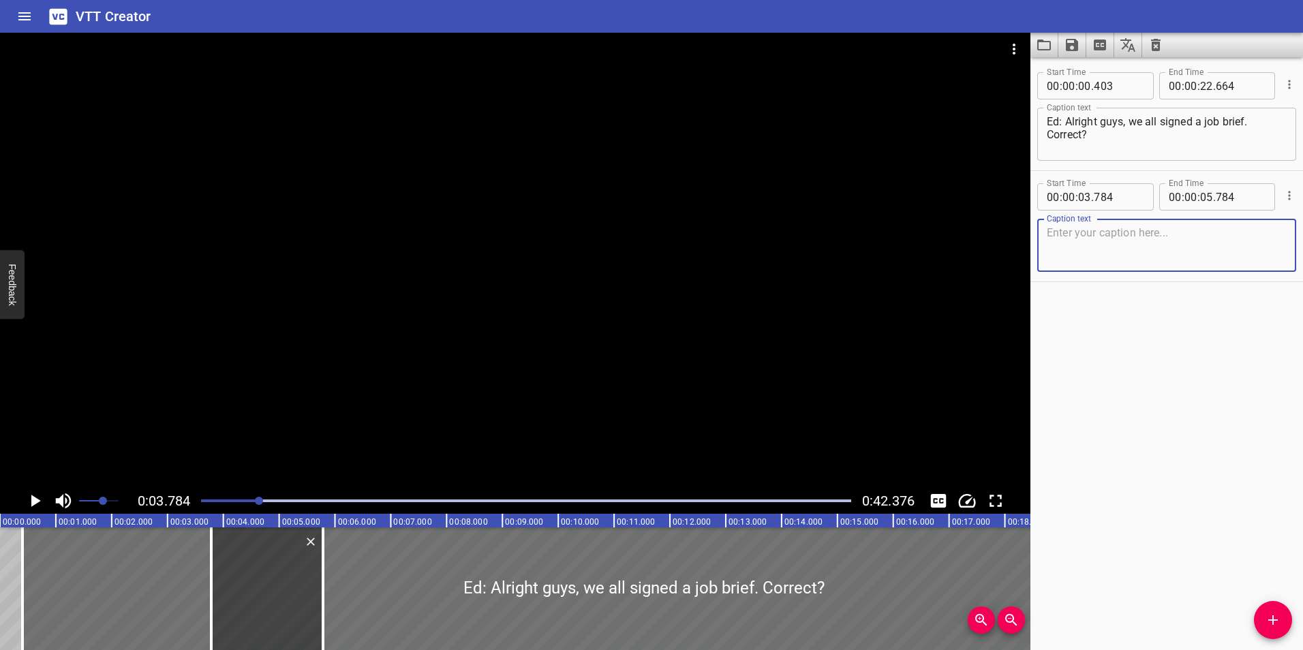
click at [1094, 264] on textarea at bounding box center [1166, 245] width 240 height 39
type textarea "[PERSON_NAME] & [PERSON_NAME]: Yes"
click at [1096, 389] on div "Start Time 00 : 00 : 00 . 403 Start Time End Time 00 : 00 : 22 . 664 End Time C…" at bounding box center [1166, 353] width 273 height 593
click at [57, 557] on div at bounding box center [643, 588] width 1243 height 123
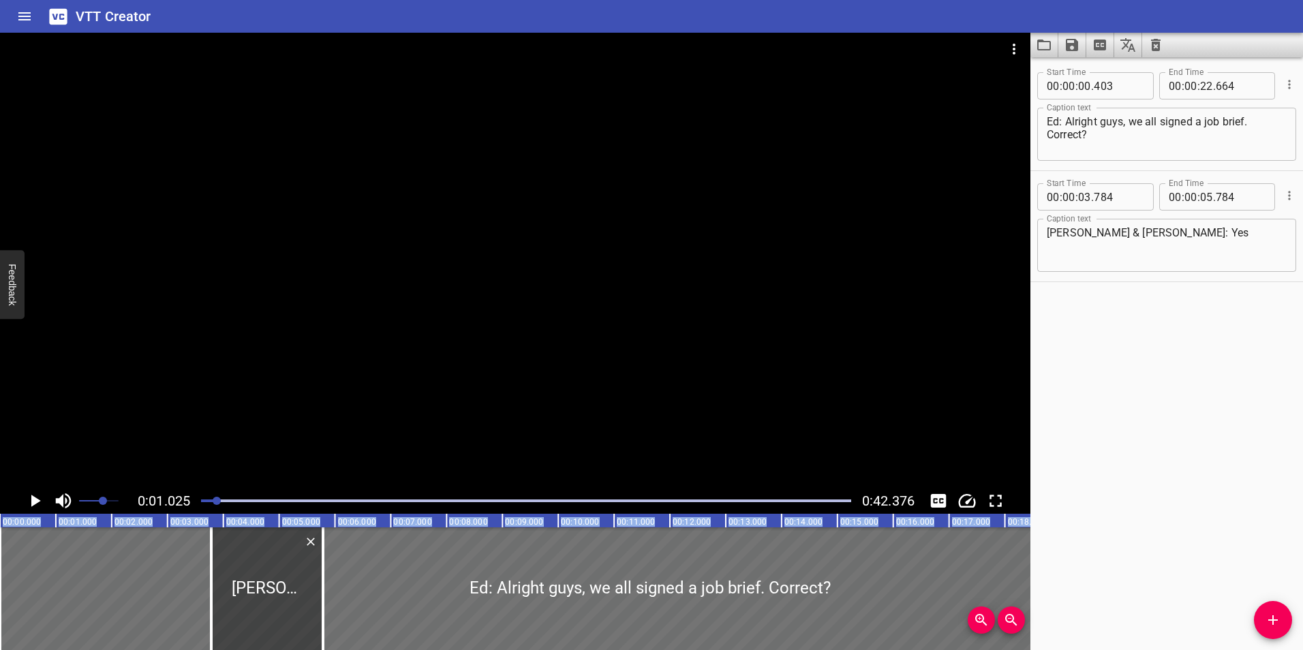
drag, startPoint x: 27, startPoint y: 585, endPoint x: -40, endPoint y: 582, distance: 66.8
click at [0, 582] on html "VTT Creator Caption Editor Batch Transcribe Login Sign Up Privacy Contact 0:01.…" at bounding box center [651, 325] width 1303 height 650
type input "000"
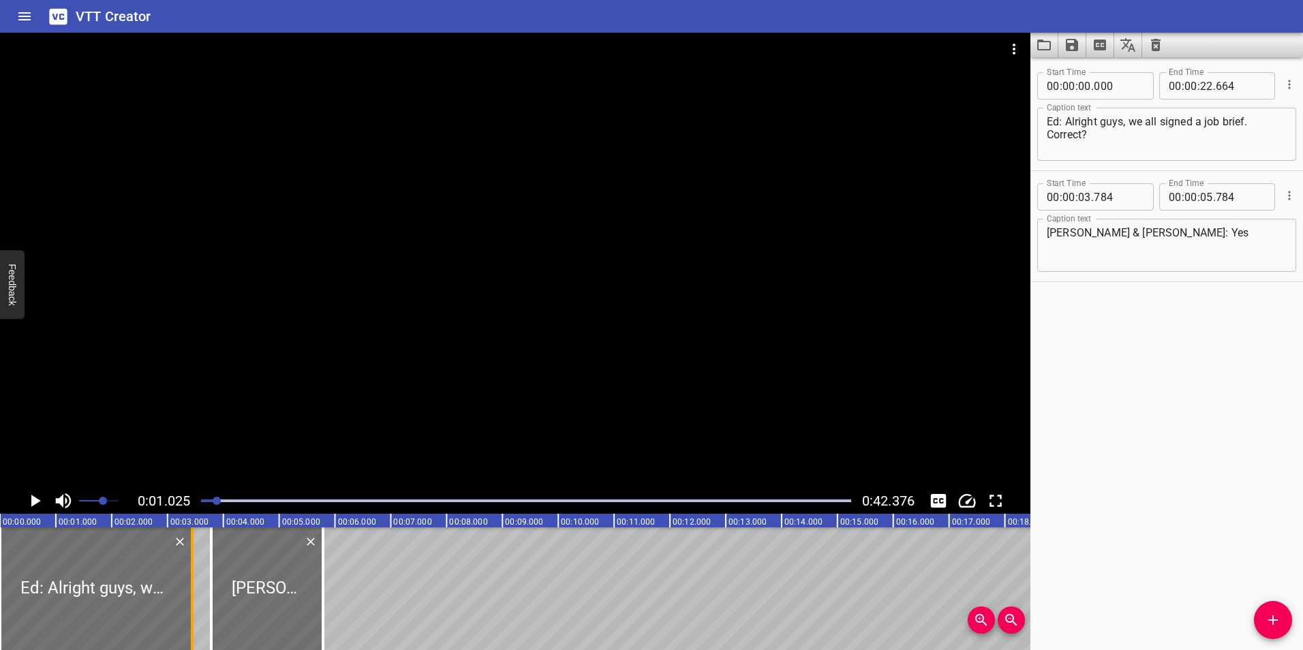
drag, startPoint x: 339, startPoint y: 578, endPoint x: 185, endPoint y: 593, distance: 155.4
click at [185, 593] on div at bounding box center [192, 588] width 14 height 123
type input "03"
type input "438"
click at [38, 555] on div at bounding box center [96, 588] width 192 height 123
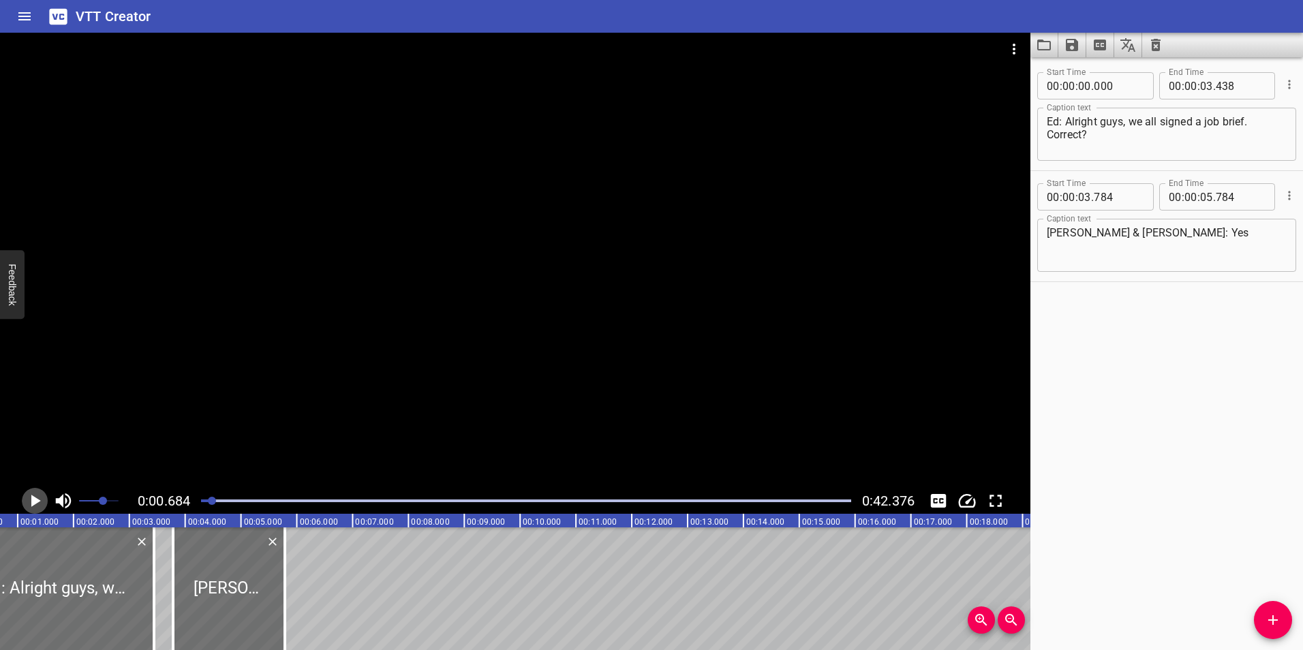
click at [29, 497] on icon "Play/Pause" at bounding box center [35, 501] width 20 height 20
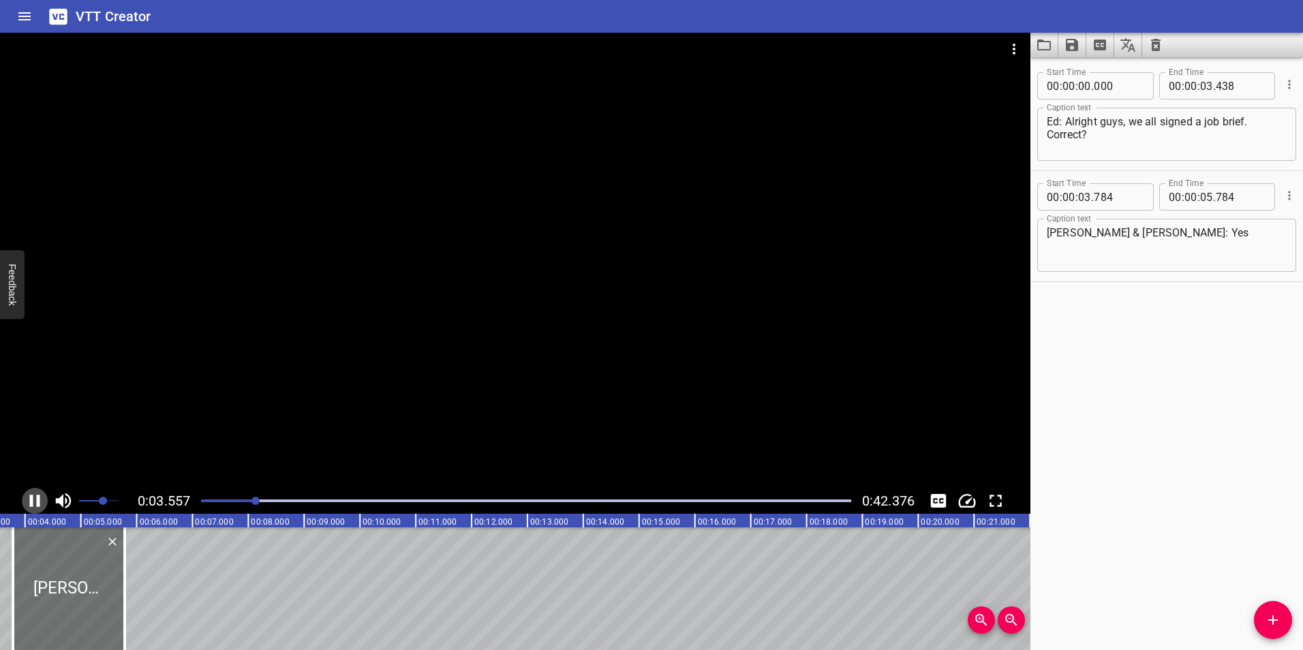
click at [37, 495] on icon "Play/Pause" at bounding box center [35, 501] width 10 height 12
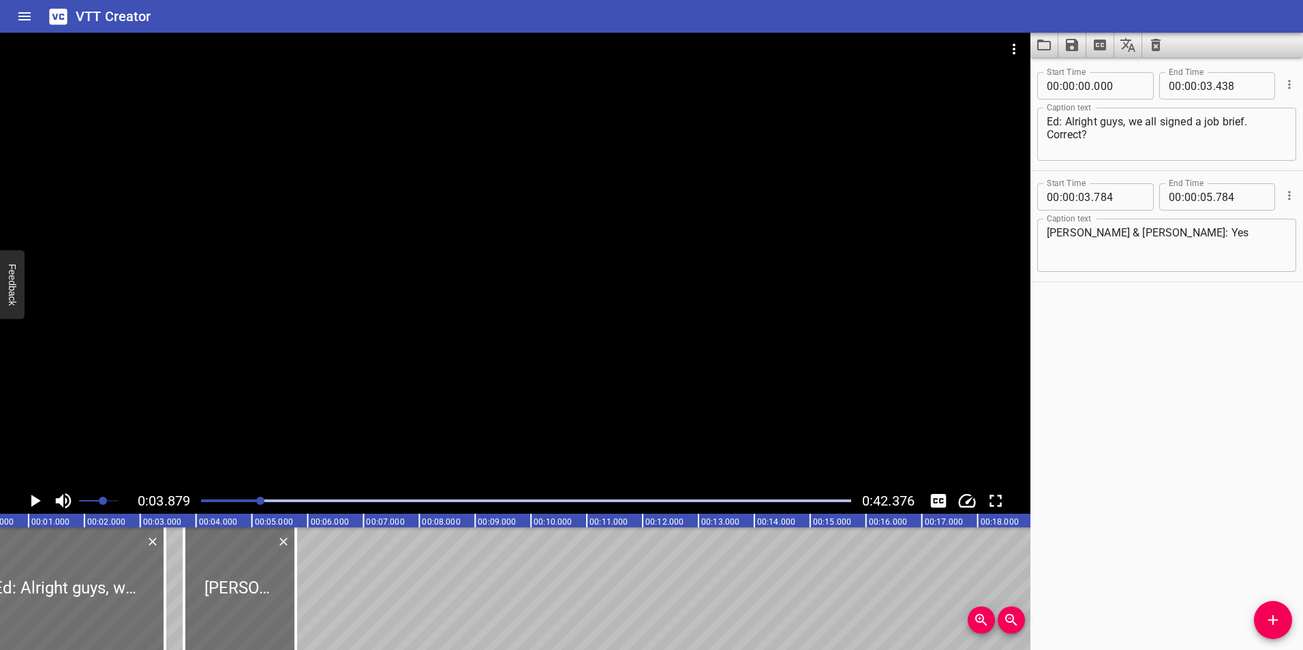
scroll to position [0, 18]
drag, startPoint x: 192, startPoint y: 594, endPoint x: 177, endPoint y: 593, distance: 15.1
click at [177, 593] on div at bounding box center [178, 588] width 3 height 123
type input "516"
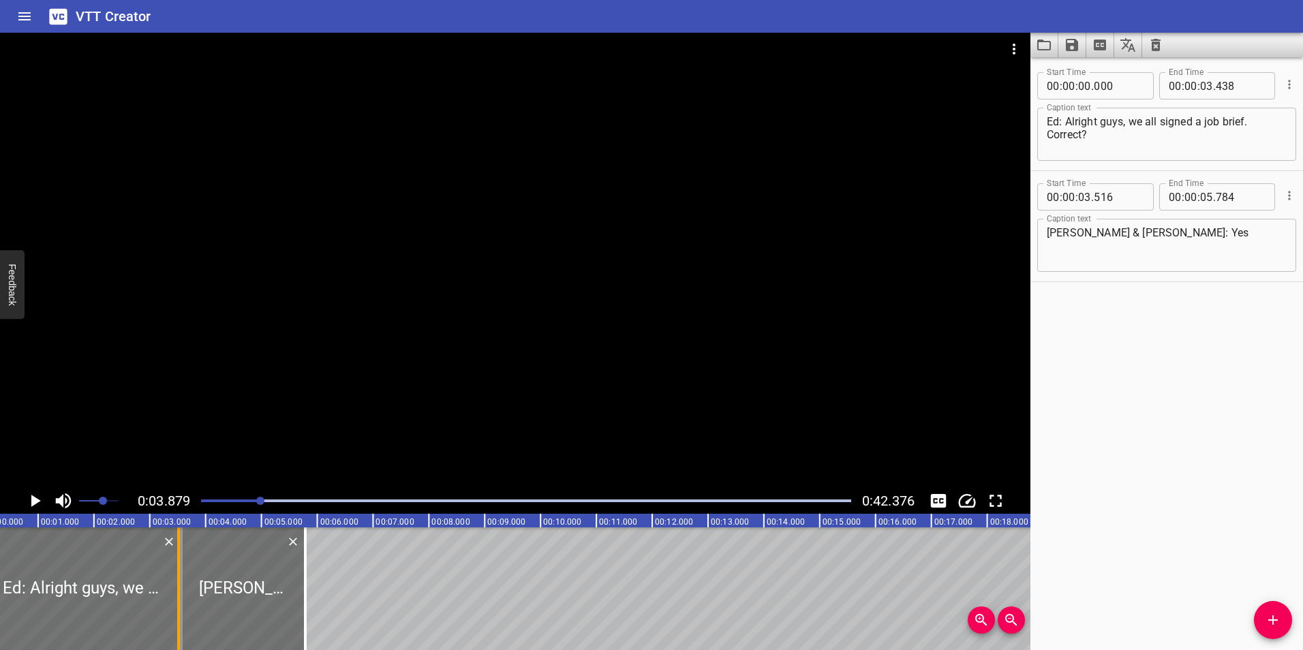
type input "560"
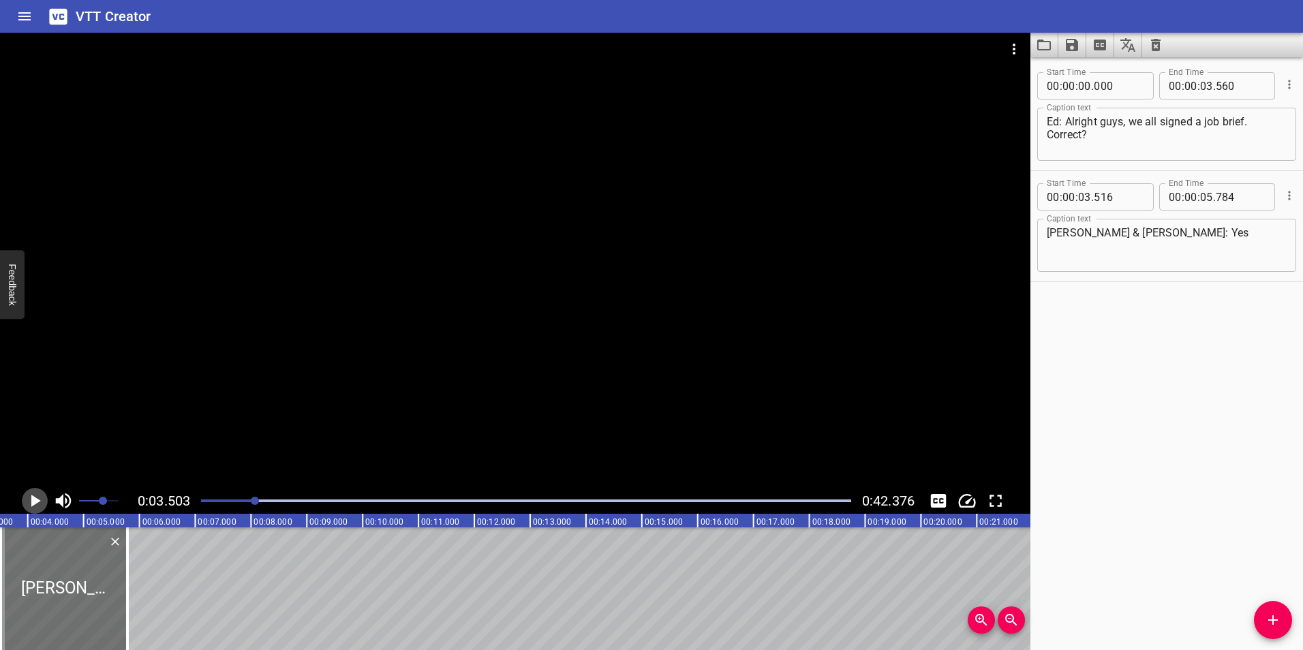
click at [42, 497] on icon "Play/Pause" at bounding box center [35, 501] width 20 height 20
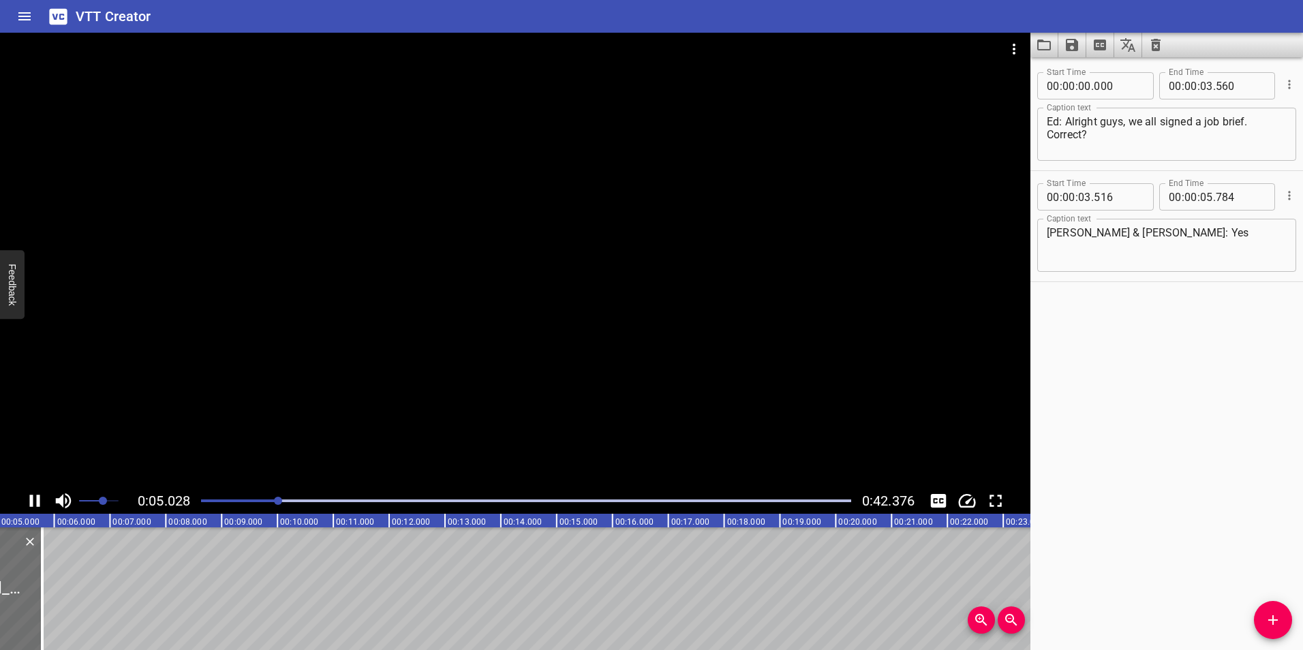
click at [40, 499] on icon "Play/Pause" at bounding box center [35, 501] width 10 height 12
